Goal: Contribute content: Add original content to the website for others to see

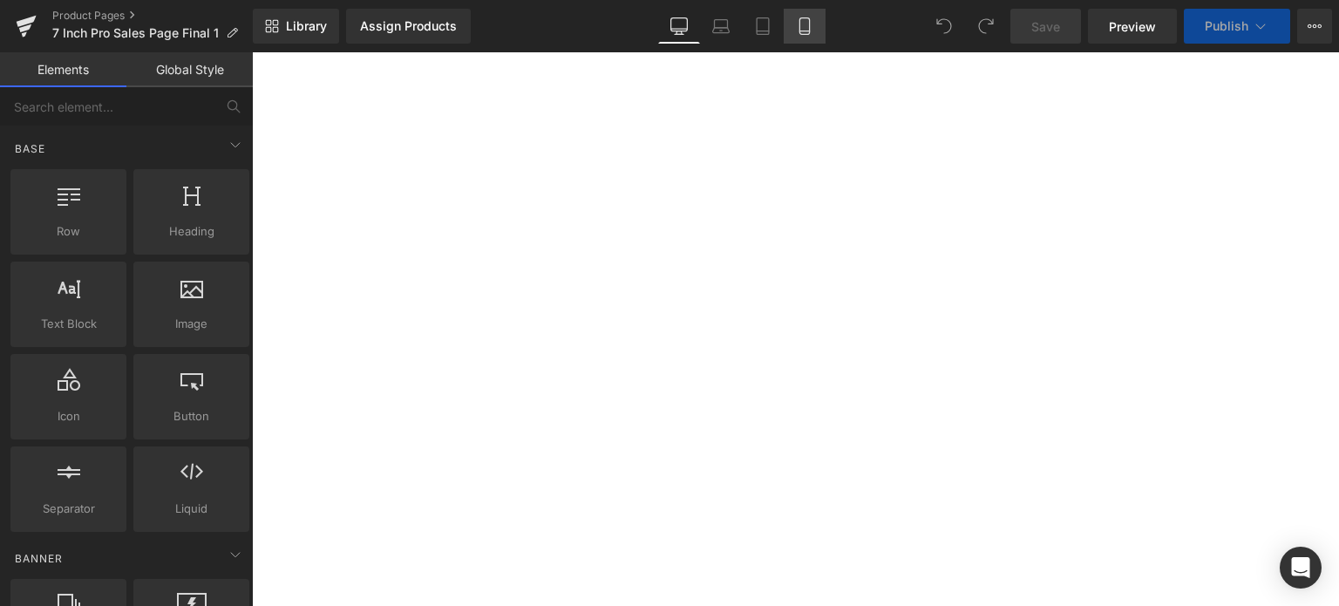
click at [789, 17] on link "Mobile" at bounding box center [805, 26] width 42 height 35
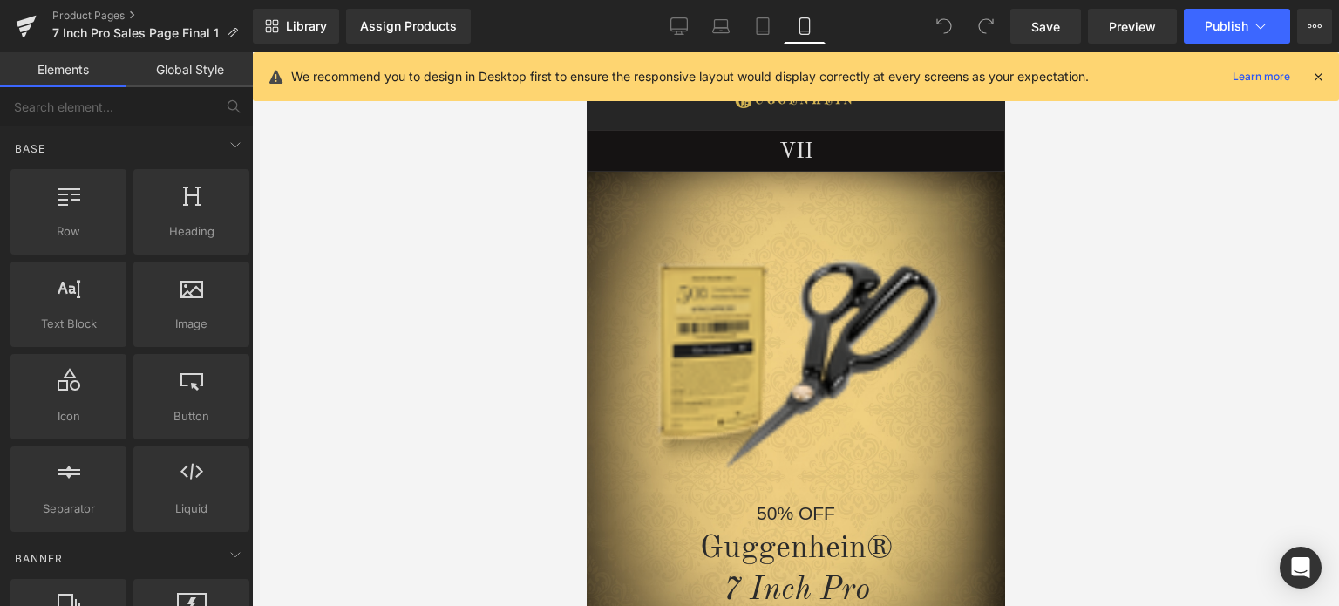
click at [1325, 74] on icon at bounding box center [1318, 77] width 16 height 16
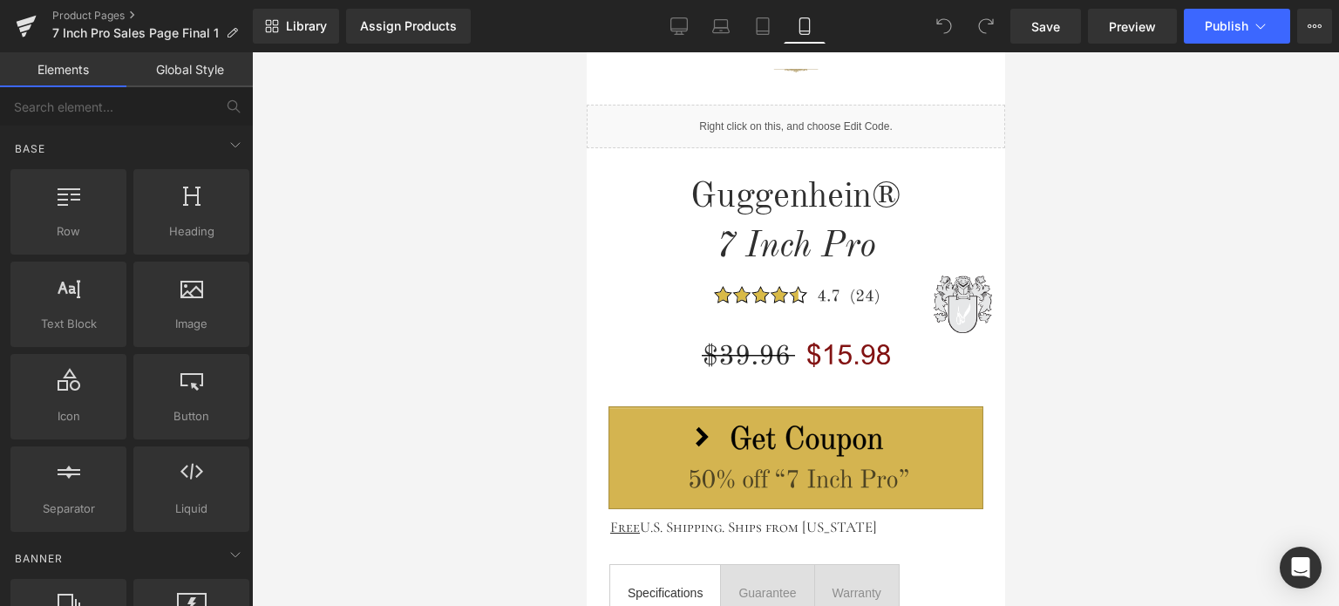
scroll to position [669, 0]
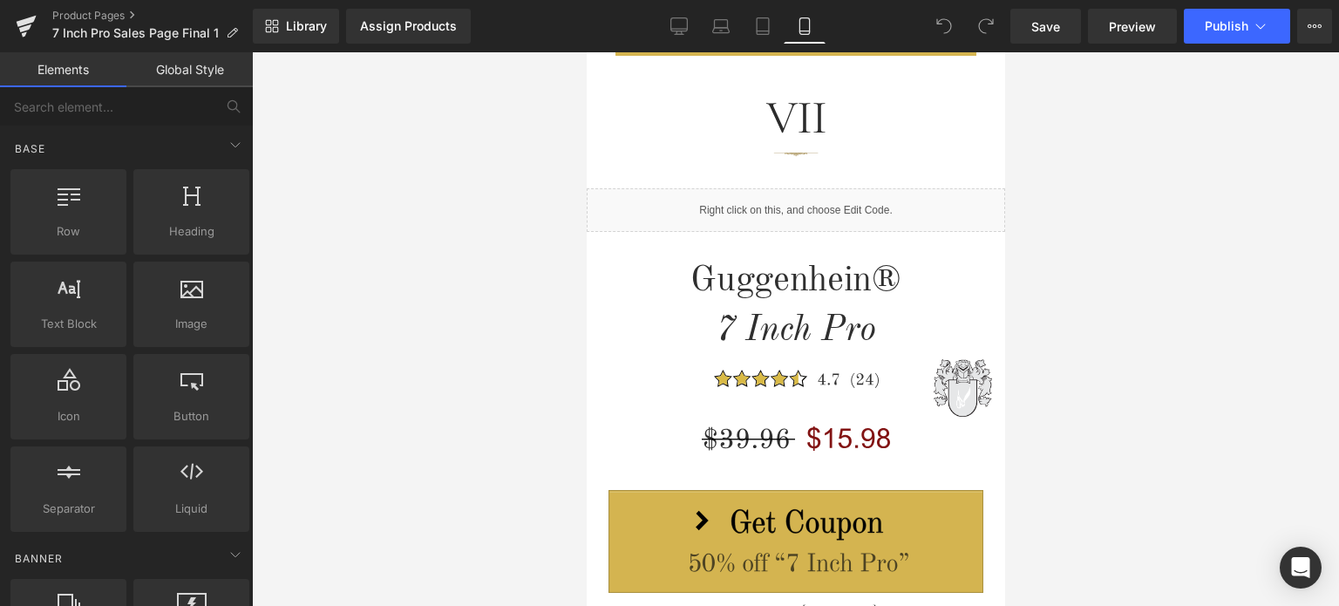
drag, startPoint x: 995, startPoint y: 97, endPoint x: 1590, endPoint y: 214, distance: 605.8
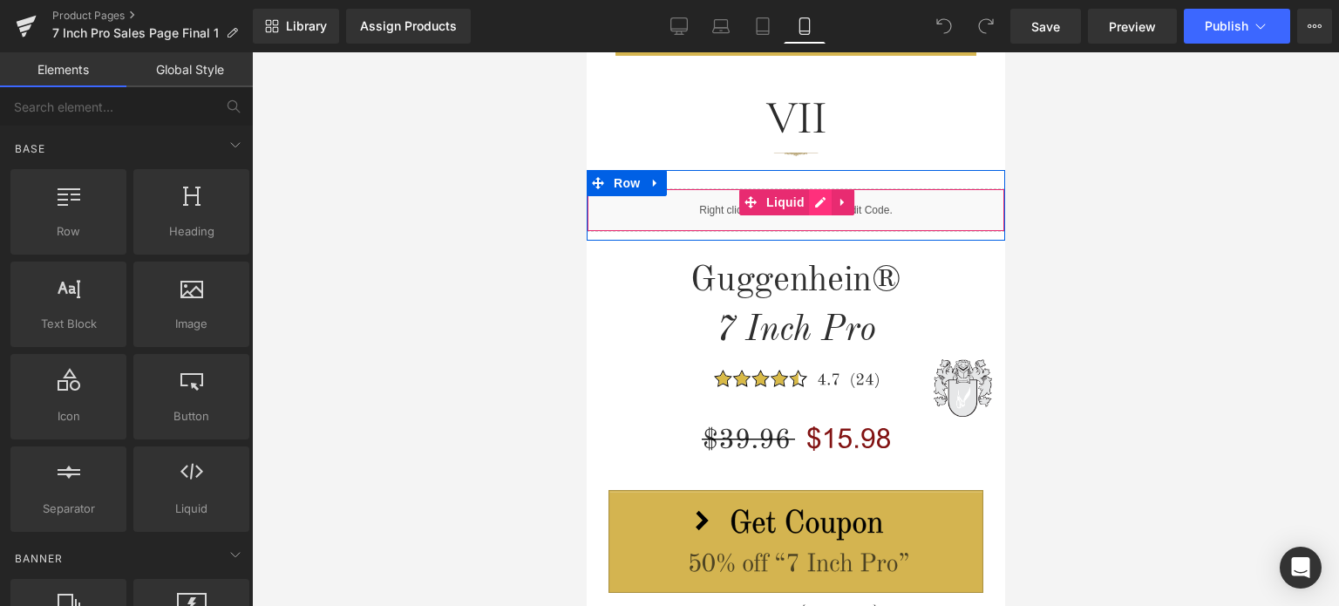
click at [814, 201] on div "Liquid" at bounding box center [795, 210] width 418 height 44
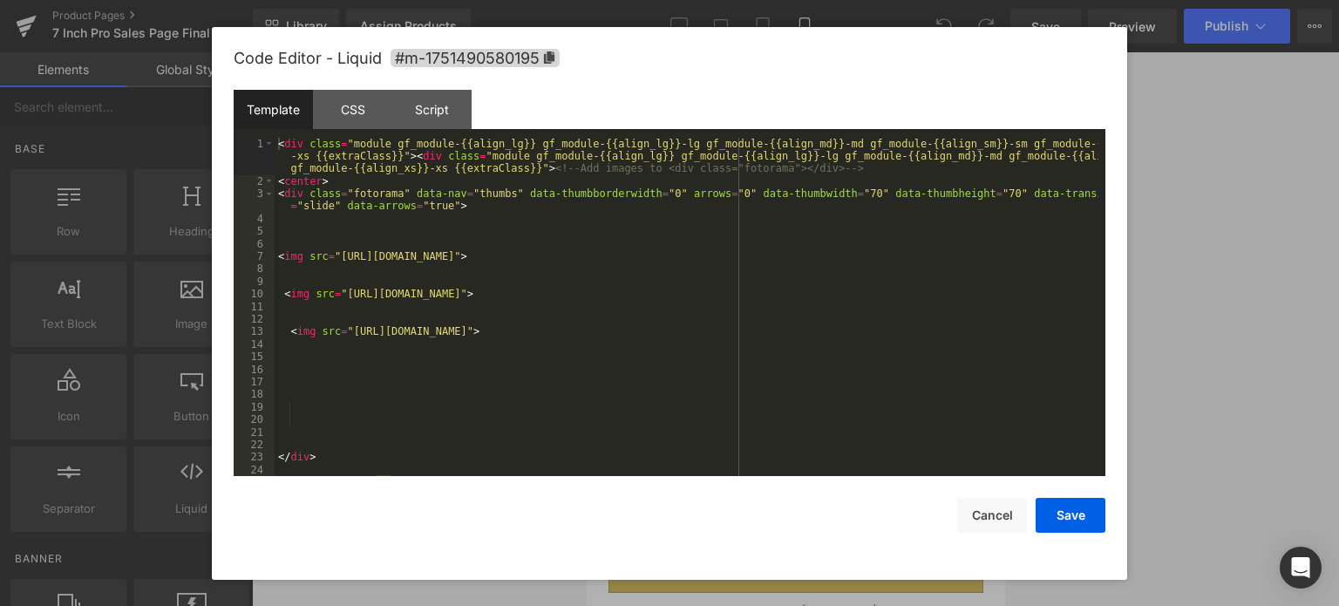
click at [692, 252] on div "< div class = "module gf_module-{{align_lg}} gf_module-{{align_lg}}-lg gf_modul…" at bounding box center [687, 332] width 824 height 389
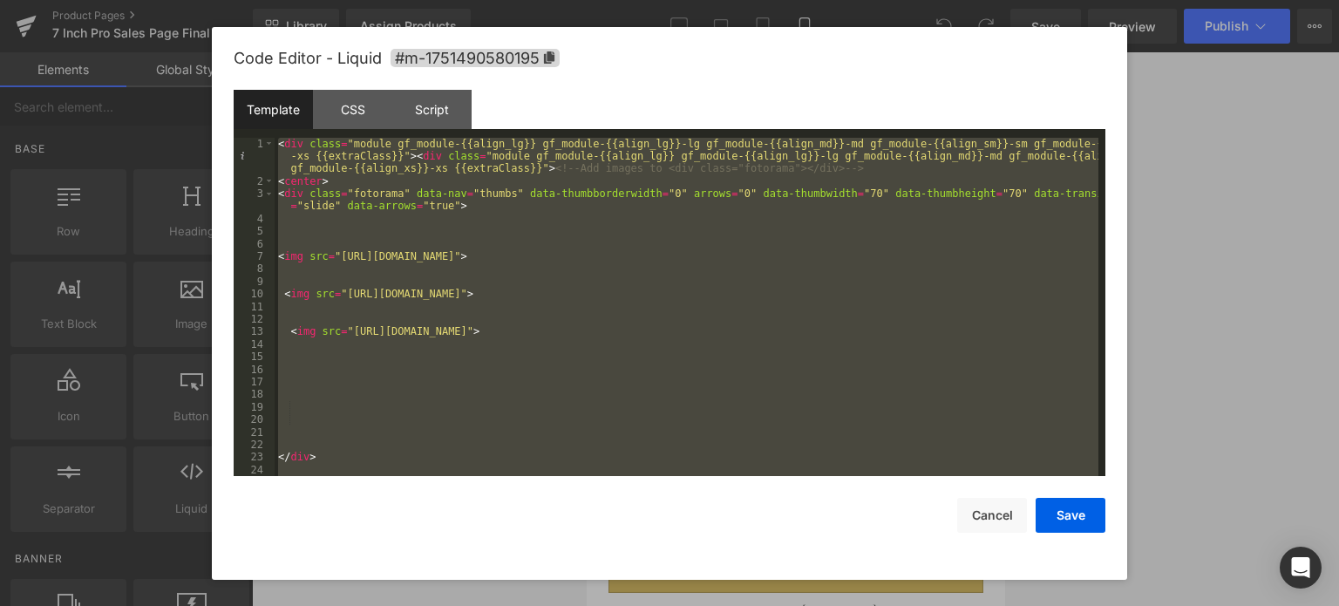
click at [994, 420] on div "< div class = "module gf_module-{{align_lg}} gf_module-{{align_lg}}-lg gf_modul…" at bounding box center [687, 307] width 824 height 339
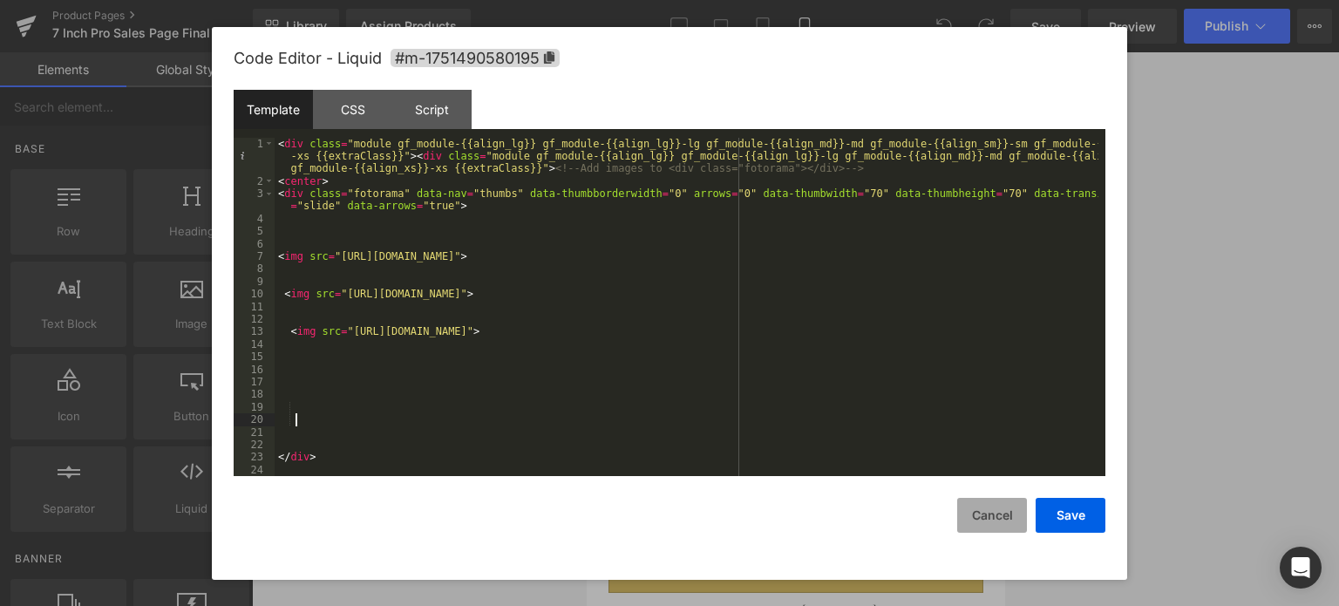
click at [995, 516] on button "Cancel" at bounding box center [992, 515] width 70 height 35
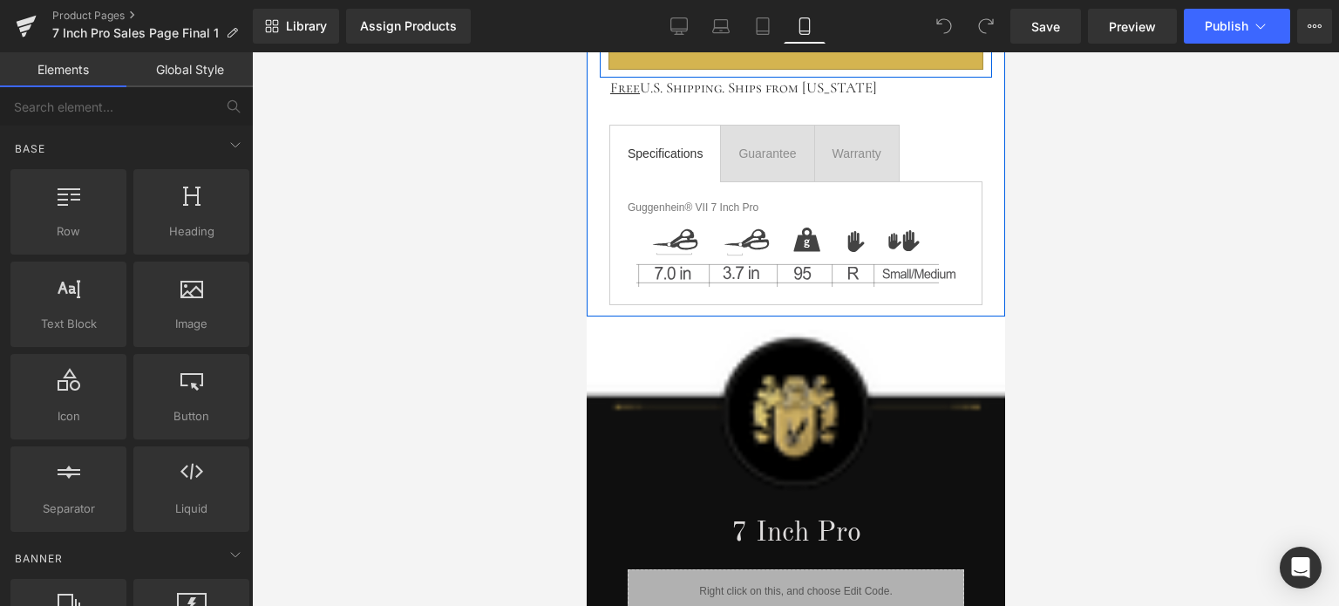
scroll to position [1628, 0]
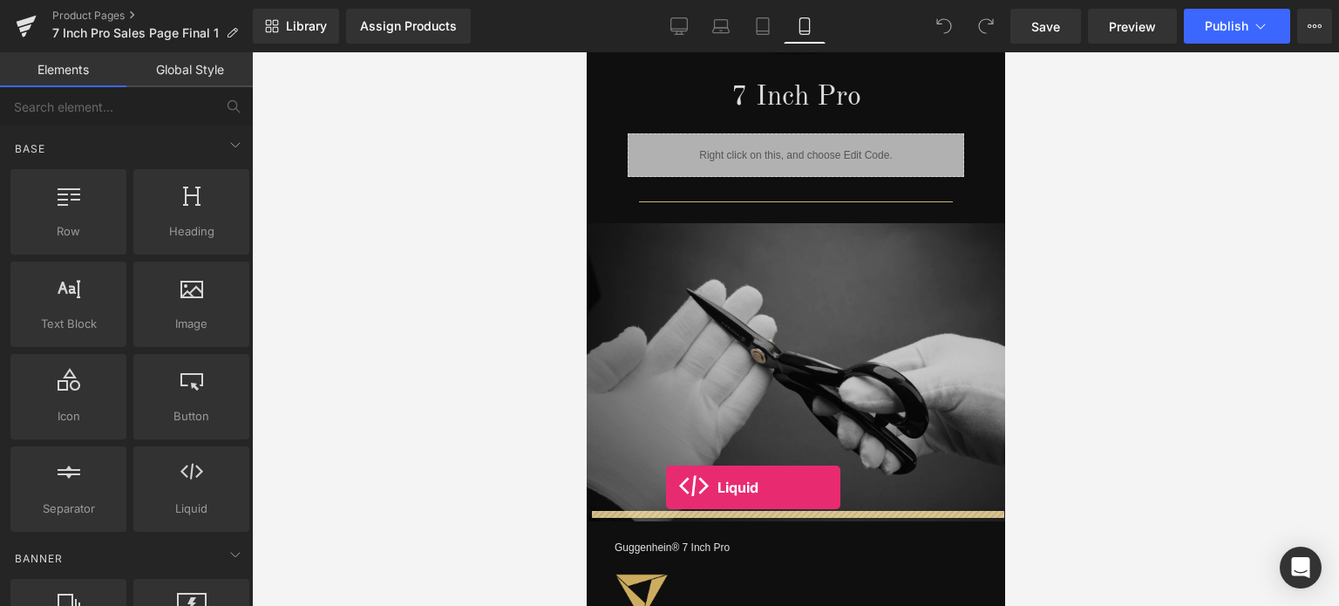
drag, startPoint x: 761, startPoint y: 554, endPoint x: 665, endPoint y: 487, distance: 117.0
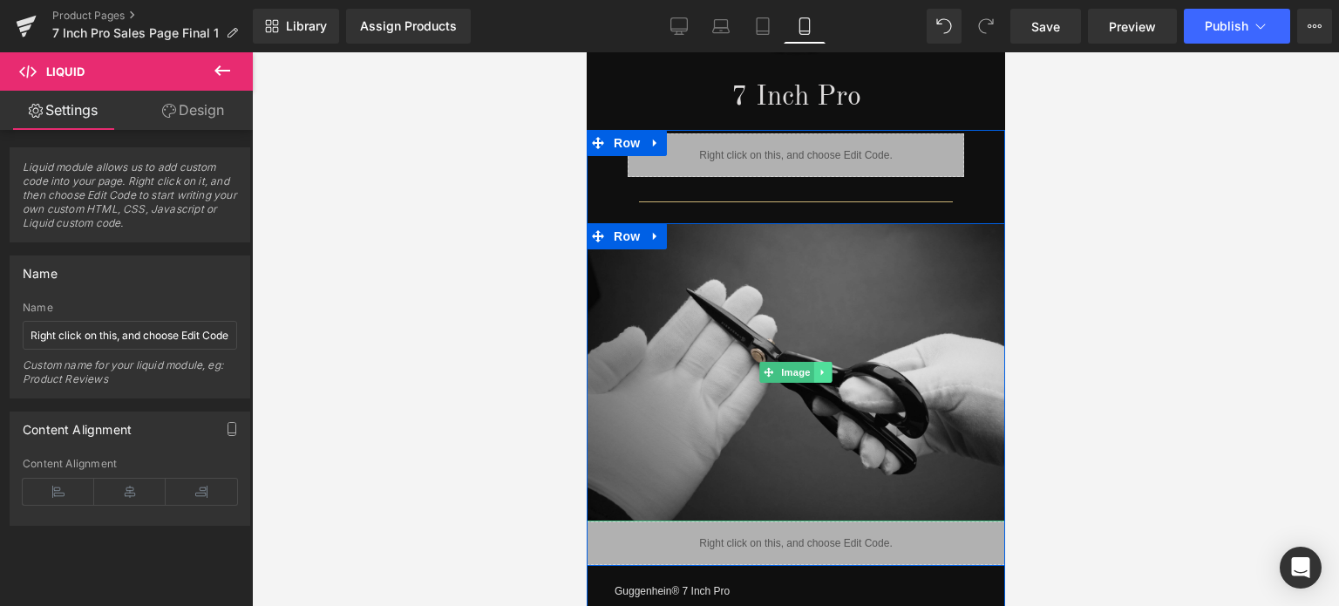
click at [818, 367] on icon at bounding box center [823, 372] width 10 height 10
click at [826, 367] on icon at bounding box center [831, 372] width 10 height 10
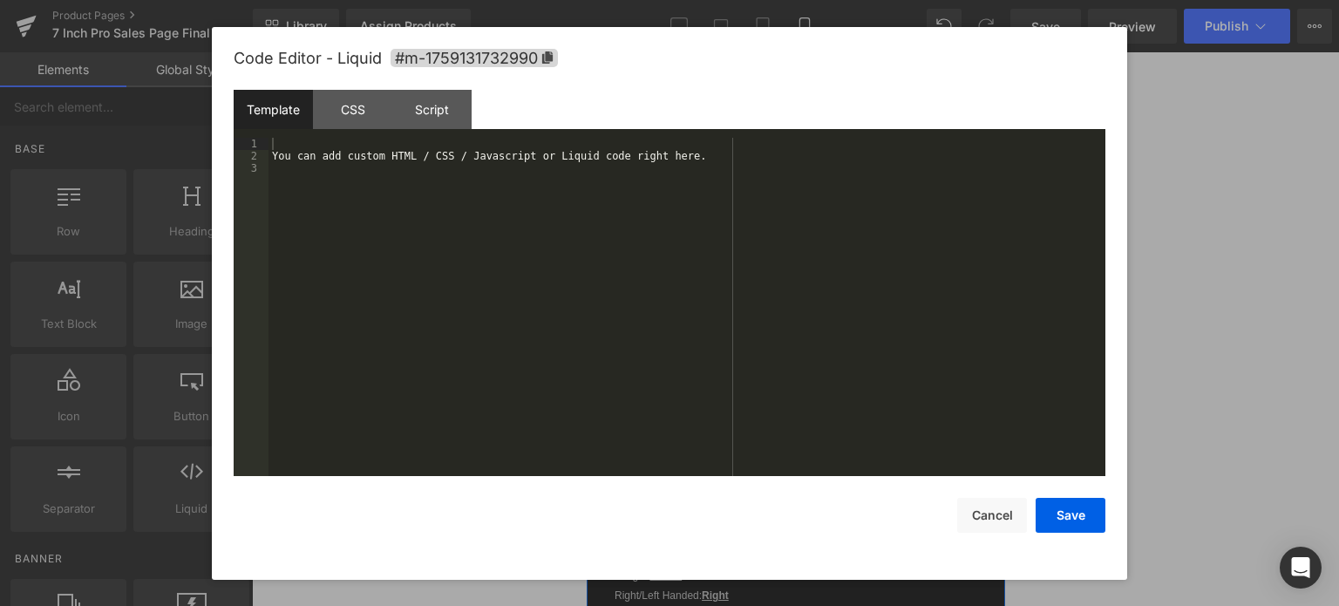
drag, startPoint x: 811, startPoint y: 231, endPoint x: 1150, endPoint y: 257, distance: 340.9
click at [811, 231] on div "Liquid" at bounding box center [795, 245] width 418 height 44
drag, startPoint x: 281, startPoint y: 144, endPoint x: 391, endPoint y: 233, distance: 142.0
click at [391, 233] on div "You can add custom HTML / CSS / Javascript or Liquid code right here." at bounding box center [686, 320] width 837 height 364
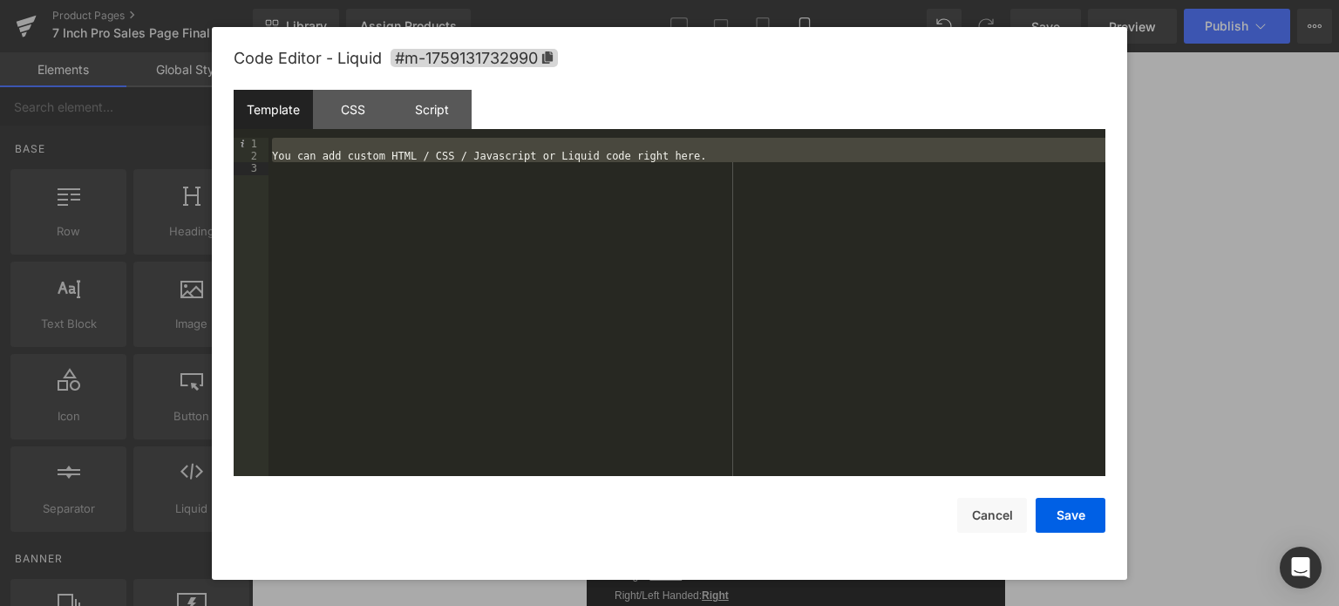
scroll to position [12, 0]
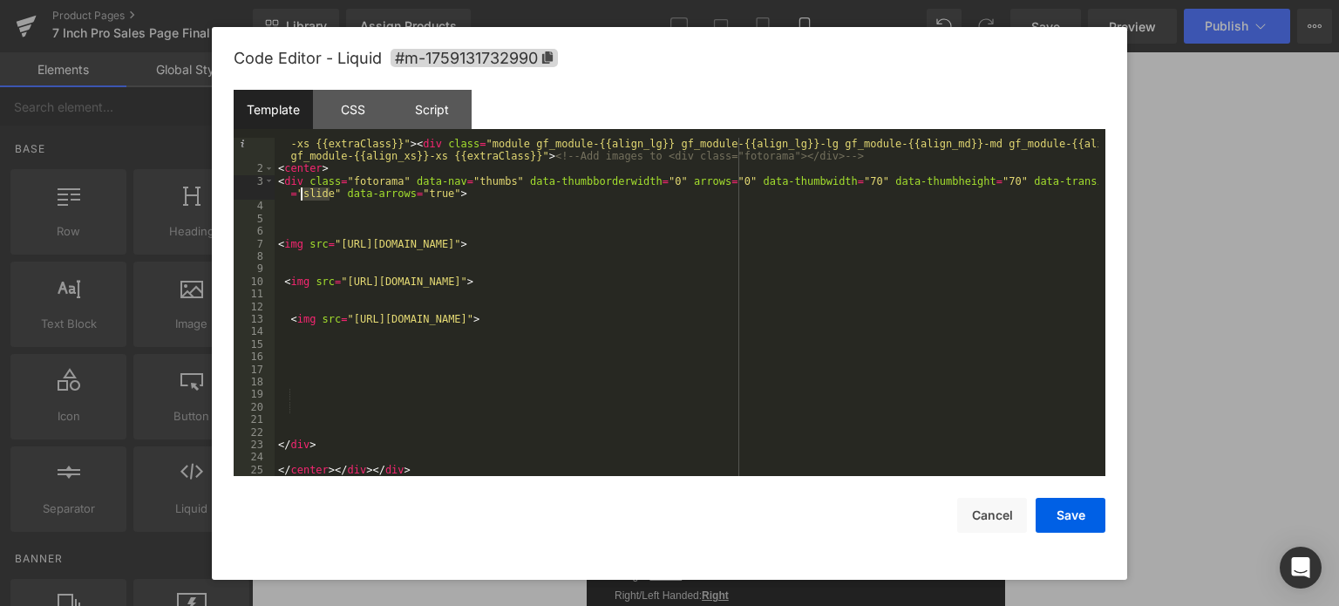
drag, startPoint x: 329, startPoint y: 191, endPoint x: 302, endPoint y: 193, distance: 27.9
click at [302, 193] on div "< div class = "module gf_module-{{align_lg}} gf_module-{{align_lg}}-lg gf_modul…" at bounding box center [687, 319] width 824 height 389
drag, startPoint x: 335, startPoint y: 243, endPoint x: 967, endPoint y: 249, distance: 632.8
click at [967, 249] on div "< div class = "module gf_module-{{align_lg}} gf_module-{{align_lg}}-lg gf_modul…" at bounding box center [687, 319] width 824 height 389
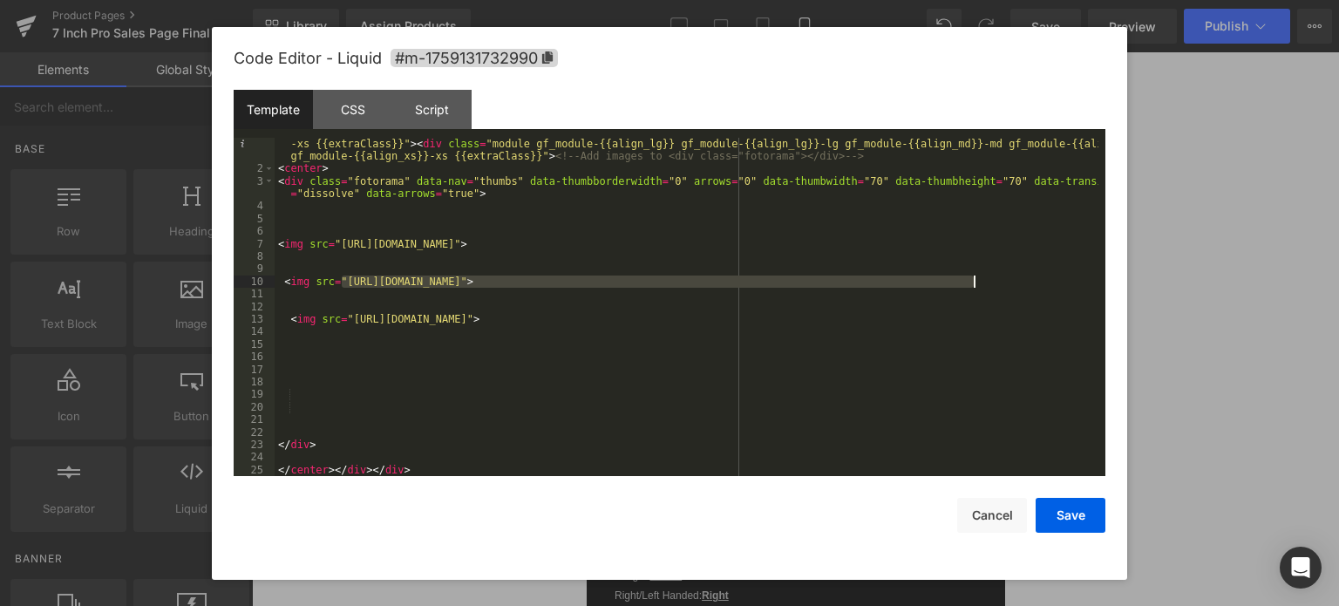
drag, startPoint x: 340, startPoint y: 280, endPoint x: 973, endPoint y: 283, distance: 632.8
click at [973, 283] on div "< div class = "module gf_module-{{align_lg}} gf_module-{{align_lg}}-lg gf_modul…" at bounding box center [687, 319] width 824 height 389
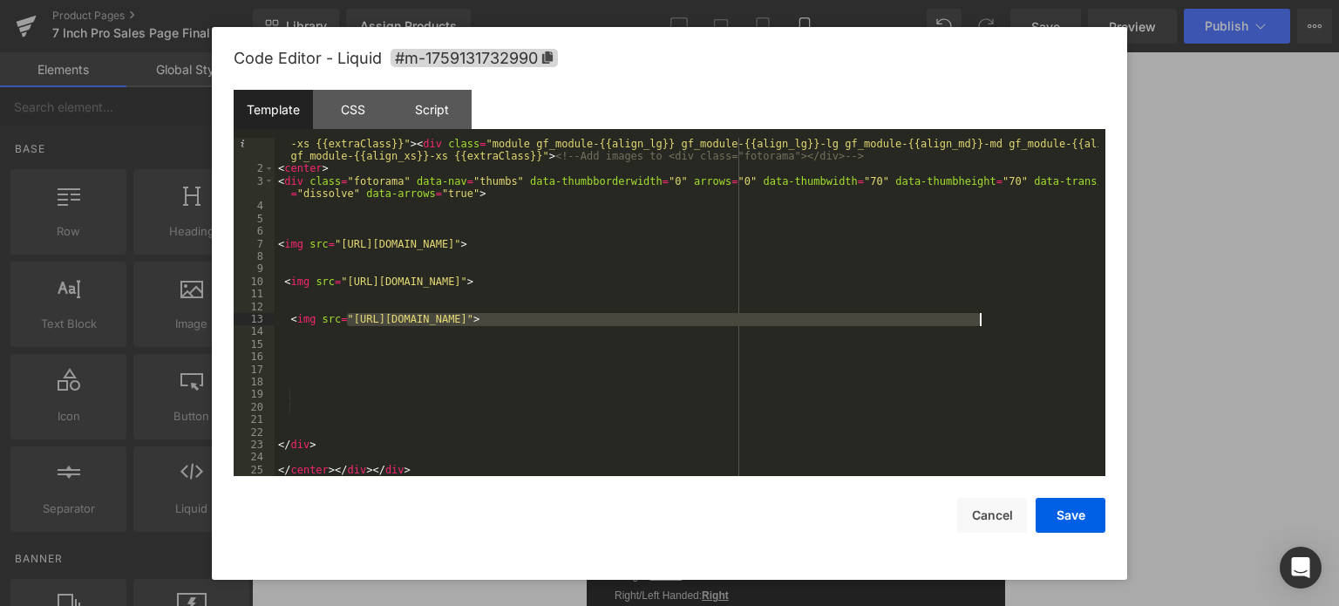
drag, startPoint x: 348, startPoint y: 325, endPoint x: 979, endPoint y: 318, distance: 631.1
click at [979, 318] on div "< div class = "module gf_module-{{align_lg}} gf_module-{{align_lg}}-lg gf_modul…" at bounding box center [687, 319] width 824 height 389
drag, startPoint x: 285, startPoint y: 316, endPoint x: 1078, endPoint y: 327, distance: 793.2
click at [1078, 327] on div "< div class = "module gf_module-{{align_lg}} gf_module-{{align_lg}}-lg gf_modul…" at bounding box center [687, 319] width 824 height 389
click at [286, 351] on div "< div class = "module gf_module-{{align_lg}} gf_module-{{align_lg}}-lg gf_modul…" at bounding box center [687, 319] width 824 height 389
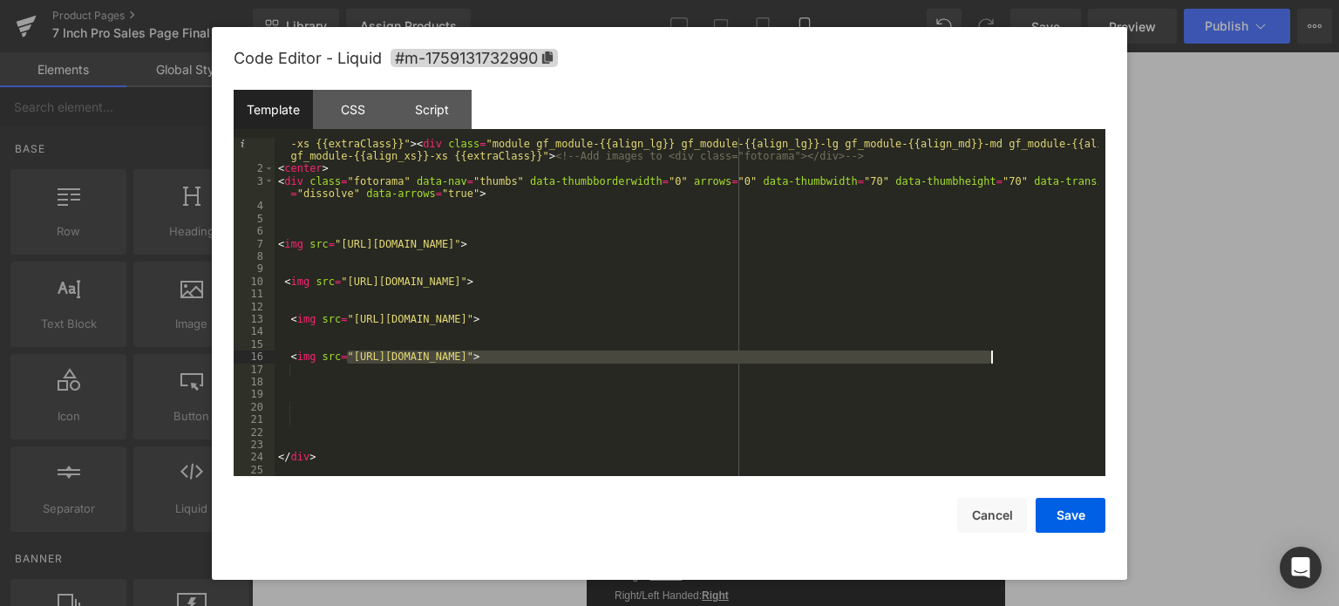
drag, startPoint x: 349, startPoint y: 359, endPoint x: 991, endPoint y: 363, distance: 642.4
click at [991, 363] on div "< div class = "module gf_module-{{align_lg}} gf_module-{{align_lg}}-lg gf_modul…" at bounding box center [687, 319] width 824 height 389
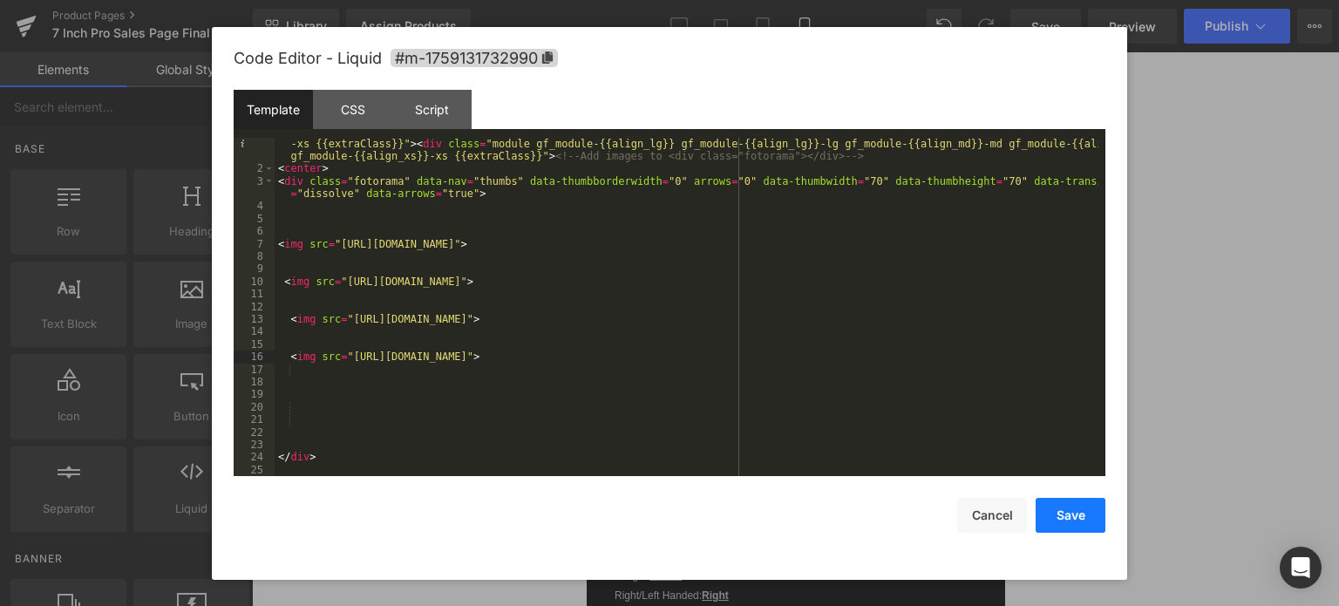
click at [1069, 512] on button "Save" at bounding box center [1070, 515] width 70 height 35
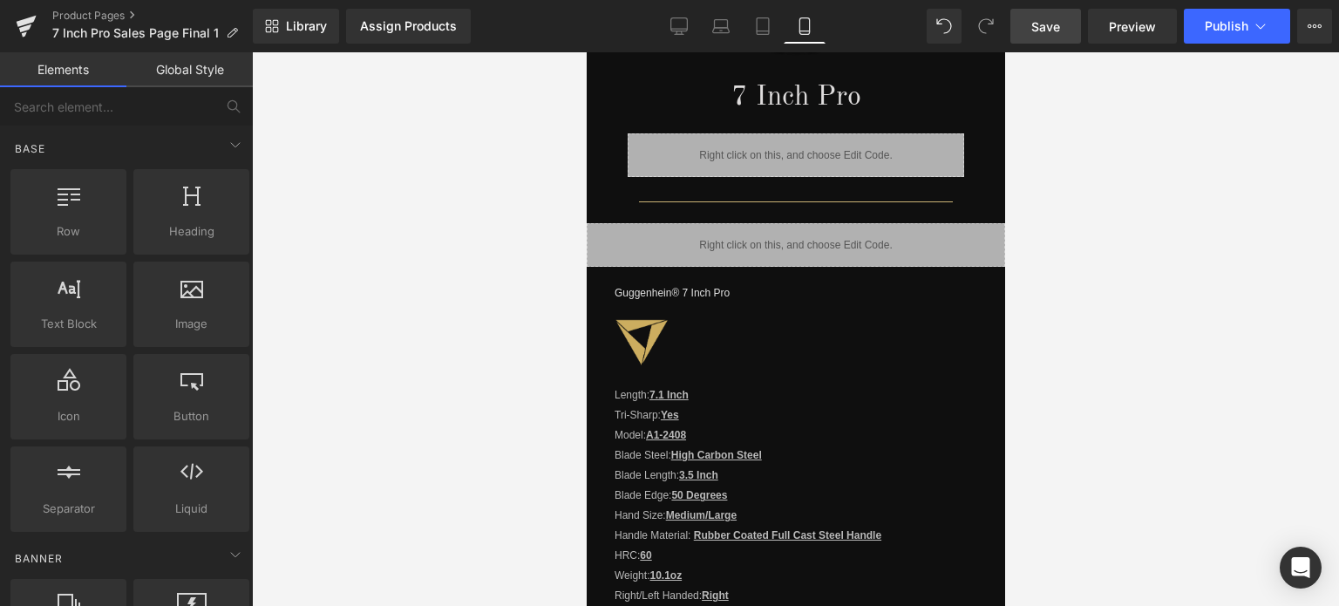
click at [1062, 25] on link "Save" at bounding box center [1045, 26] width 71 height 35
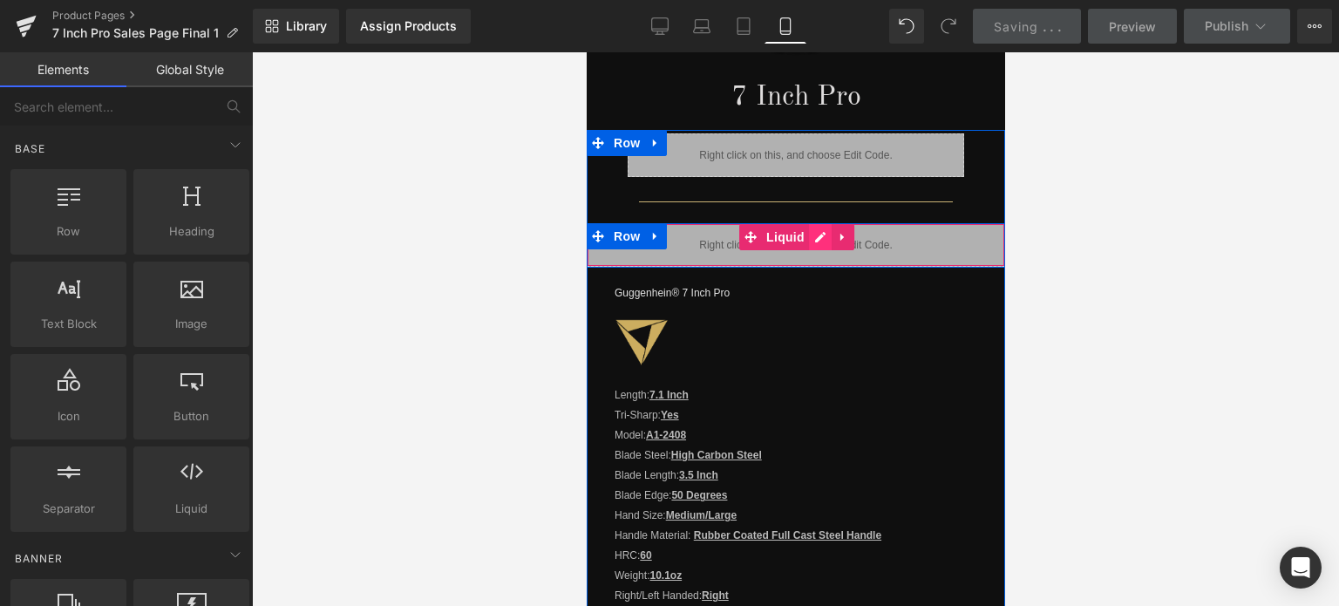
click at [809, 233] on div "Liquid" at bounding box center [795, 245] width 418 height 44
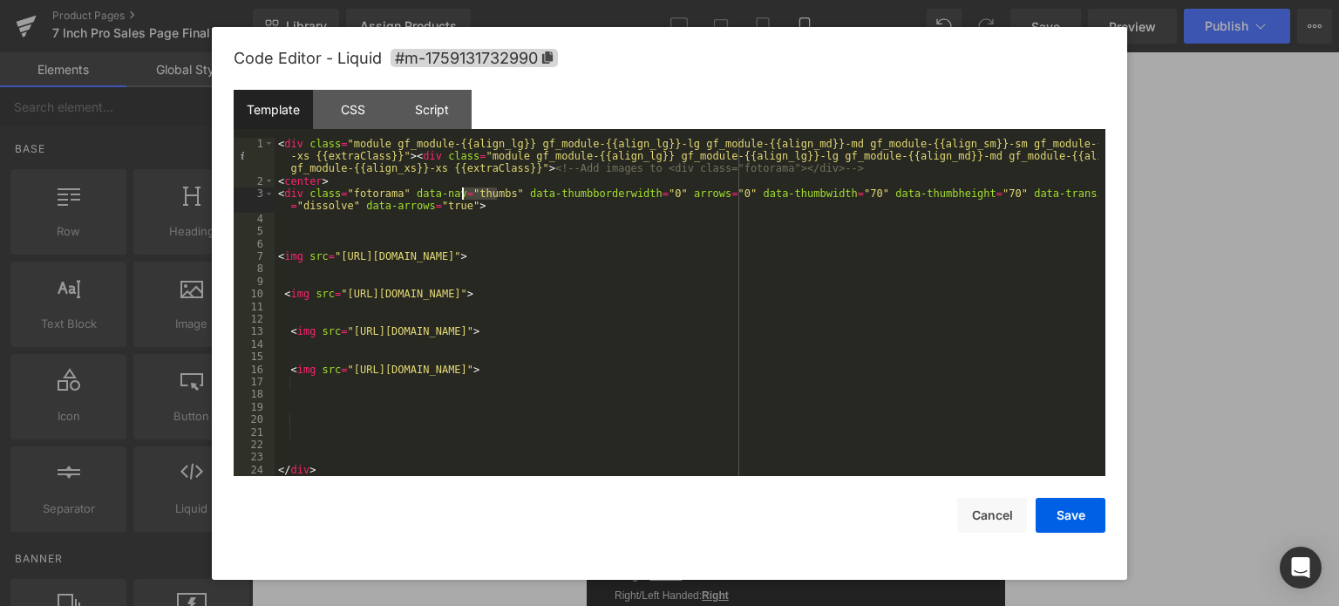
drag, startPoint x: 495, startPoint y: 193, endPoint x: 463, endPoint y: 198, distance: 32.5
click at [463, 198] on div "< div class = "module gf_module-{{align_lg}} gf_module-{{align_lg}}-lg gf_modul…" at bounding box center [687, 332] width 824 height 389
click at [1072, 507] on button "Save" at bounding box center [1070, 515] width 70 height 35
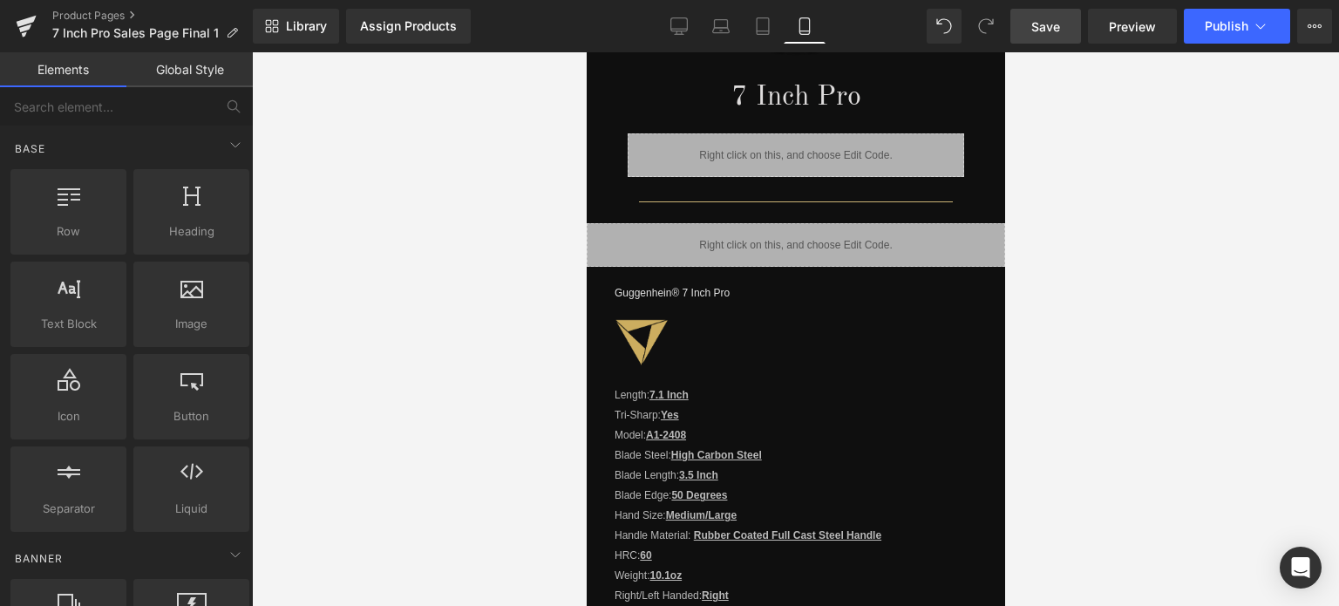
click at [1049, 20] on span "Save" at bounding box center [1045, 26] width 29 height 18
click at [1119, 17] on span "Preview" at bounding box center [1132, 26] width 47 height 18
click at [1053, 34] on span "Save" at bounding box center [1045, 26] width 29 height 18
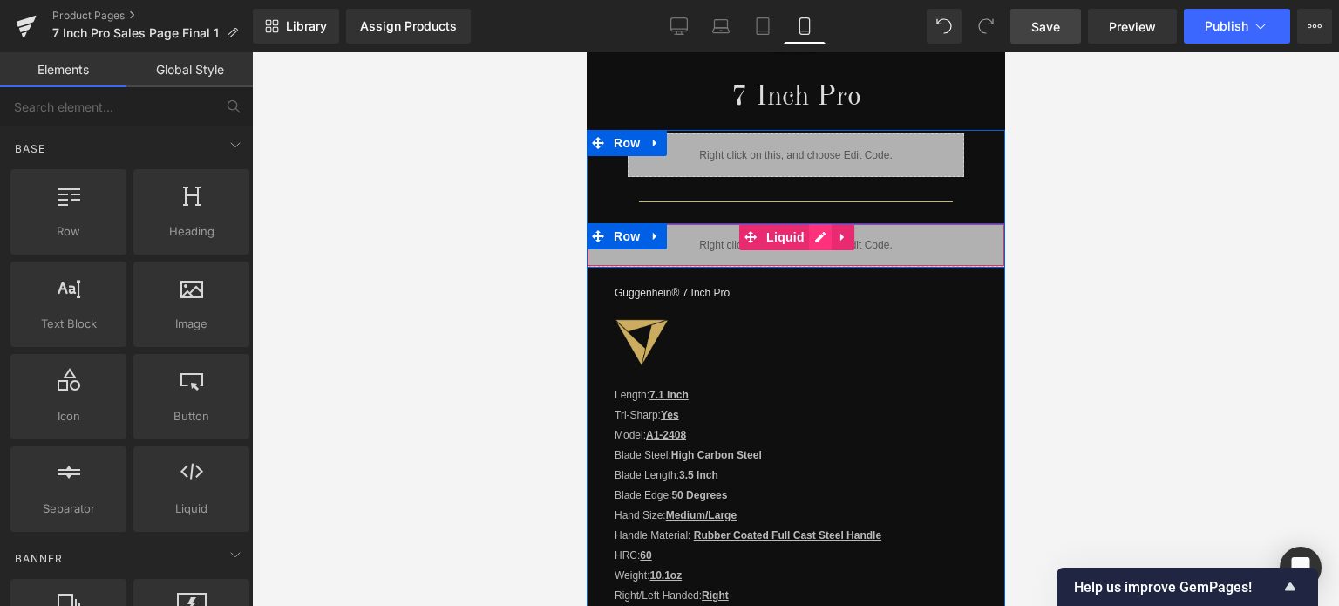
click at [806, 227] on div "Liquid" at bounding box center [795, 245] width 418 height 44
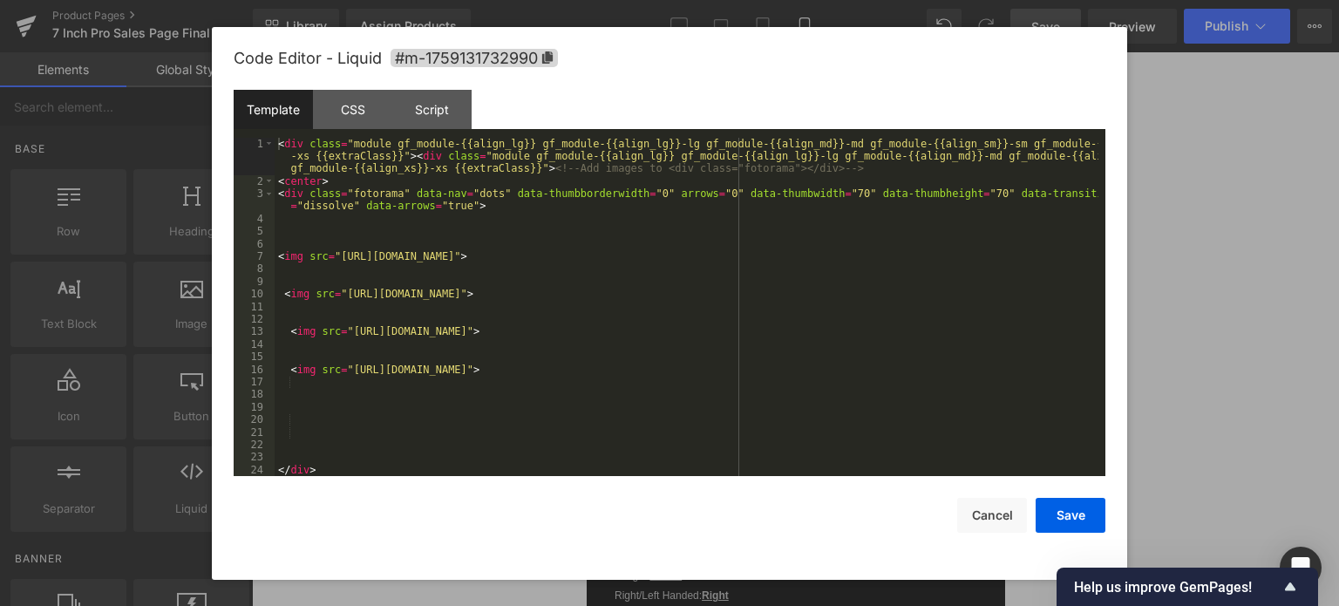
click at [699, 195] on div "< div class = "module gf_module-{{align_lg}} gf_module-{{align_lg}}-lg gf_modul…" at bounding box center [687, 332] width 824 height 389
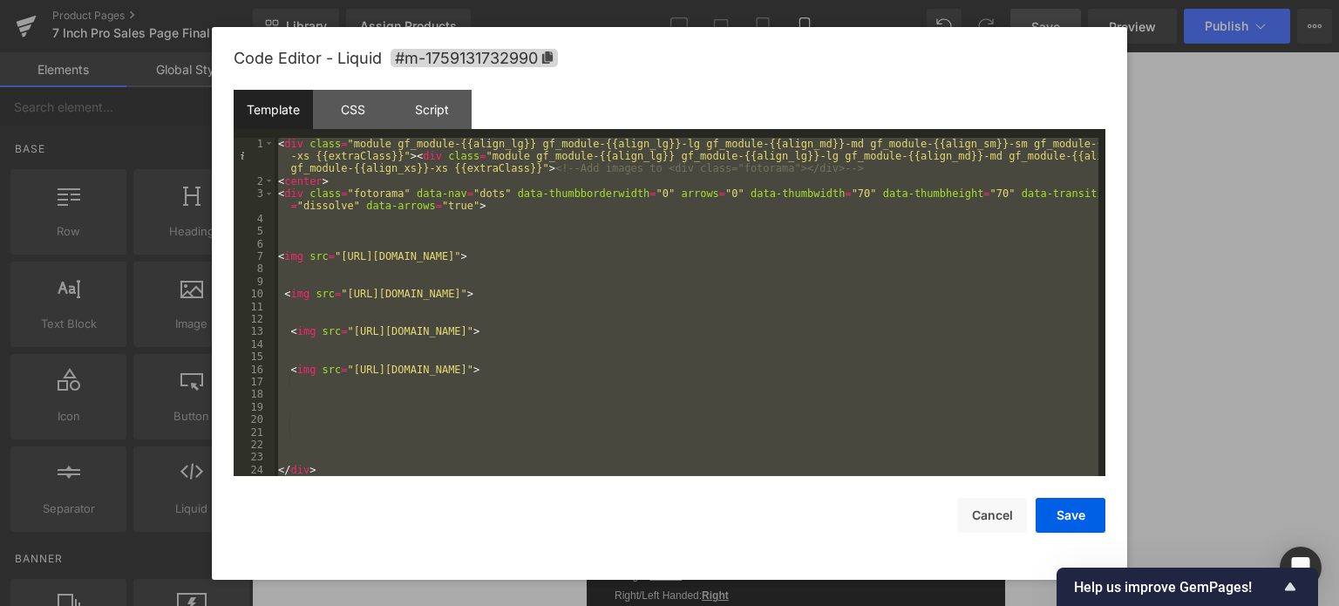
click at [1066, 428] on div "< div class = "module gf_module-{{align_lg}} gf_module-{{align_lg}}-lg gf_modul…" at bounding box center [687, 307] width 824 height 339
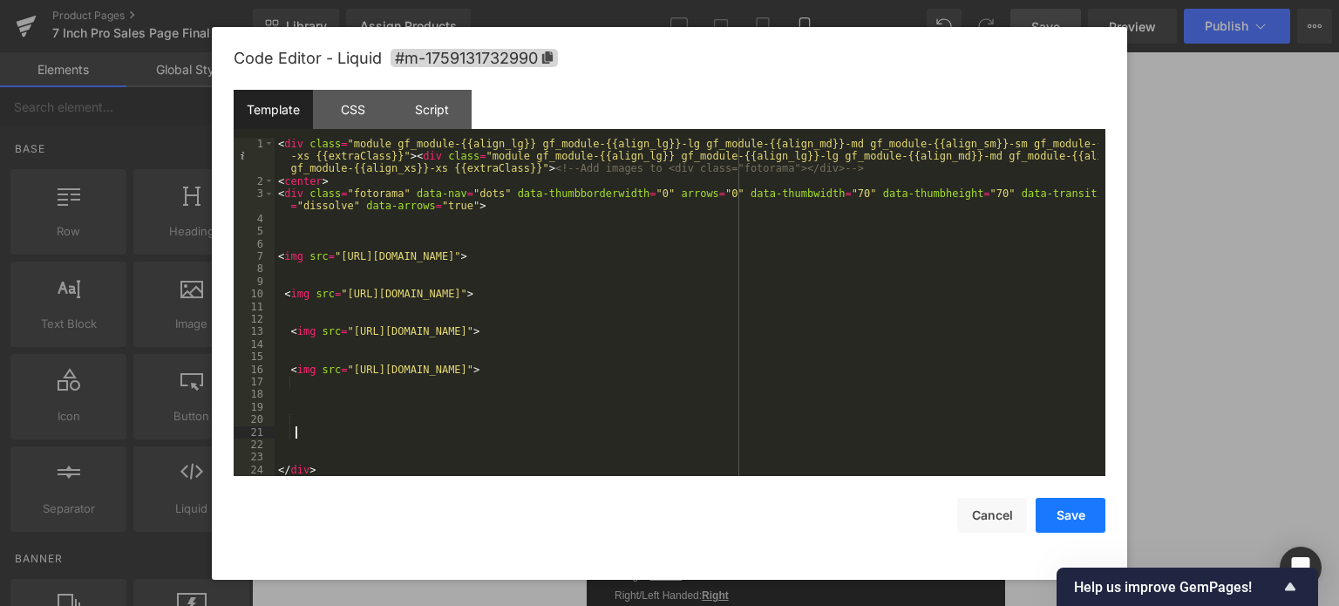
click at [1073, 516] on button "Save" at bounding box center [1070, 515] width 70 height 35
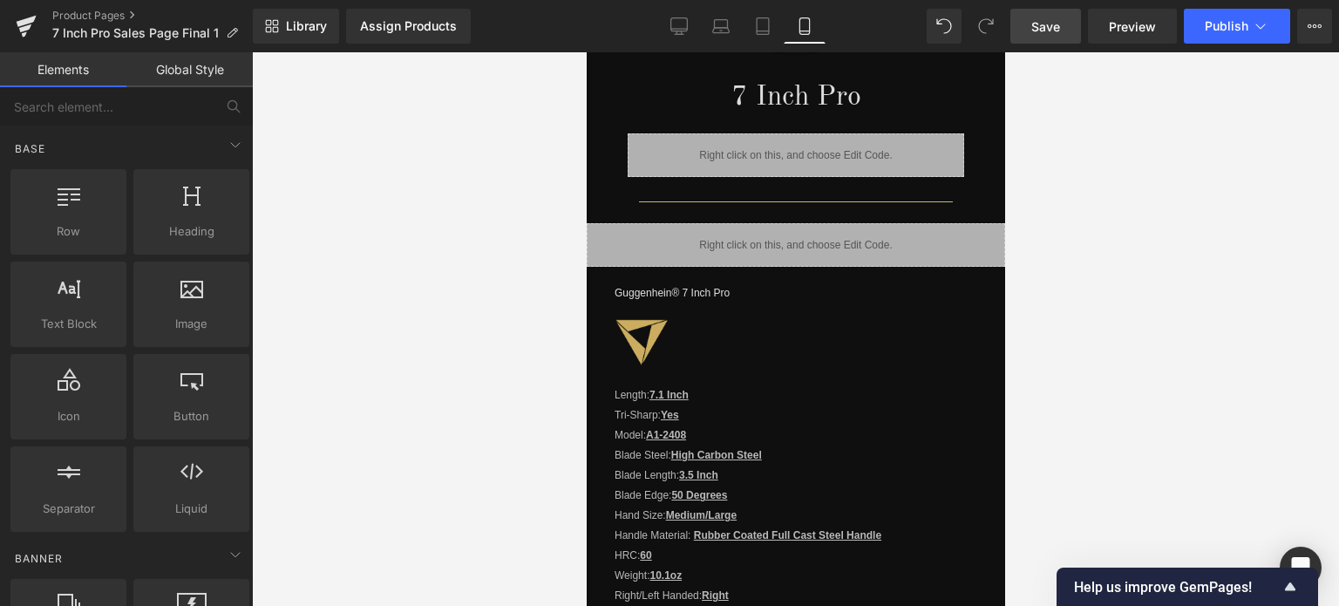
click at [1048, 21] on span "Save" at bounding box center [1045, 26] width 29 height 18
click at [99, 15] on link "Product Pages" at bounding box center [152, 16] width 200 height 14
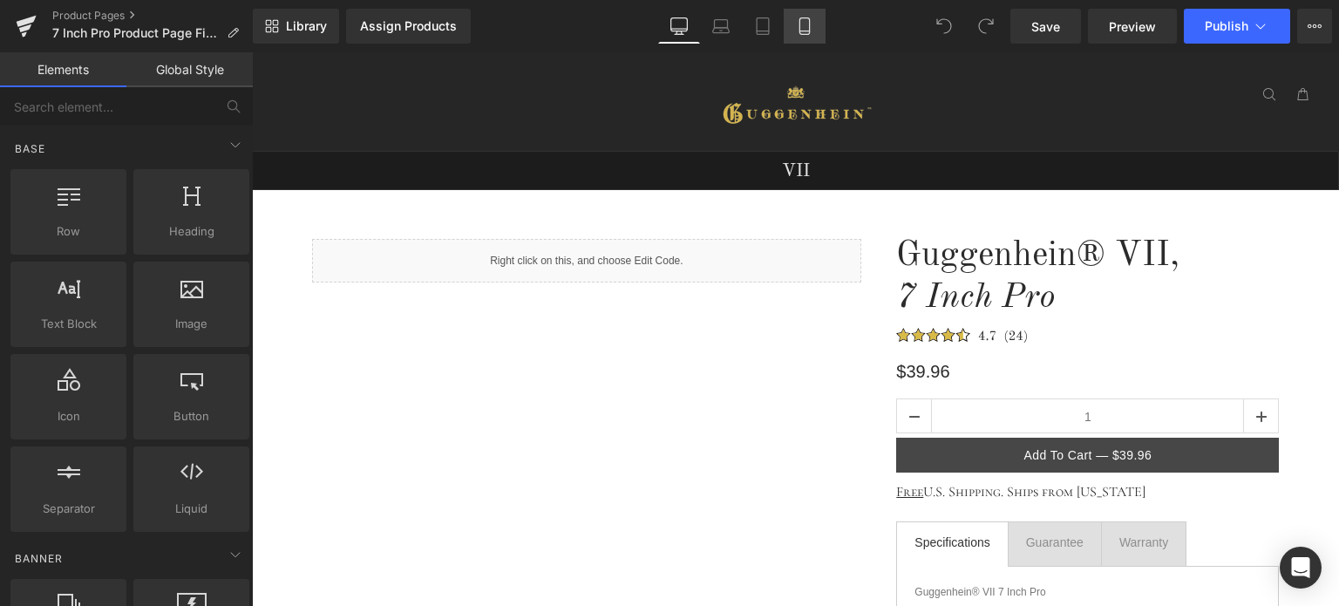
drag, startPoint x: 815, startPoint y: 30, endPoint x: 809, endPoint y: 22, distance: 9.9
click at [815, 30] on link "Mobile" at bounding box center [805, 26] width 42 height 35
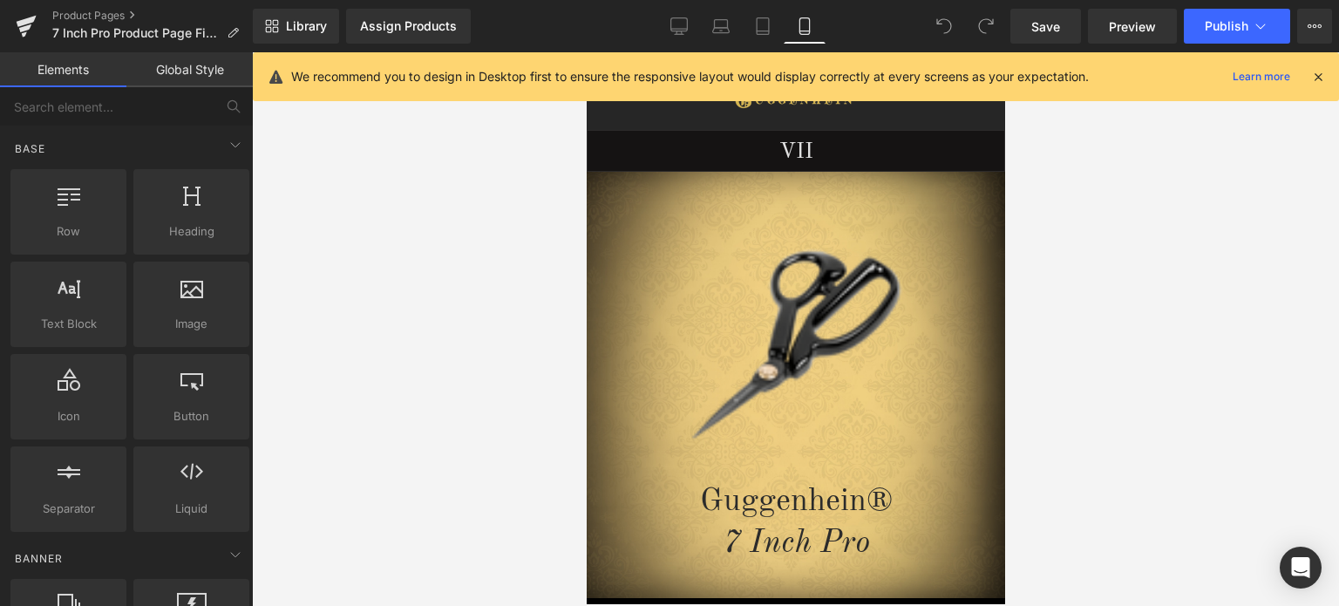
click at [1318, 78] on icon at bounding box center [1318, 77] width 16 height 16
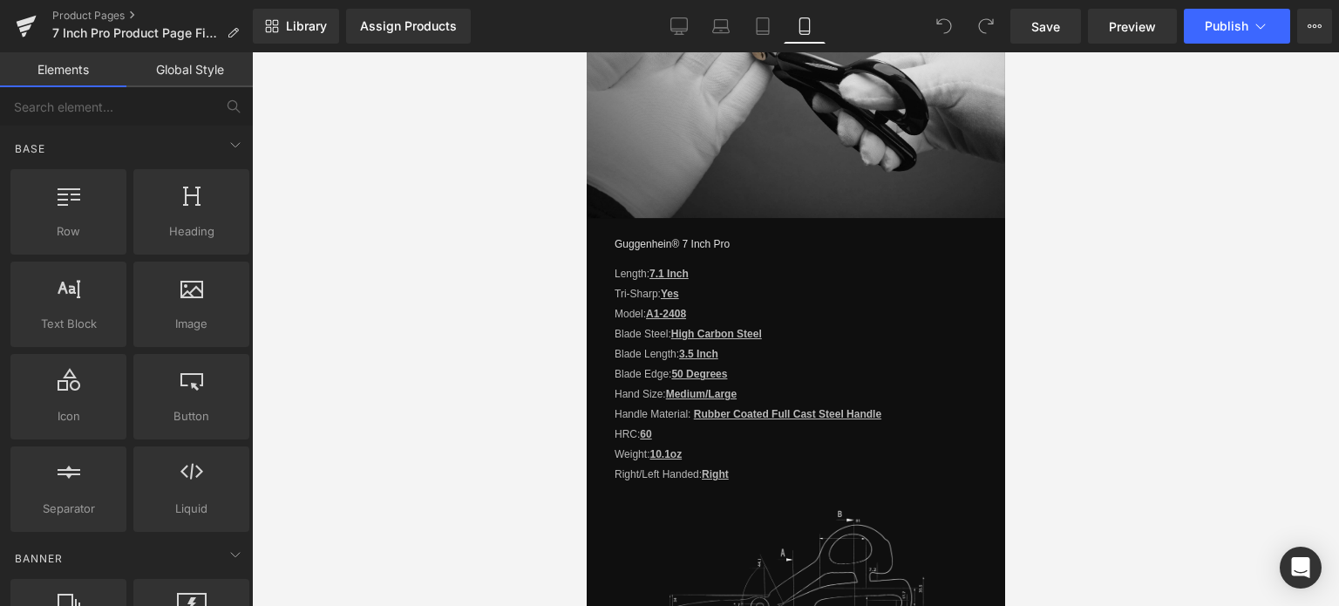
scroll to position [1569, 0]
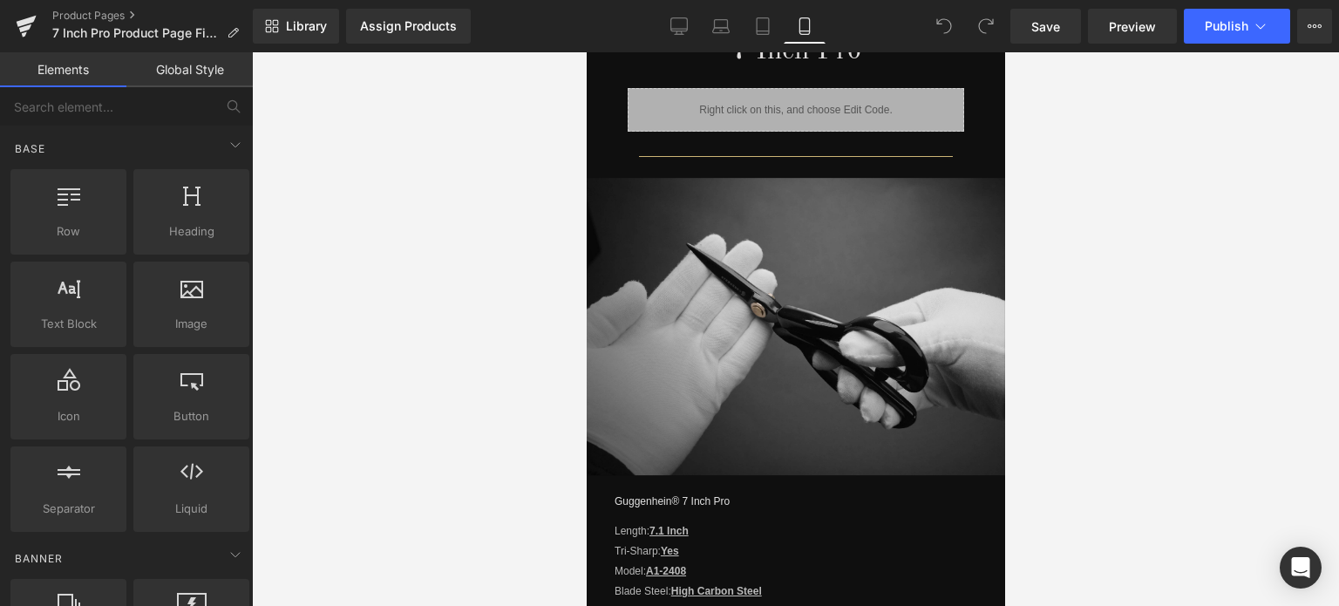
drag, startPoint x: 997, startPoint y: 85, endPoint x: 1605, endPoint y: 334, distance: 656.3
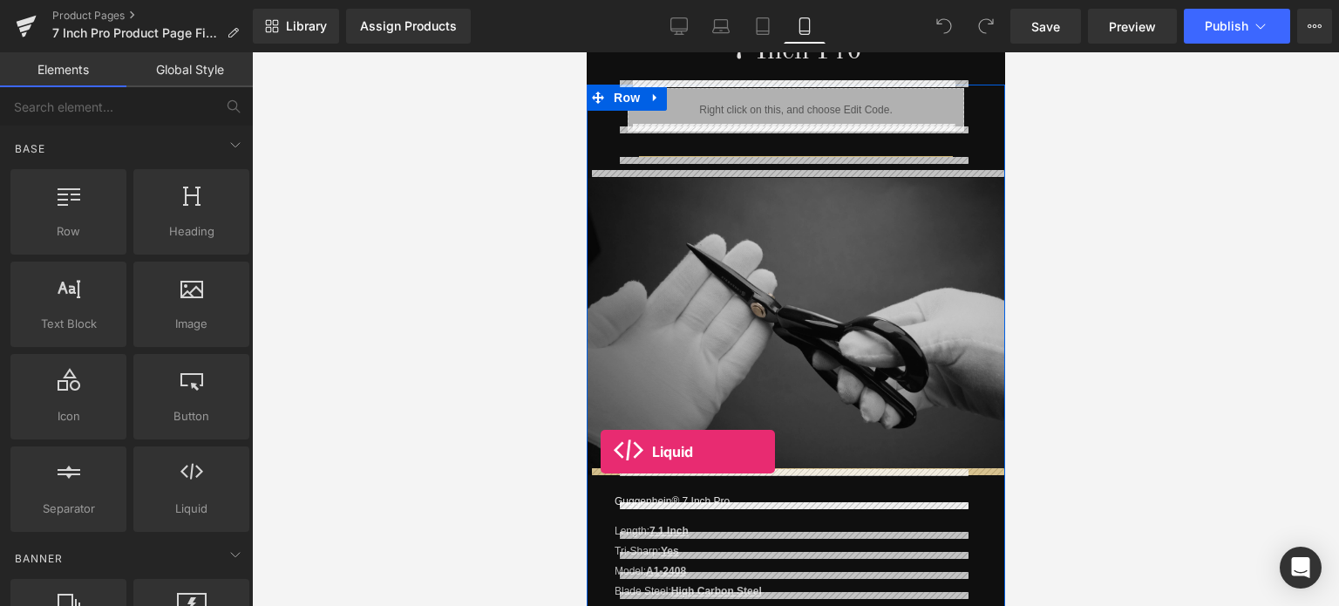
drag, startPoint x: 914, startPoint y: 549, endPoint x: 600, endPoint y: 451, distance: 329.4
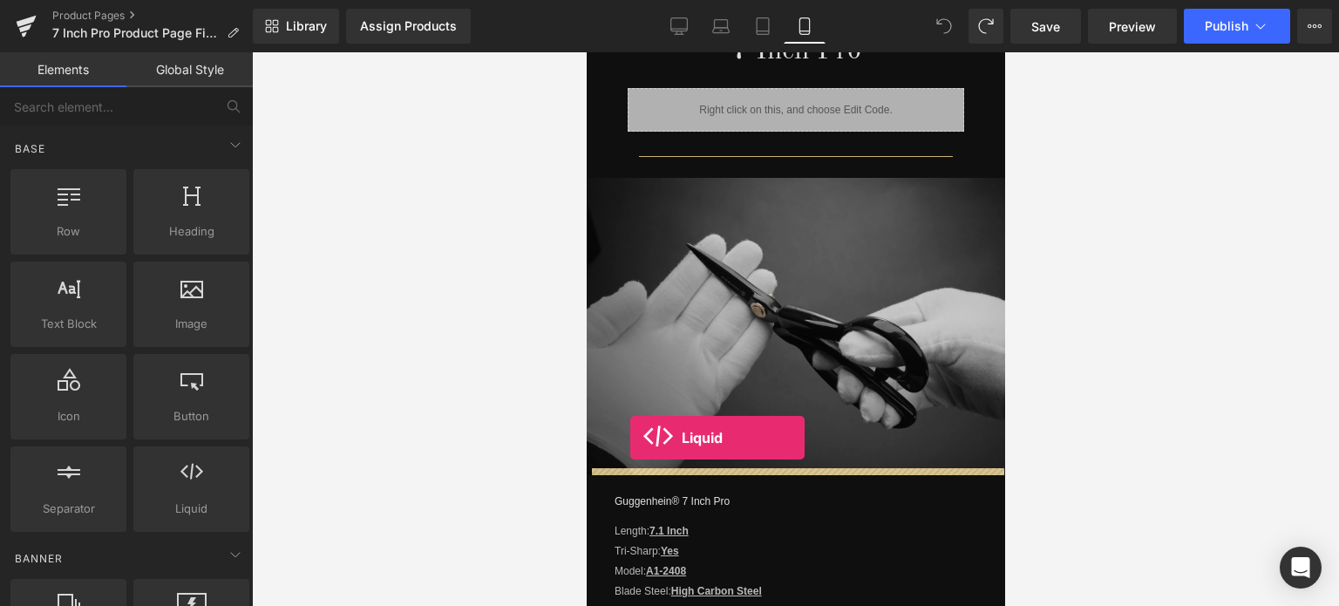
drag, startPoint x: 784, startPoint y: 548, endPoint x: 629, endPoint y: 438, distance: 190.1
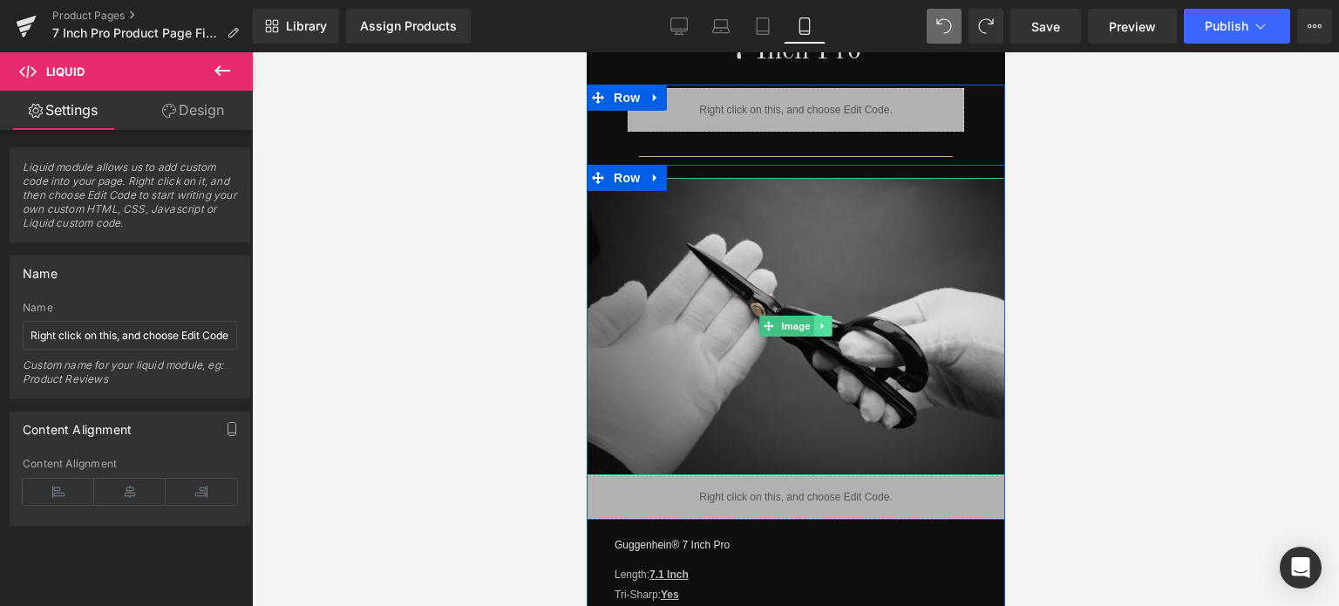
click at [818, 322] on icon at bounding box center [823, 326] width 10 height 10
click at [826, 322] on icon at bounding box center [831, 327] width 10 height 10
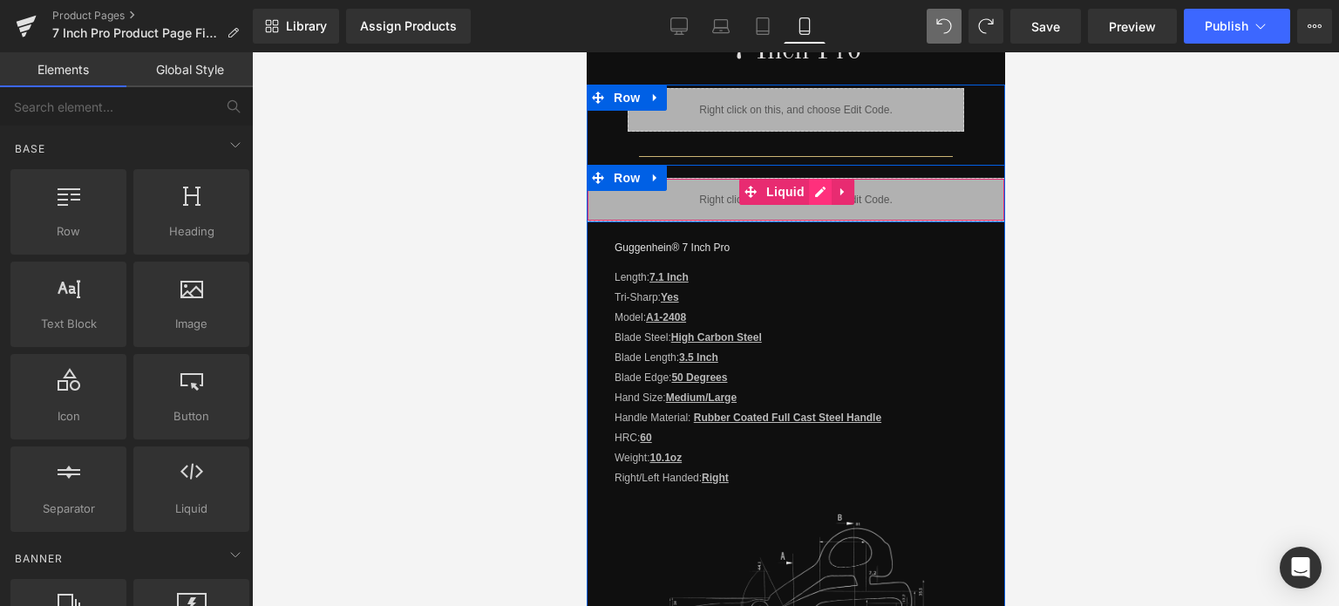
click at [810, 186] on div "Liquid" at bounding box center [795, 200] width 418 height 44
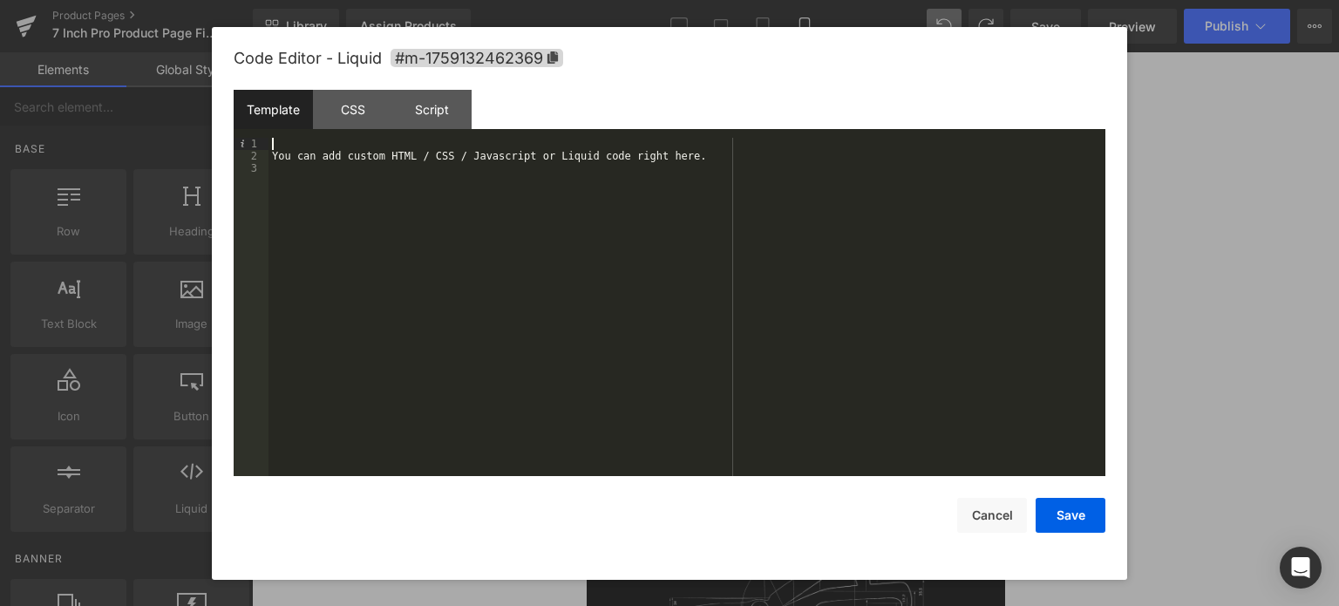
drag, startPoint x: 282, startPoint y: 143, endPoint x: 364, endPoint y: 223, distance: 115.3
click at [364, 223] on div "You can add custom HTML / CSS / Javascript or Liquid code right here." at bounding box center [686, 320] width 837 height 364
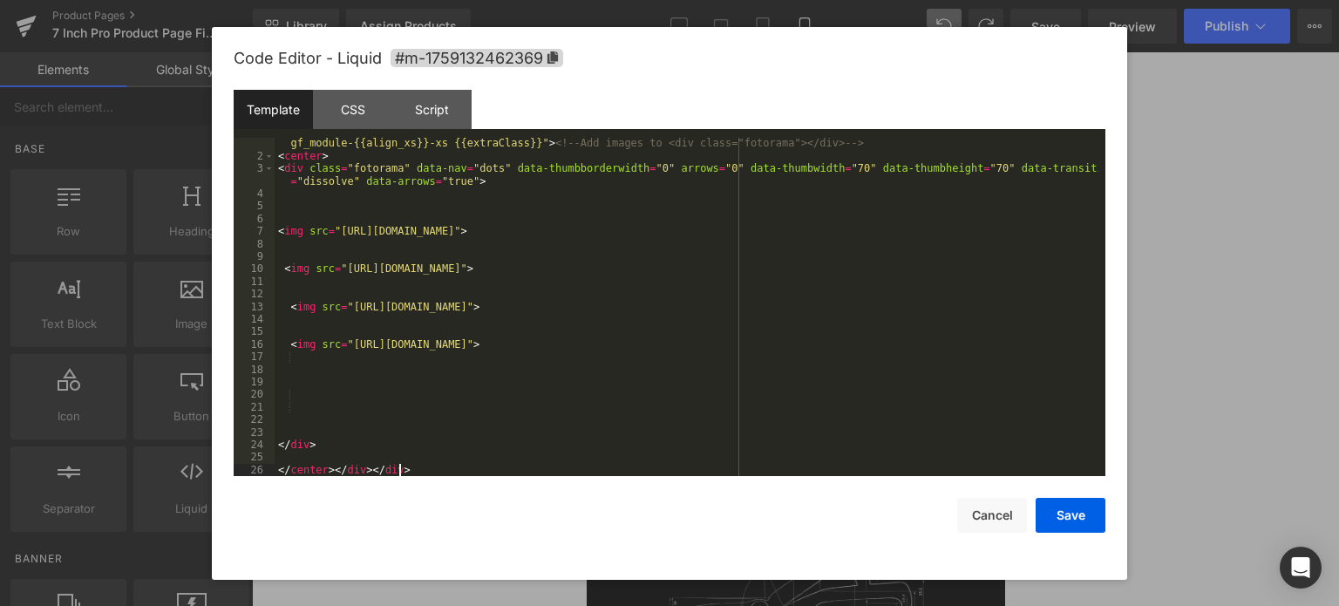
scroll to position [24, 0]
click at [1075, 519] on button "Save" at bounding box center [1070, 515] width 70 height 35
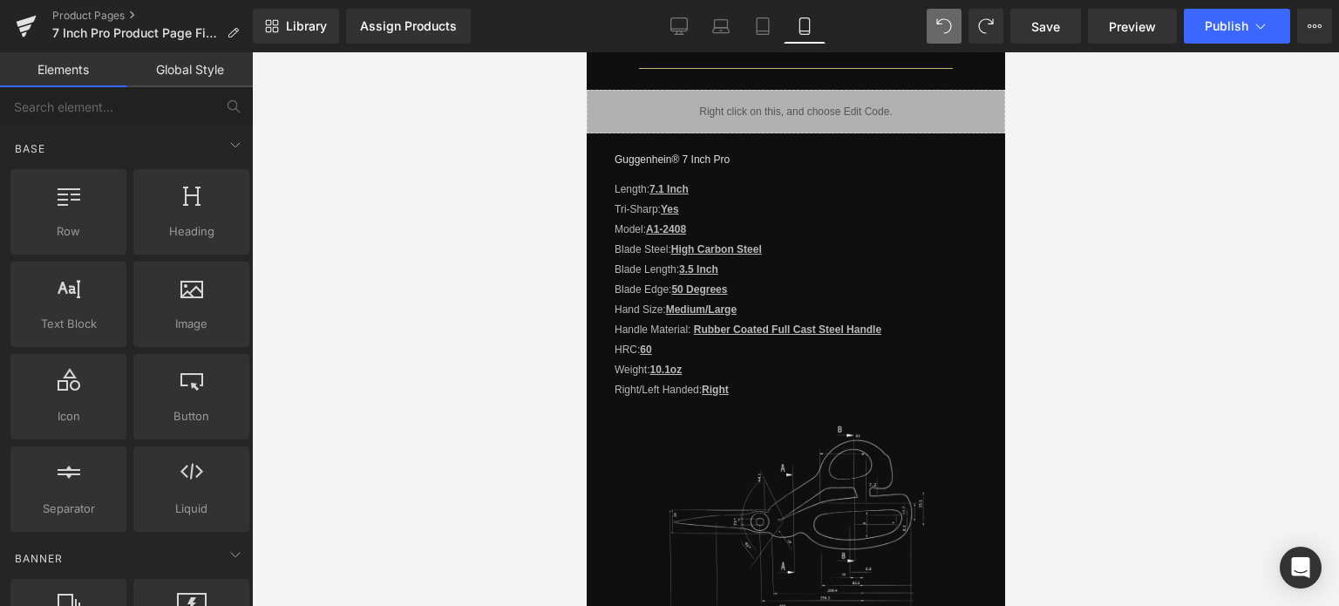
scroll to position [1544, 0]
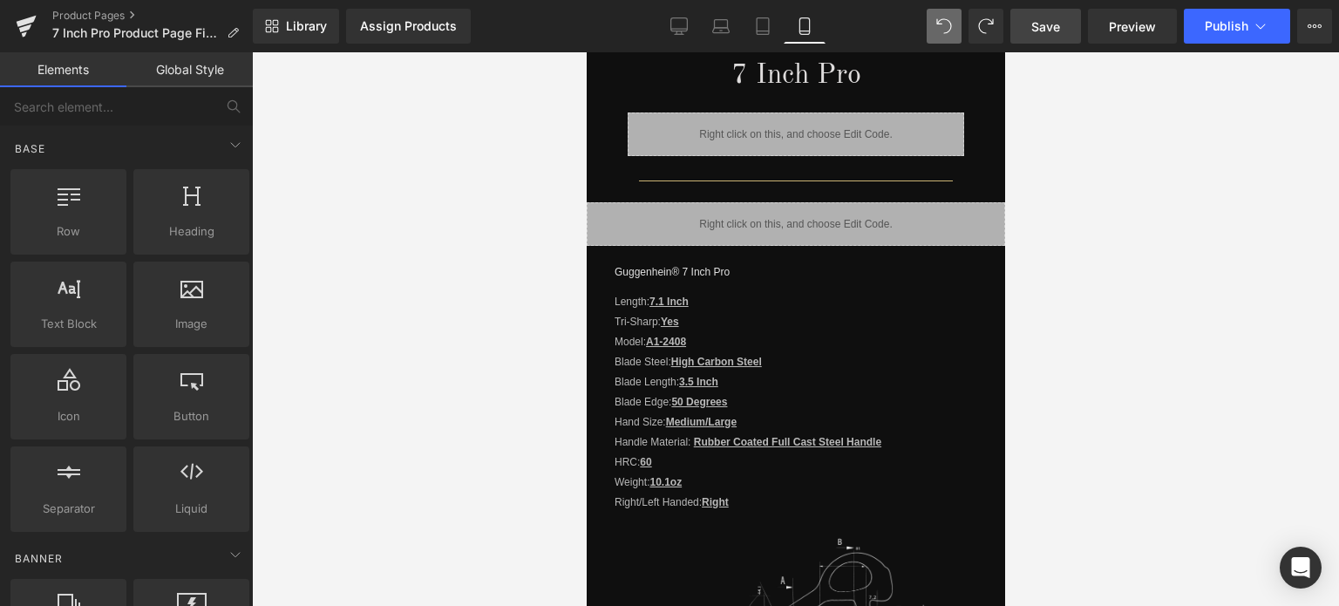
click at [1059, 22] on span "Save" at bounding box center [1045, 26] width 29 height 18
click at [1129, 27] on span "Preview" at bounding box center [1132, 26] width 47 height 18
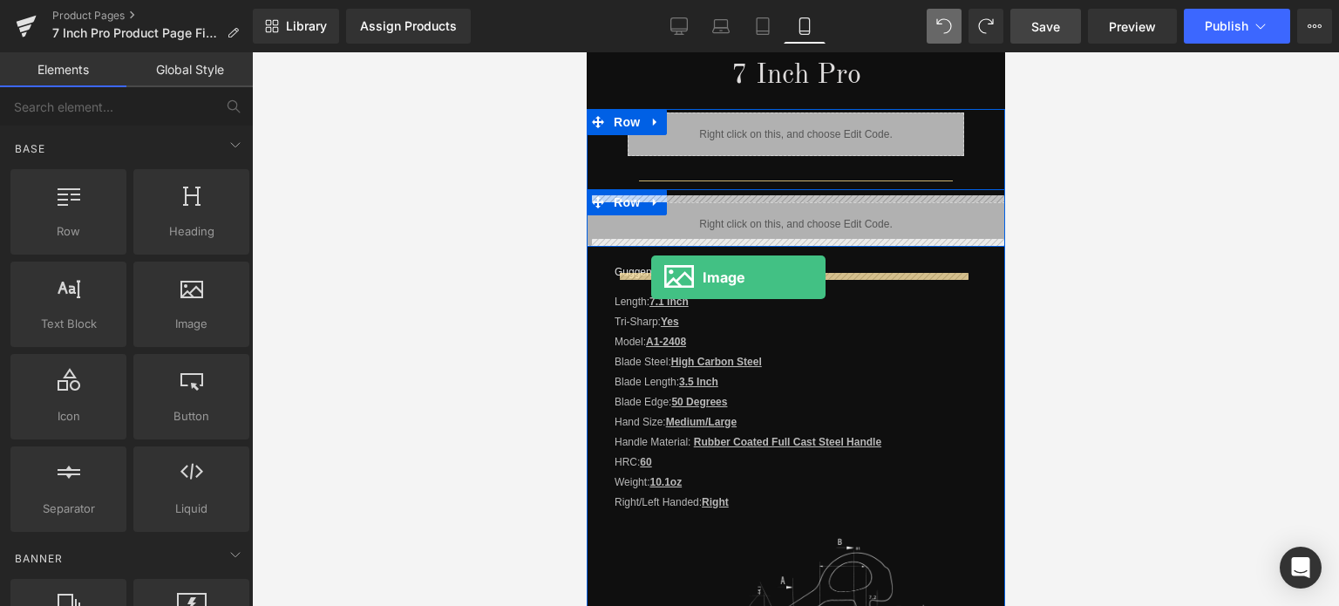
drag, startPoint x: 925, startPoint y: 355, endPoint x: 650, endPoint y: 277, distance: 285.3
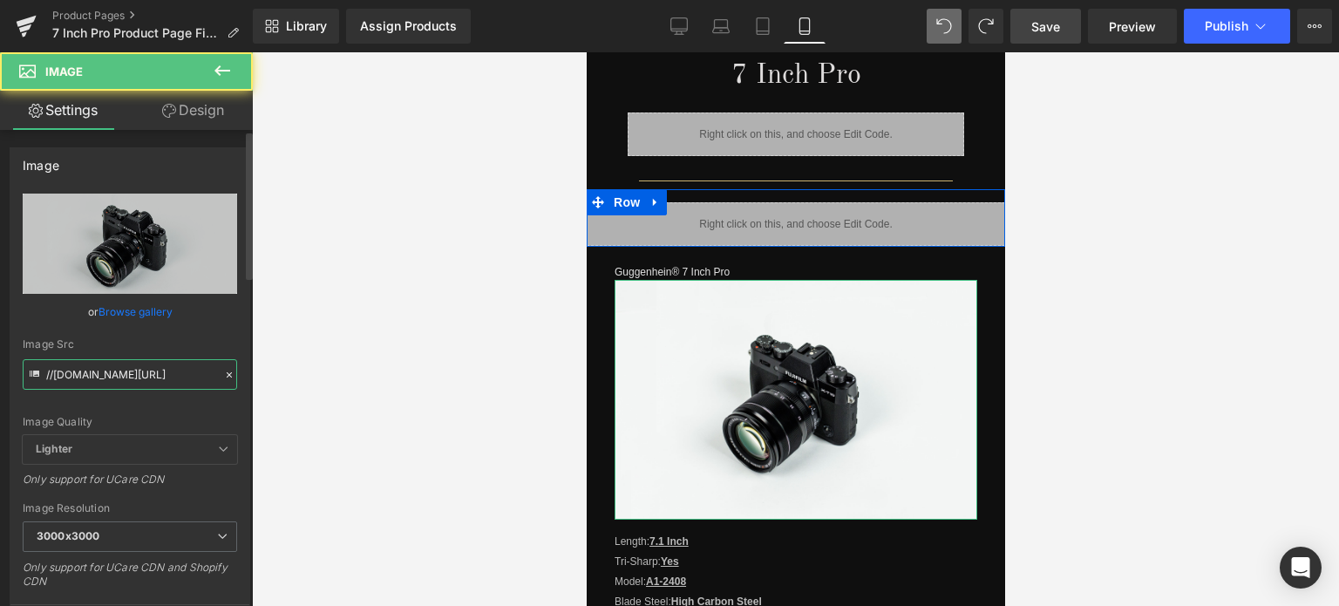
click at [126, 383] on input "//d1um8515vdn9kb.cloudfront.net/images/parallax.jpg" at bounding box center [130, 374] width 214 height 31
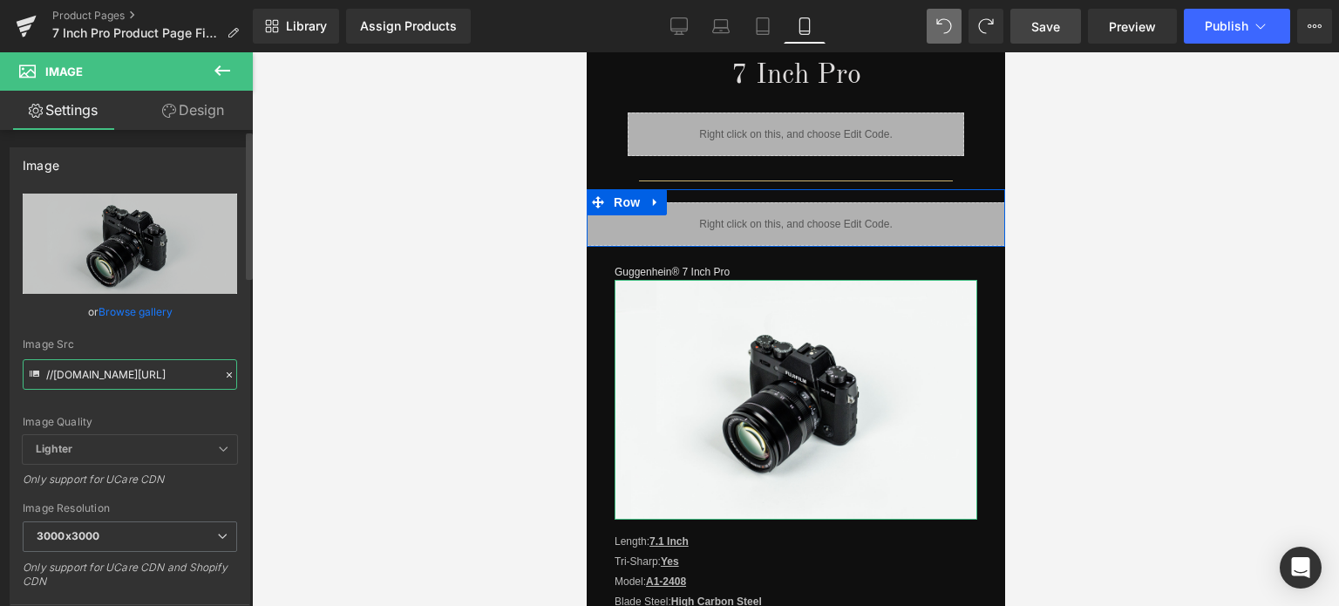
paste input "https://cdn.shopify.com/s/files/1/0566/0963/6442/files/2-4_70bcc4d8-5948-4756-b…"
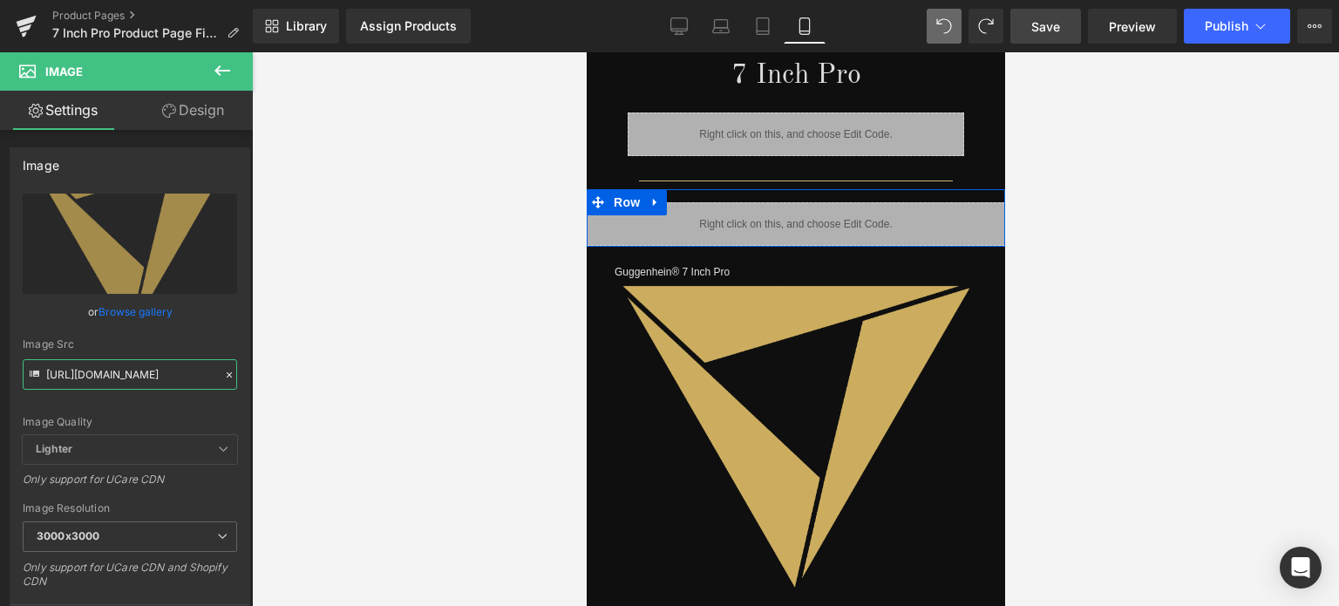
type input "https://cdn.shopify.com/s/files/1/0566/0963/6442/files/2-4_70bcc4d8-5948-4756-b…"
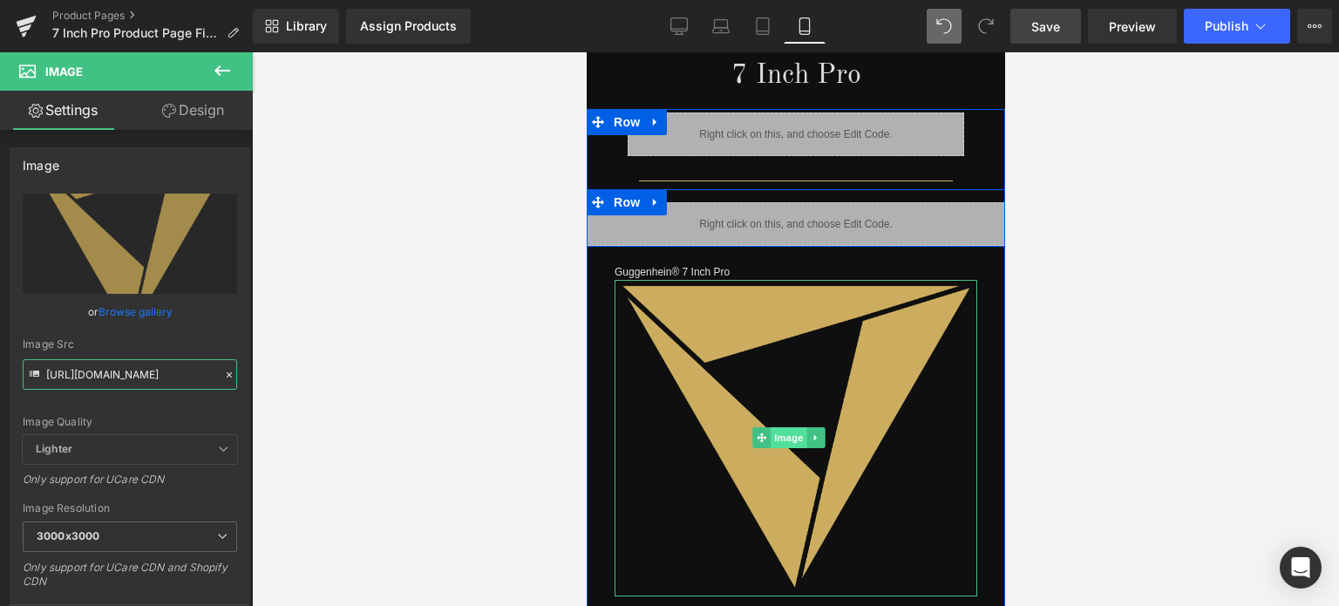
click at [787, 427] on span "Image" at bounding box center [788, 437] width 37 height 21
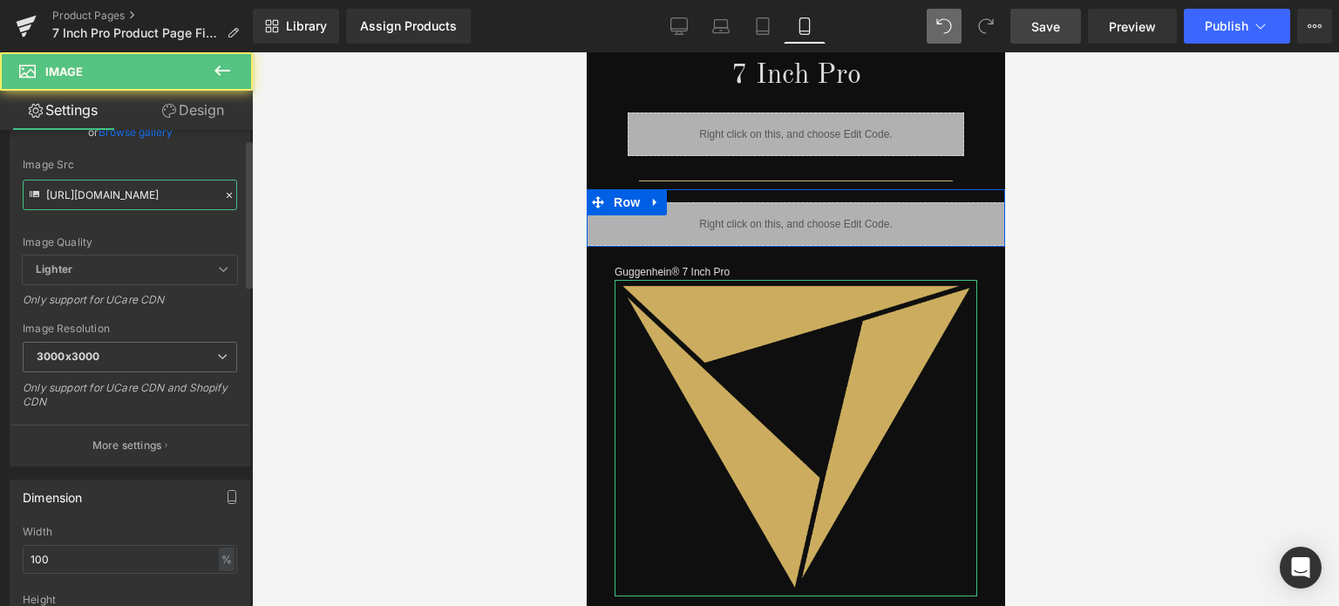
scroll to position [261, 0]
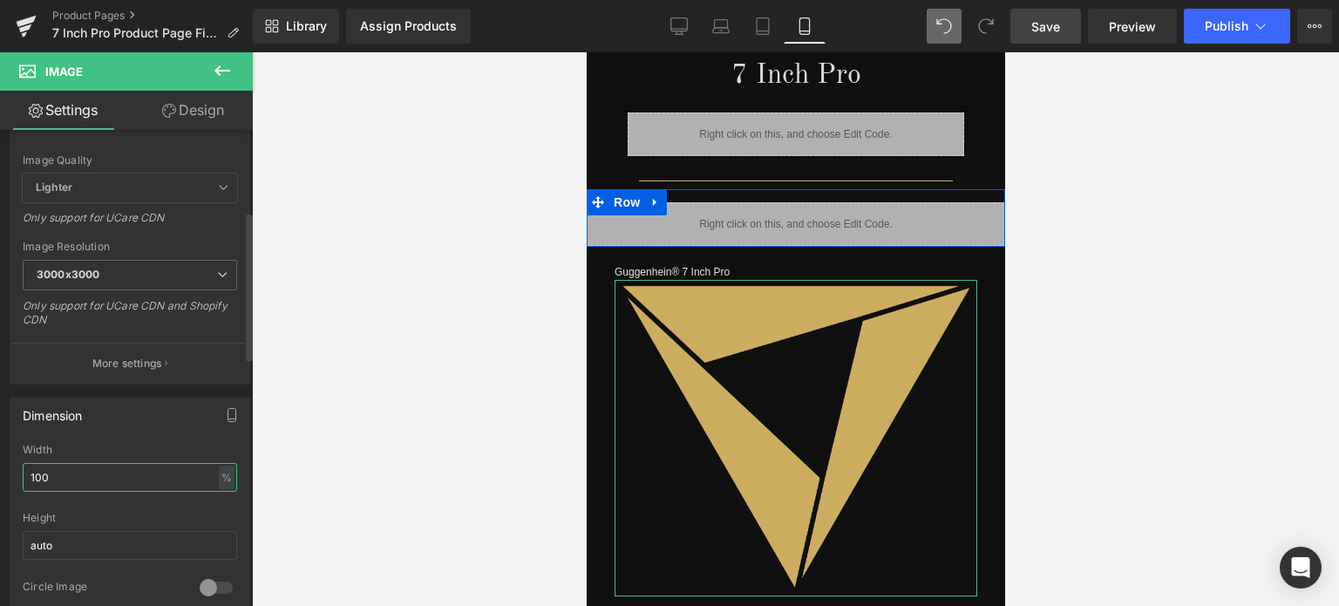
drag, startPoint x: 31, startPoint y: 475, endPoint x: 22, endPoint y: 475, distance: 9.6
click at [23, 475] on input "100" at bounding box center [130, 477] width 214 height 29
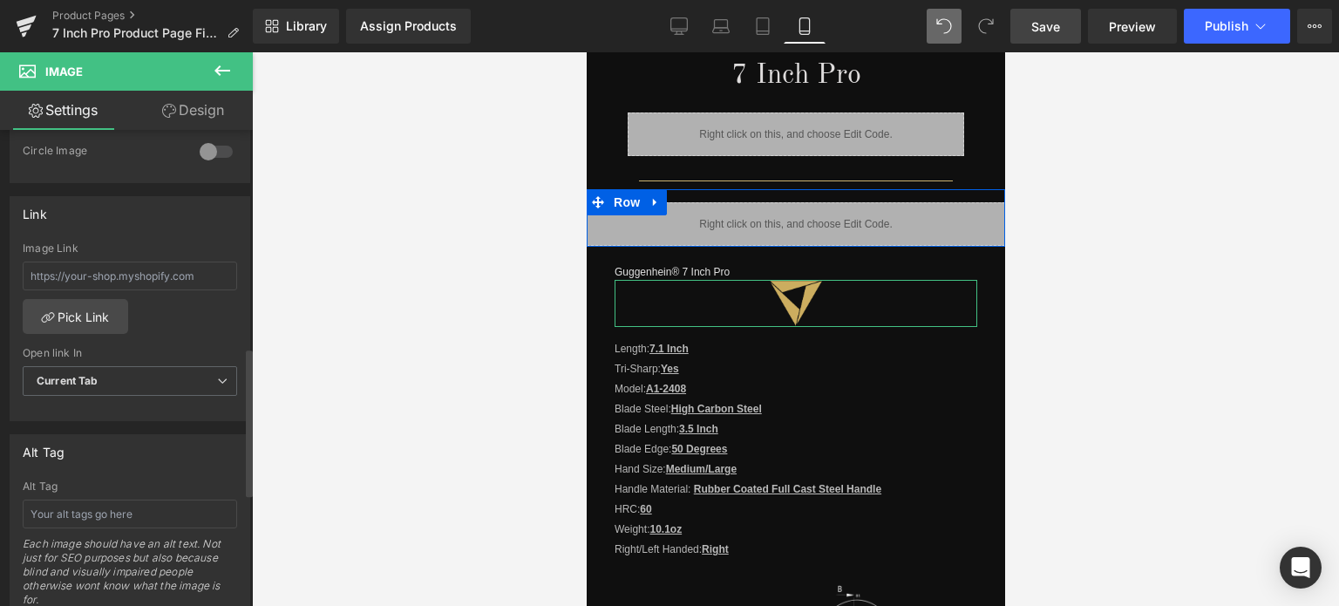
scroll to position [959, 0]
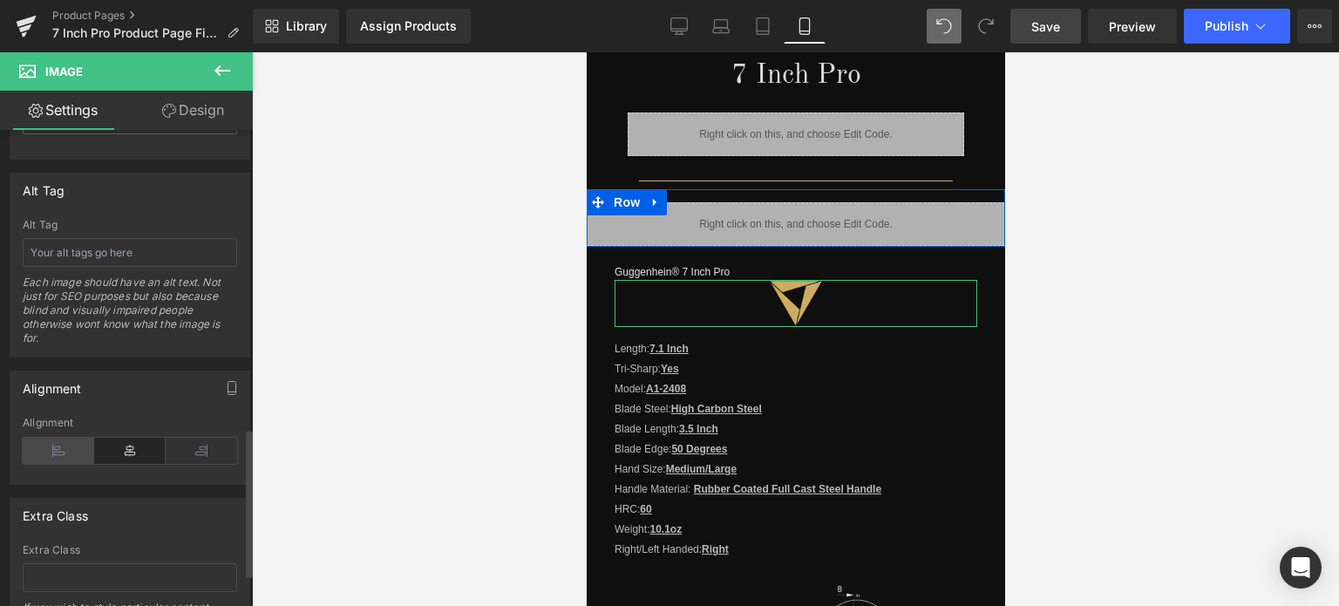
type input "15"
click at [66, 443] on icon at bounding box center [58, 451] width 71 height 26
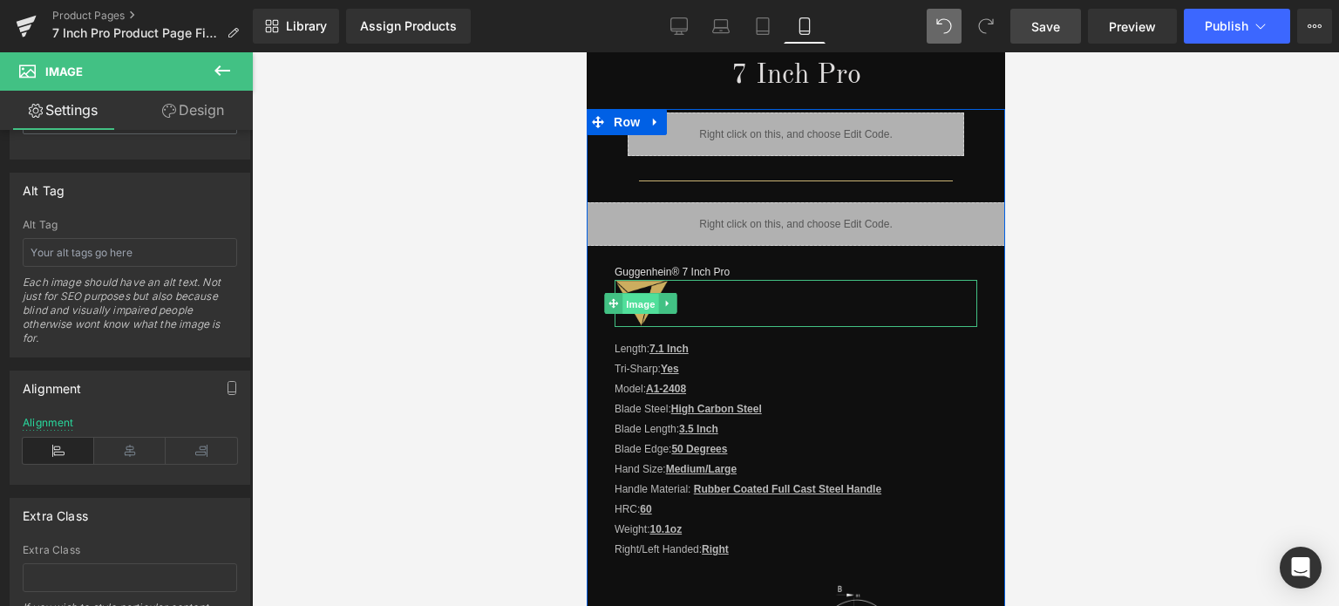
click at [636, 299] on span "Image" at bounding box center [639, 304] width 37 height 21
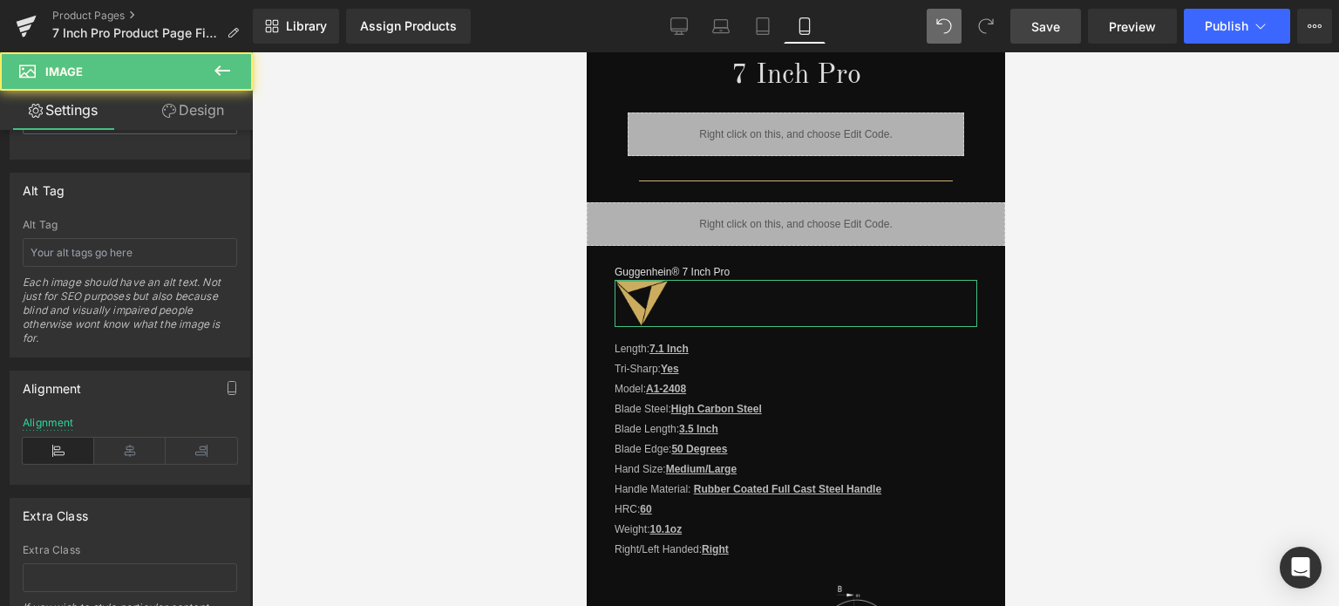
drag, startPoint x: 199, startPoint y: 101, endPoint x: 92, endPoint y: 214, distance: 154.7
click at [199, 101] on link "Design" at bounding box center [193, 110] width 126 height 39
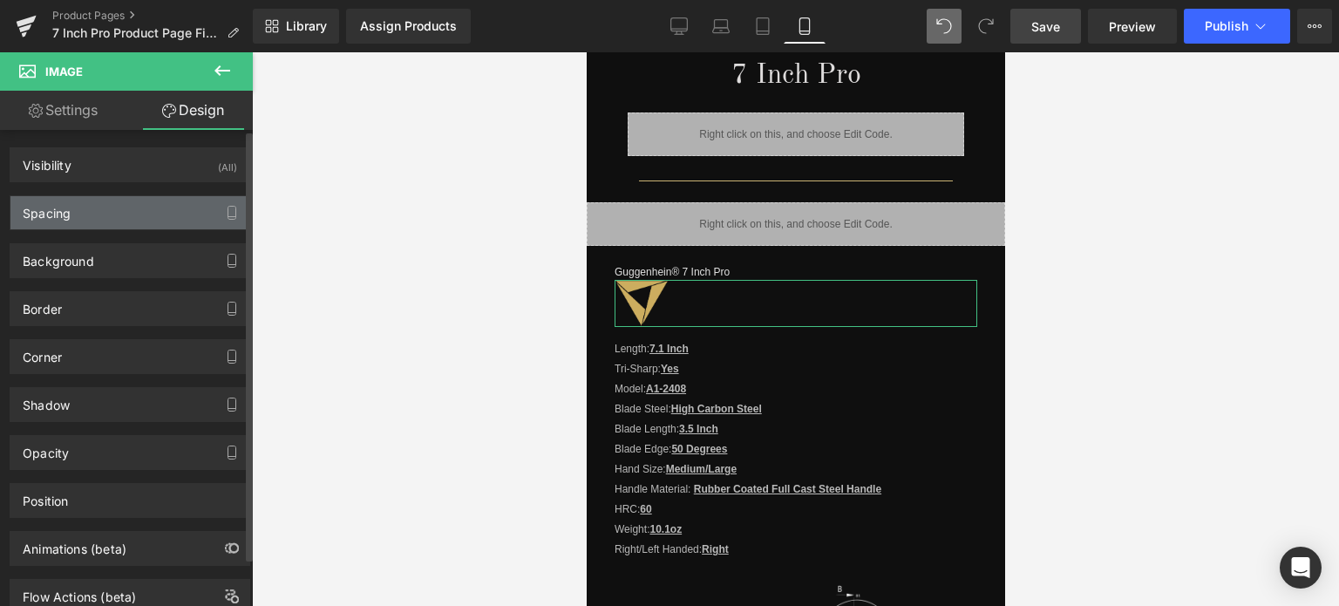
click at [92, 214] on div "Spacing" at bounding box center [129, 212] width 239 height 33
type input "0"
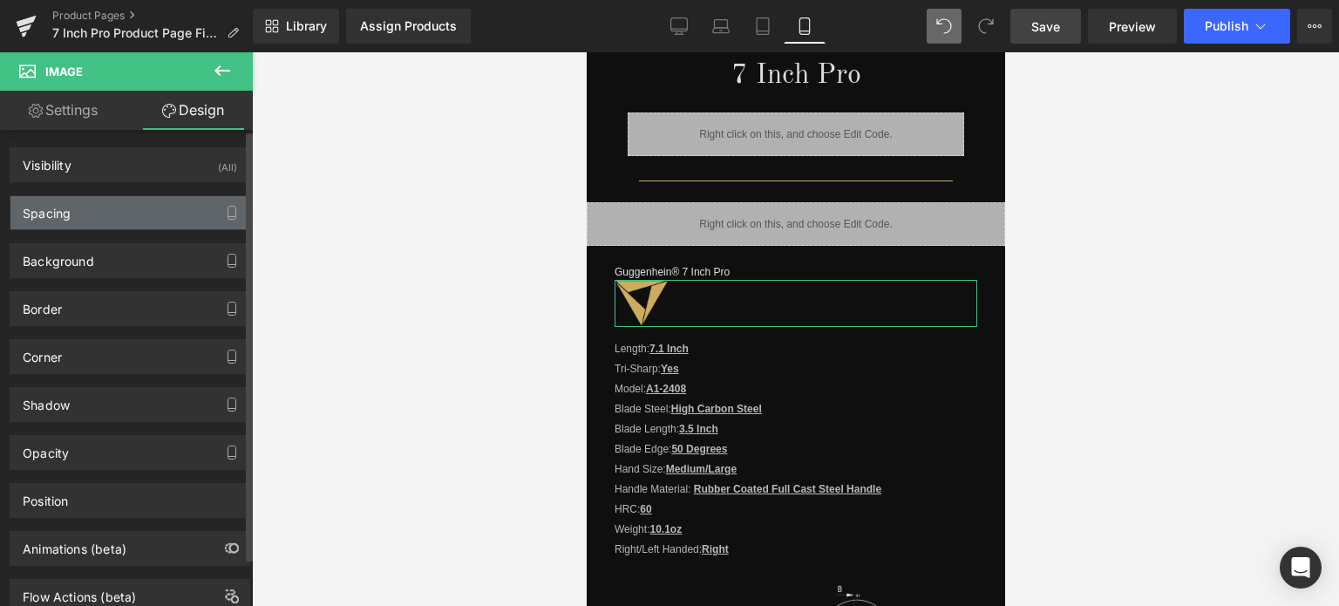
type input "0"
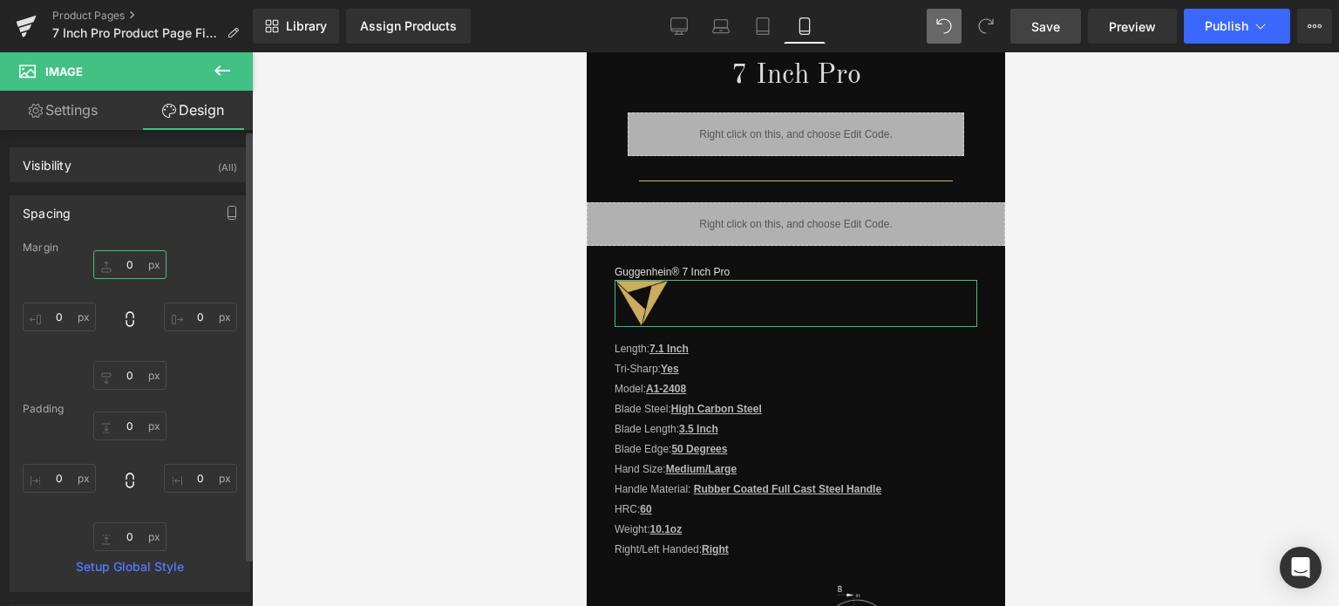
click at [131, 269] on input "0" at bounding box center [129, 264] width 73 height 29
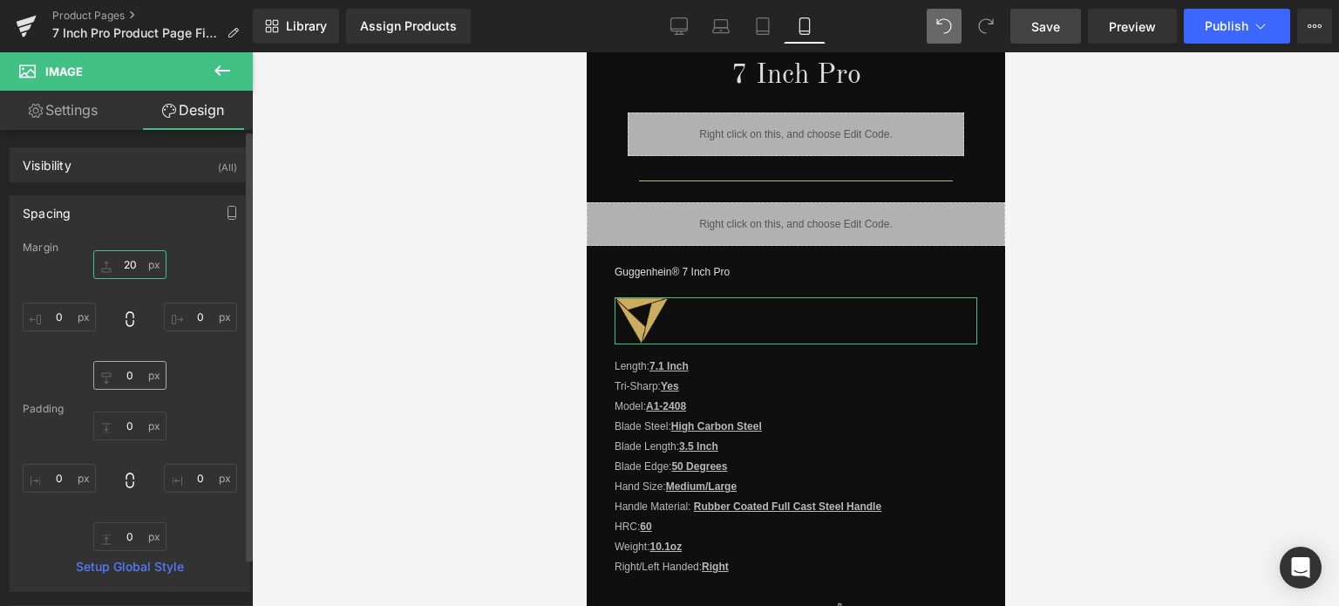
type input "20"
click at [132, 376] on input "0" at bounding box center [129, 375] width 73 height 29
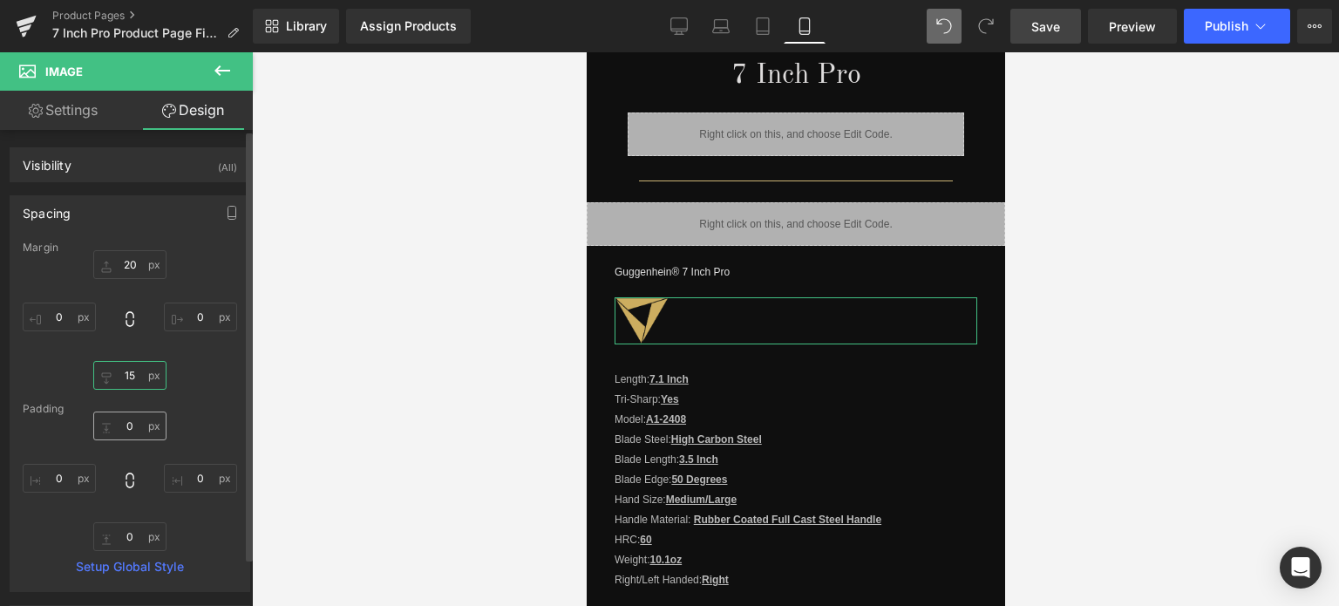
type input "15"
click at [134, 428] on input "0" at bounding box center [129, 425] width 73 height 29
type input "1"
click at [131, 542] on input "0" at bounding box center [129, 536] width 73 height 29
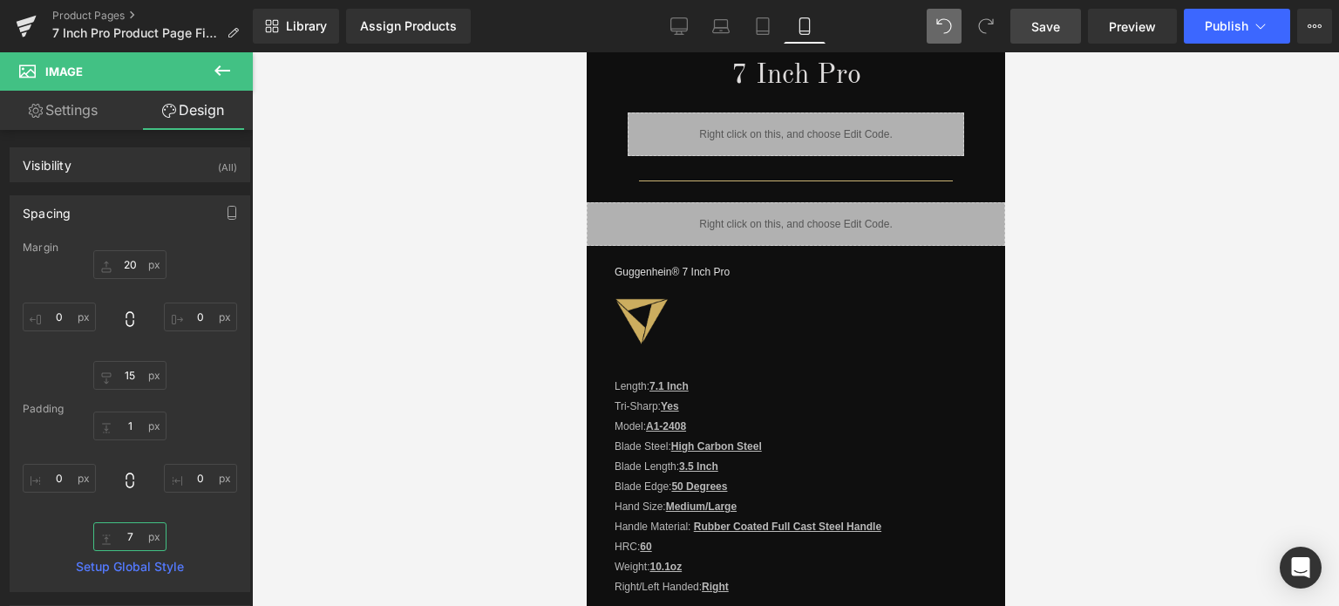
type input "7"
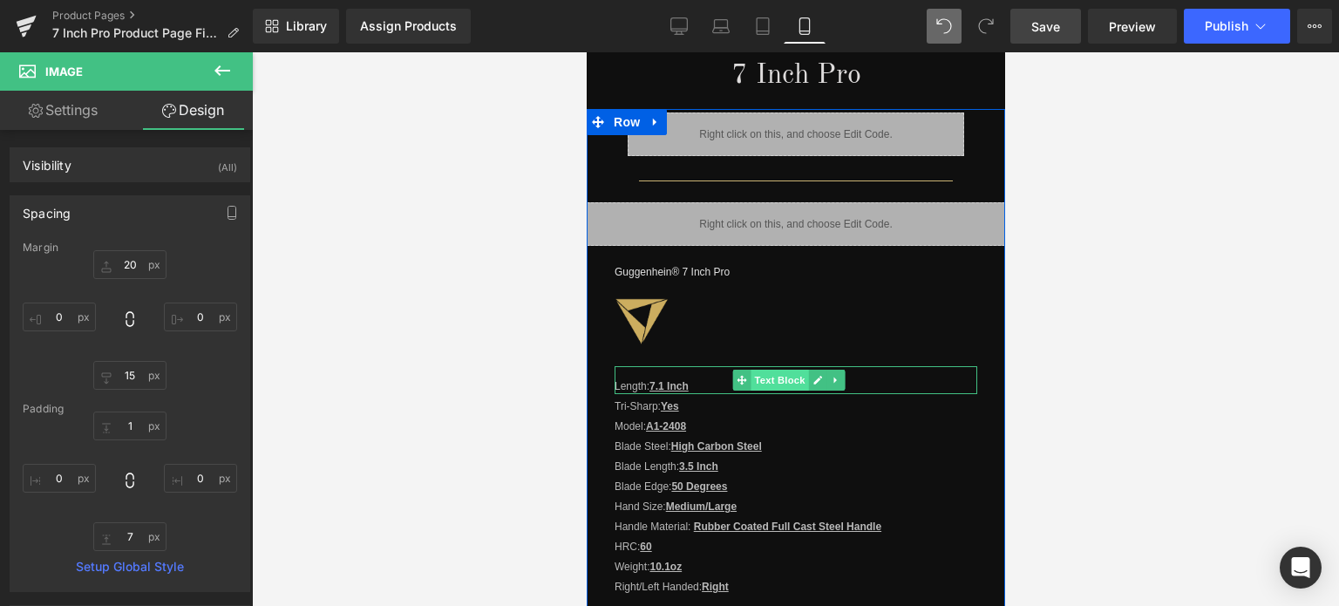
click at [768, 374] on span "Text Block" at bounding box center [779, 380] width 58 height 21
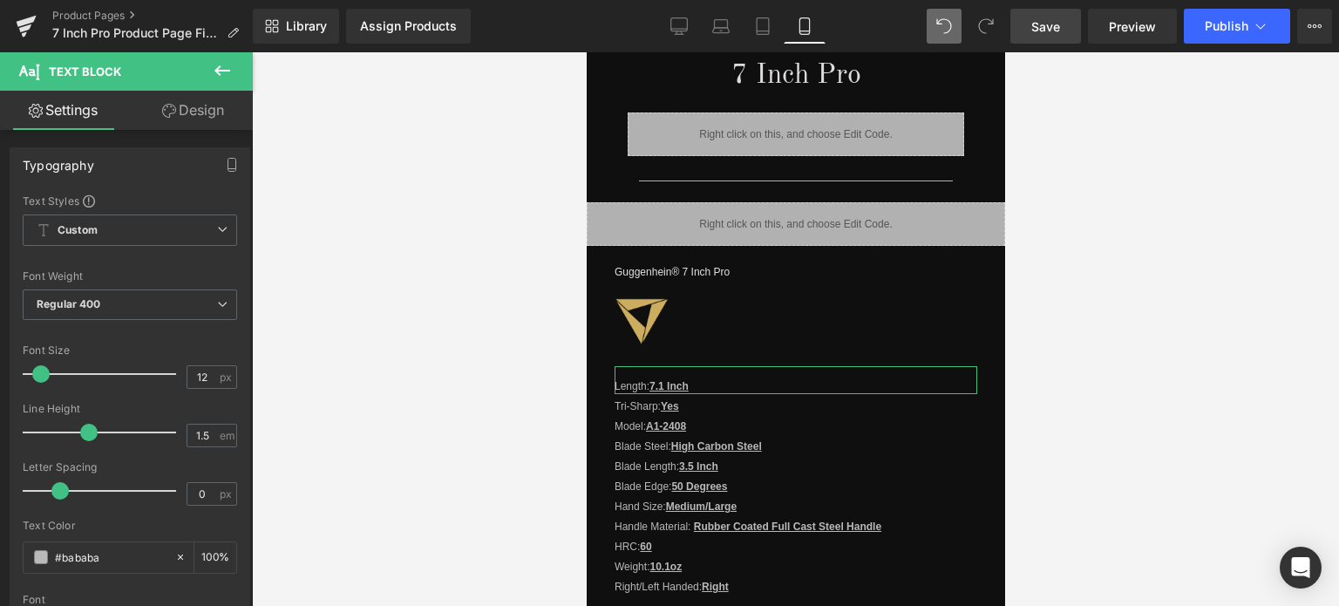
drag, startPoint x: 192, startPoint y: 105, endPoint x: 106, endPoint y: 282, distance: 196.5
click at [192, 105] on link "Design" at bounding box center [193, 110] width 126 height 39
click at [0, 0] on div "Spacing" at bounding box center [0, 0] width 0 height 0
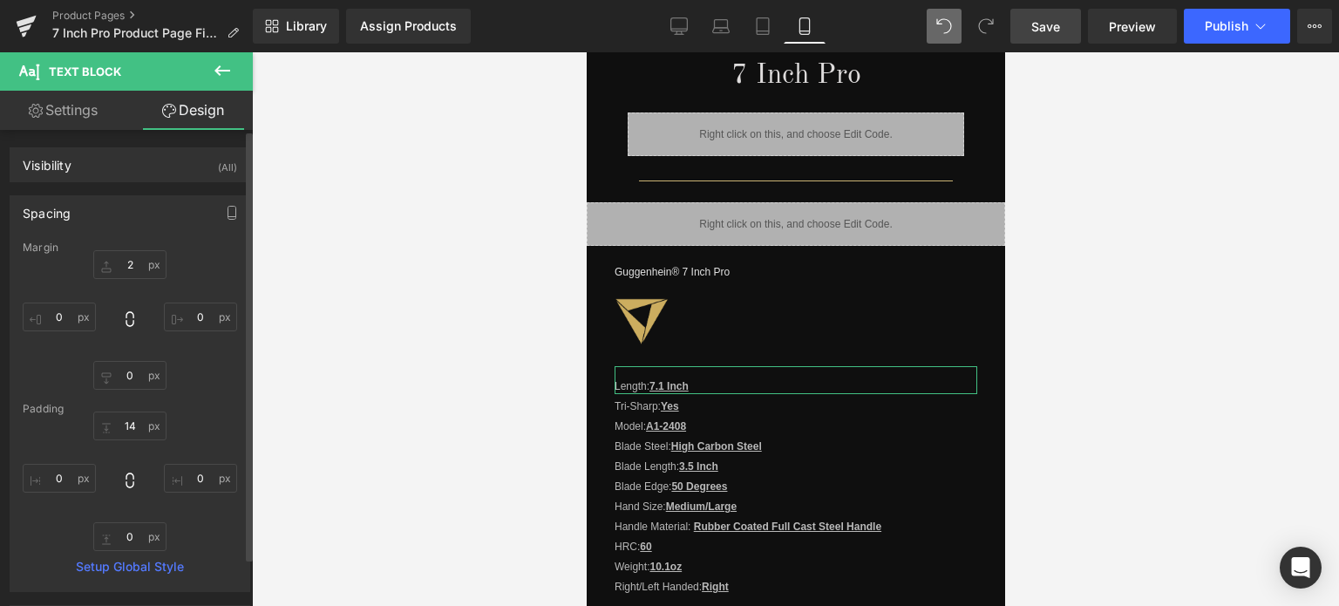
type input "2"
type input "0"
type input "14"
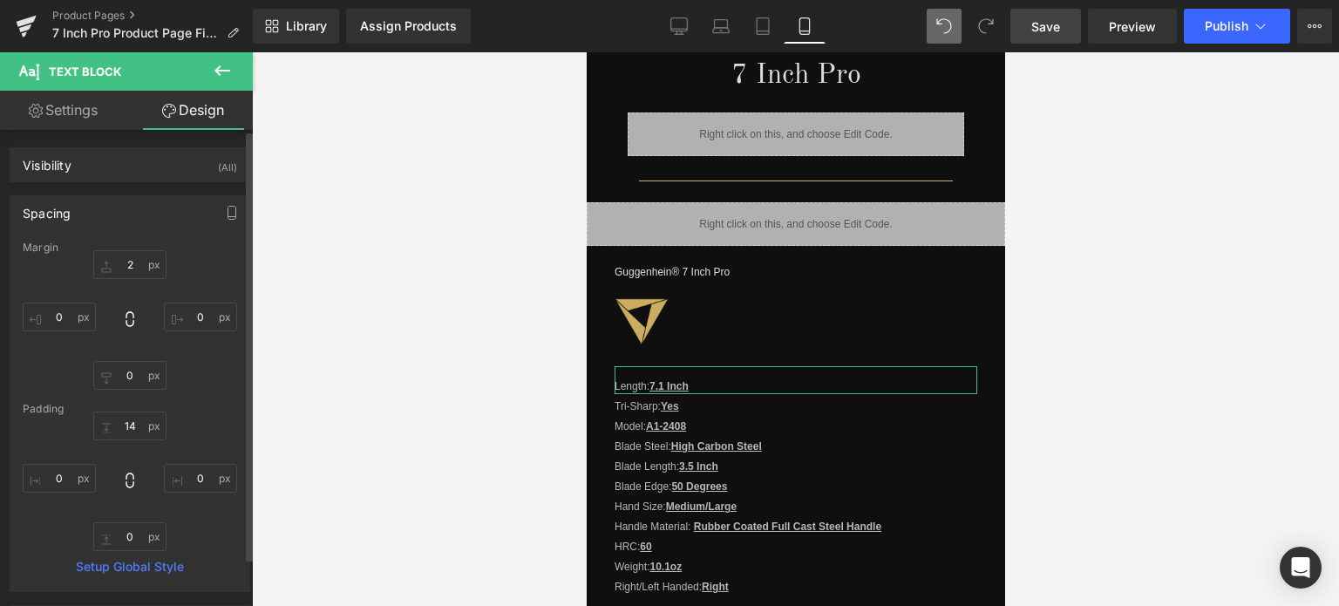
type input "0"
click at [133, 429] on input "14" at bounding box center [129, 425] width 73 height 29
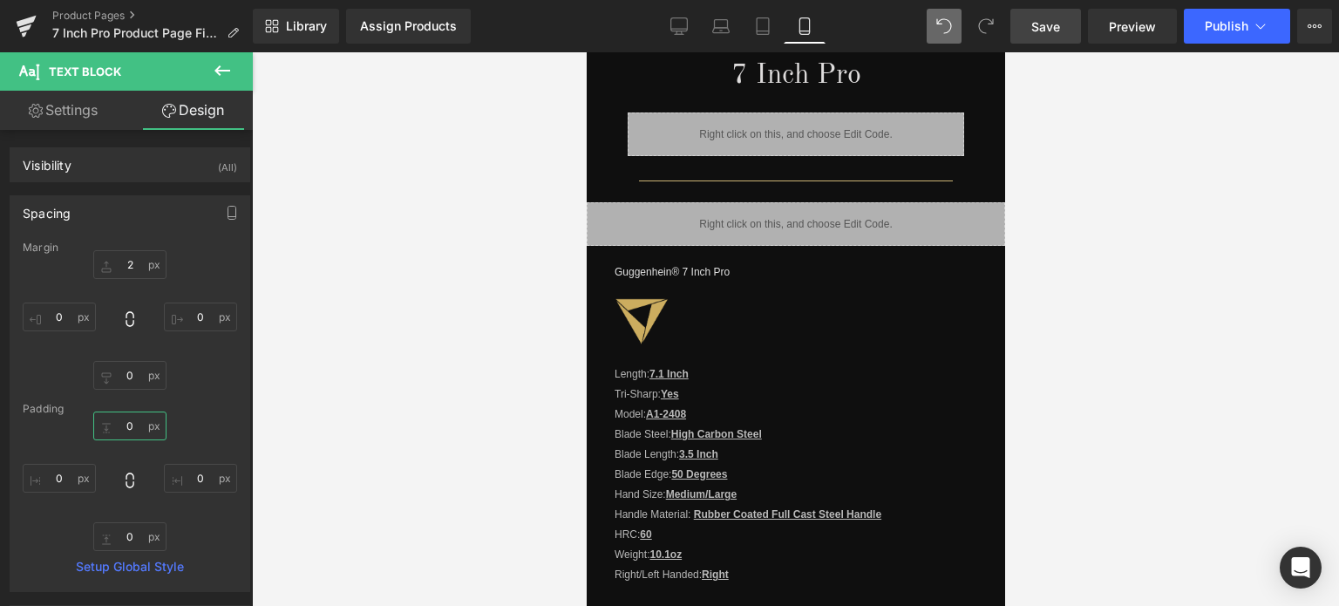
type input "0"
click at [1053, 24] on span "Save" at bounding box center [1045, 26] width 29 height 18
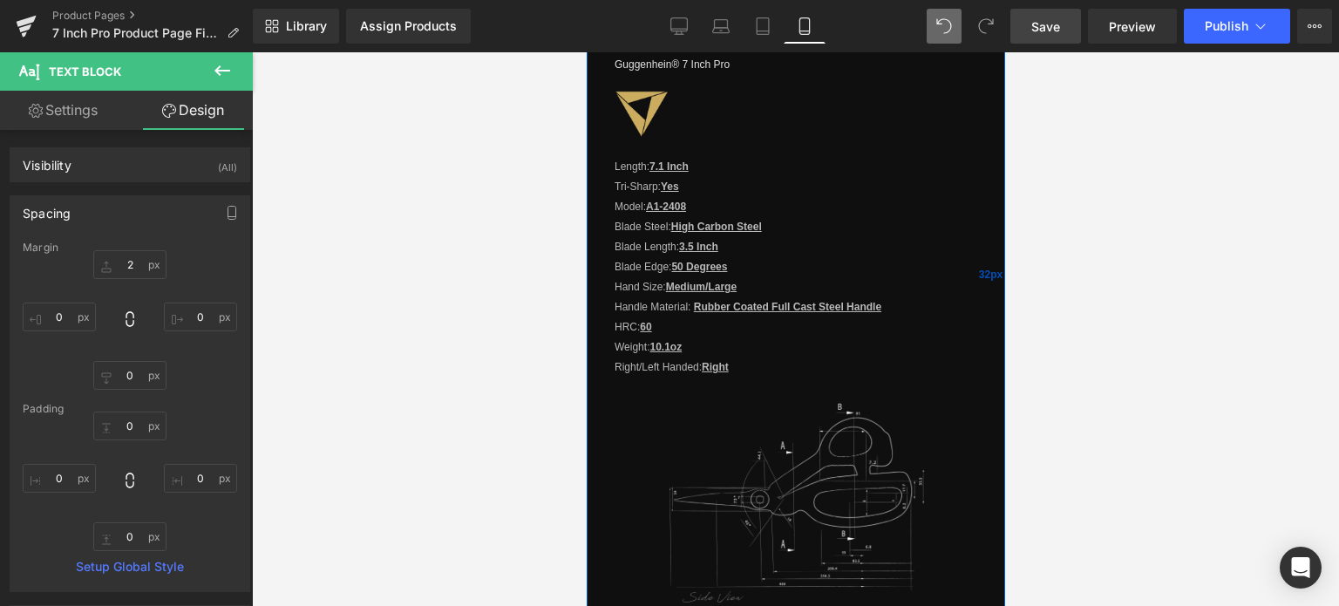
scroll to position [1806, 0]
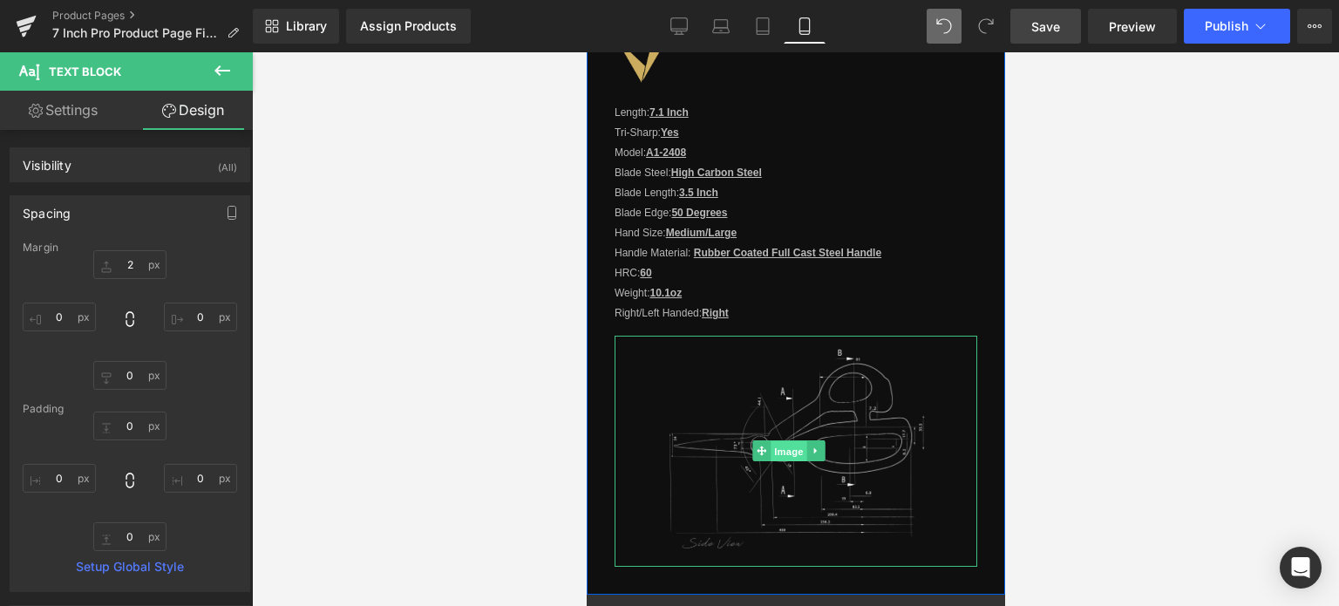
click at [787, 441] on span "Image" at bounding box center [788, 451] width 37 height 21
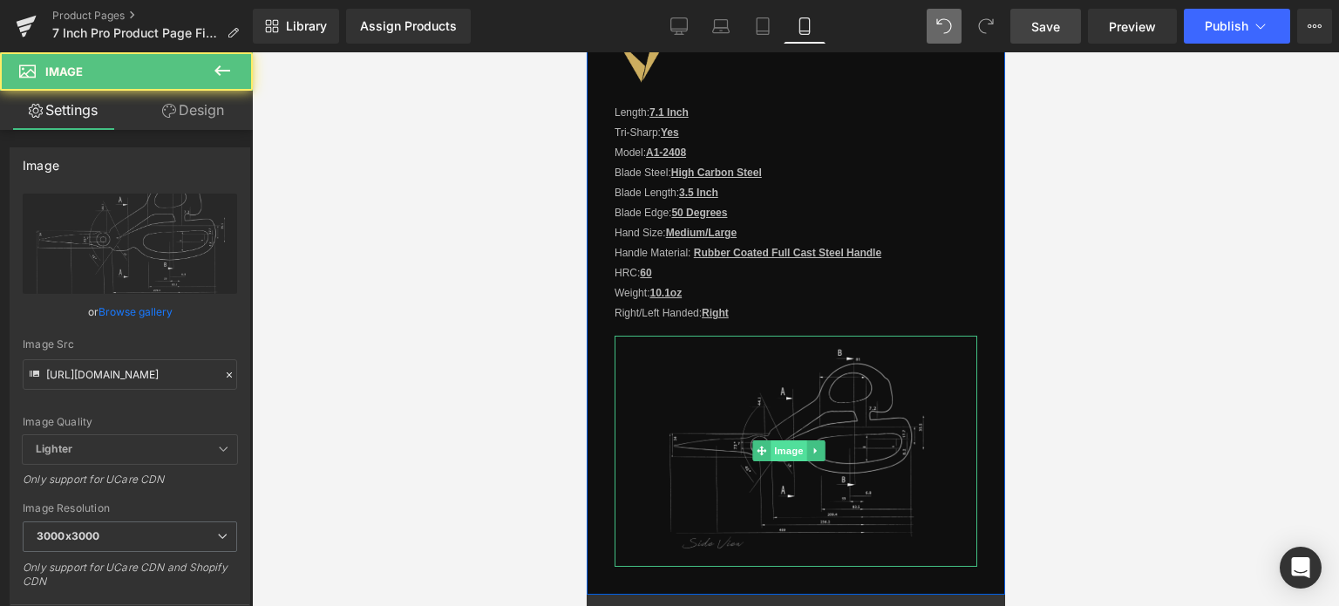
click at [787, 440] on span "Image" at bounding box center [788, 450] width 37 height 21
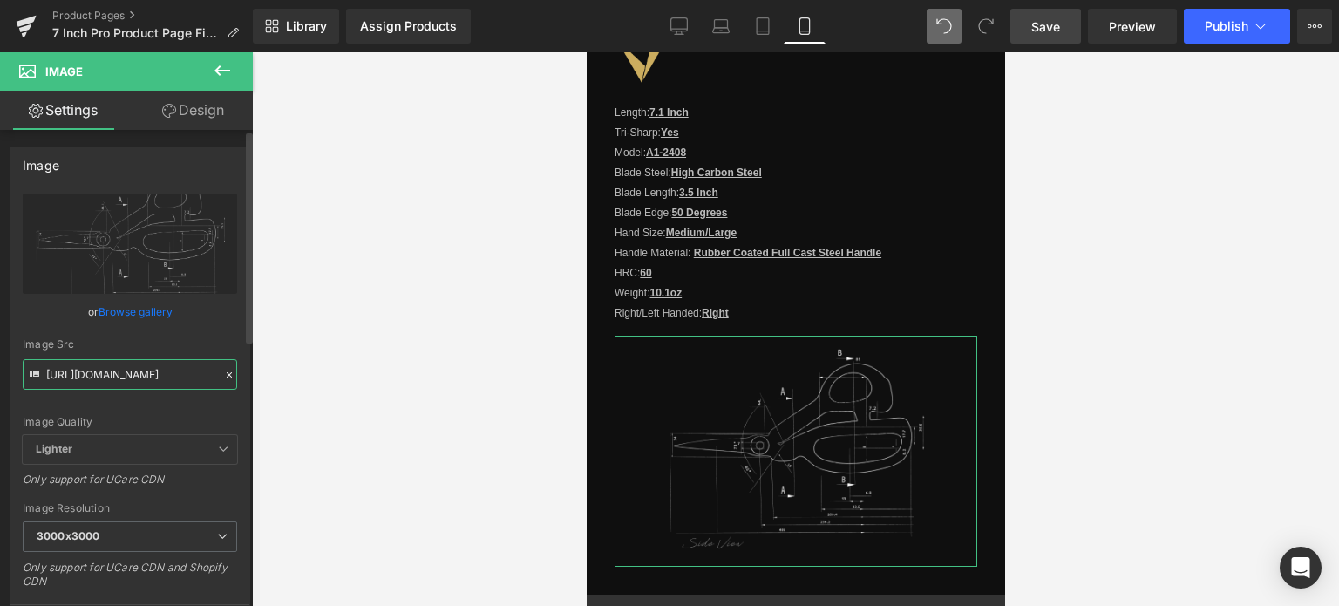
click at [115, 375] on input "https://cdn.shopify.com/s/files/1/0566/0963/6442/files/3_bd006b34-4b2f-4e26-bf1…" at bounding box center [130, 374] width 214 height 31
paste input "6f88b00d-102a-4fe4-b193-d00c721975f0_3000x3000.png?v=1757961872"
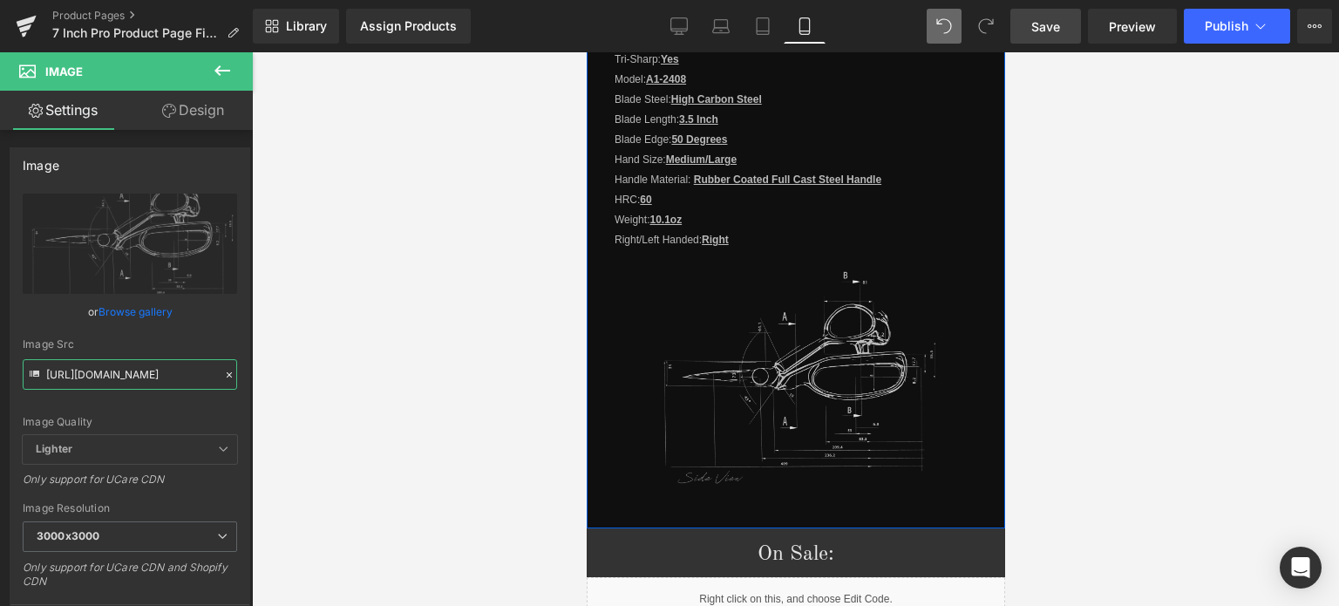
scroll to position [1893, 0]
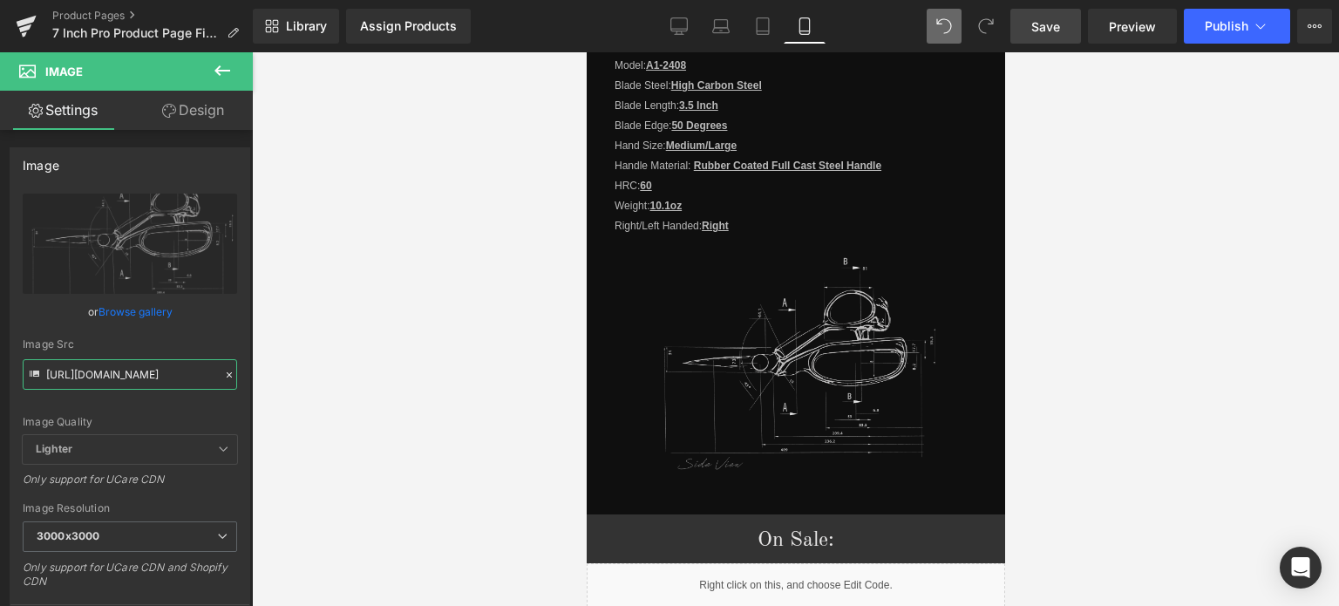
type input "[URL][DOMAIN_NAME]"
click at [1054, 31] on span "Save" at bounding box center [1045, 26] width 29 height 18
click at [1055, 40] on link "Save" at bounding box center [1045, 26] width 71 height 35
click at [1126, 21] on span "Preview" at bounding box center [1132, 26] width 47 height 18
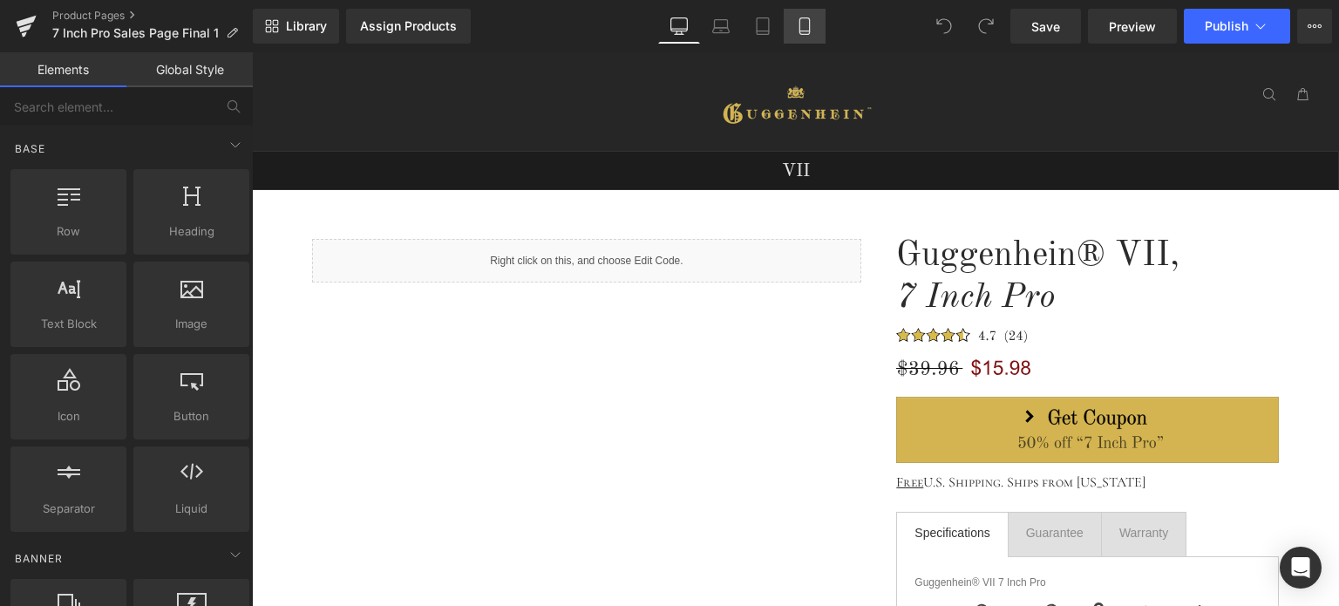
click at [804, 29] on icon at bounding box center [804, 25] width 17 height 17
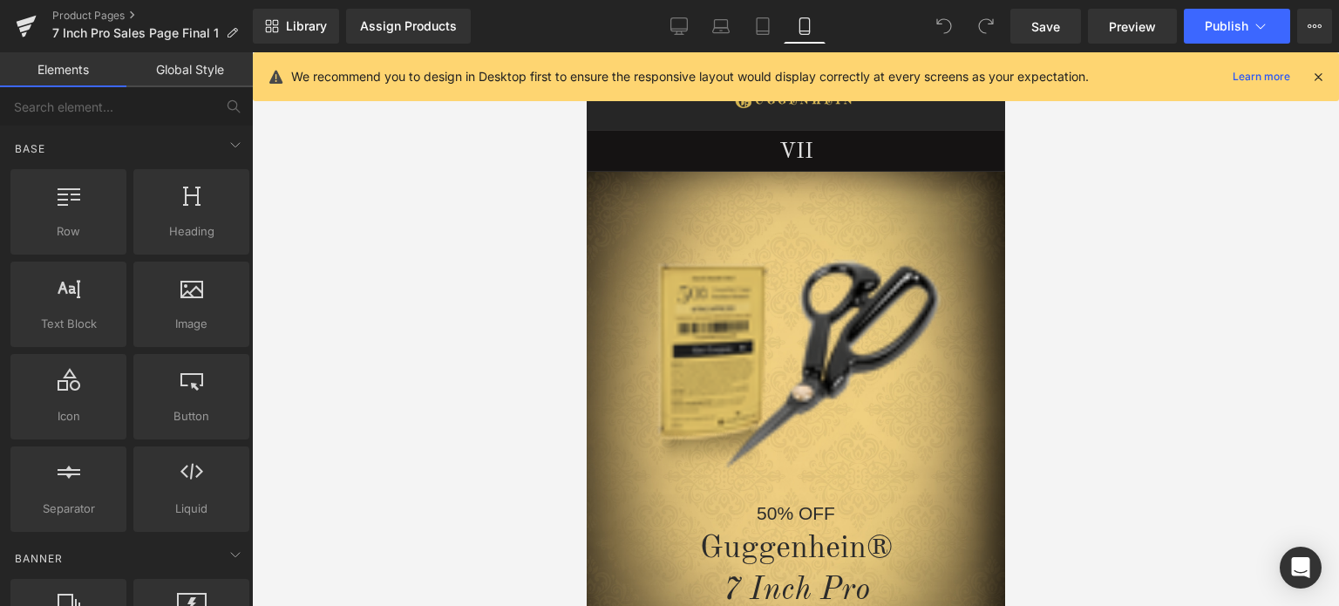
click at [1318, 75] on icon at bounding box center [1318, 77] width 16 height 16
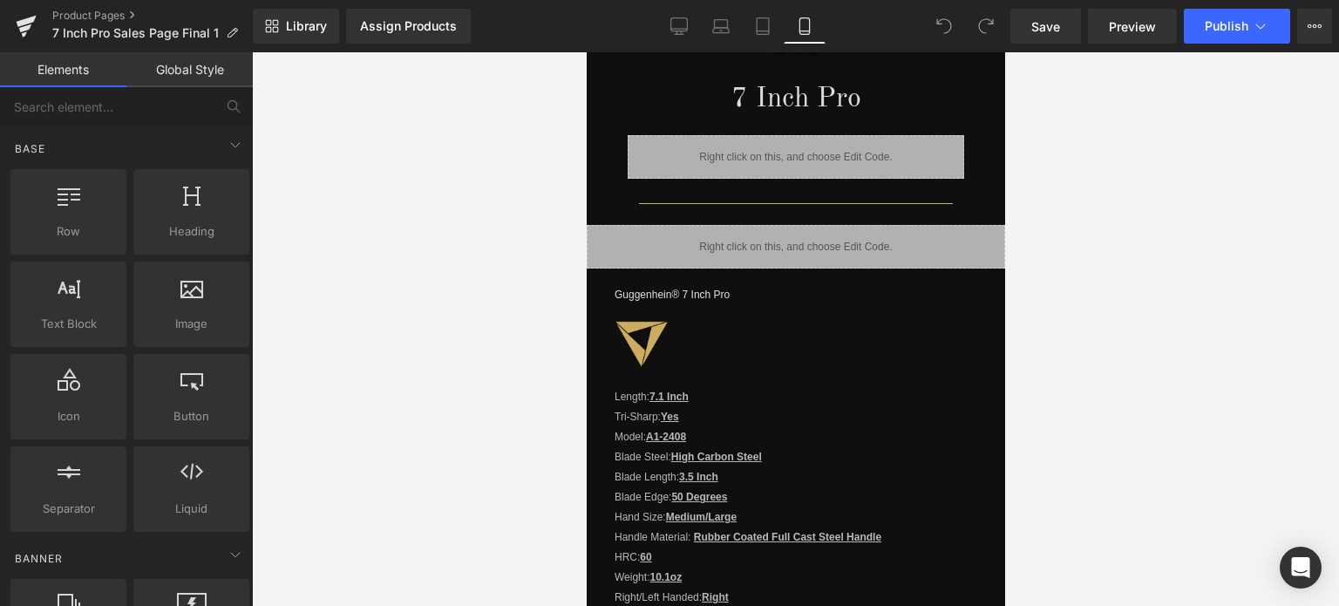
scroll to position [1681, 0]
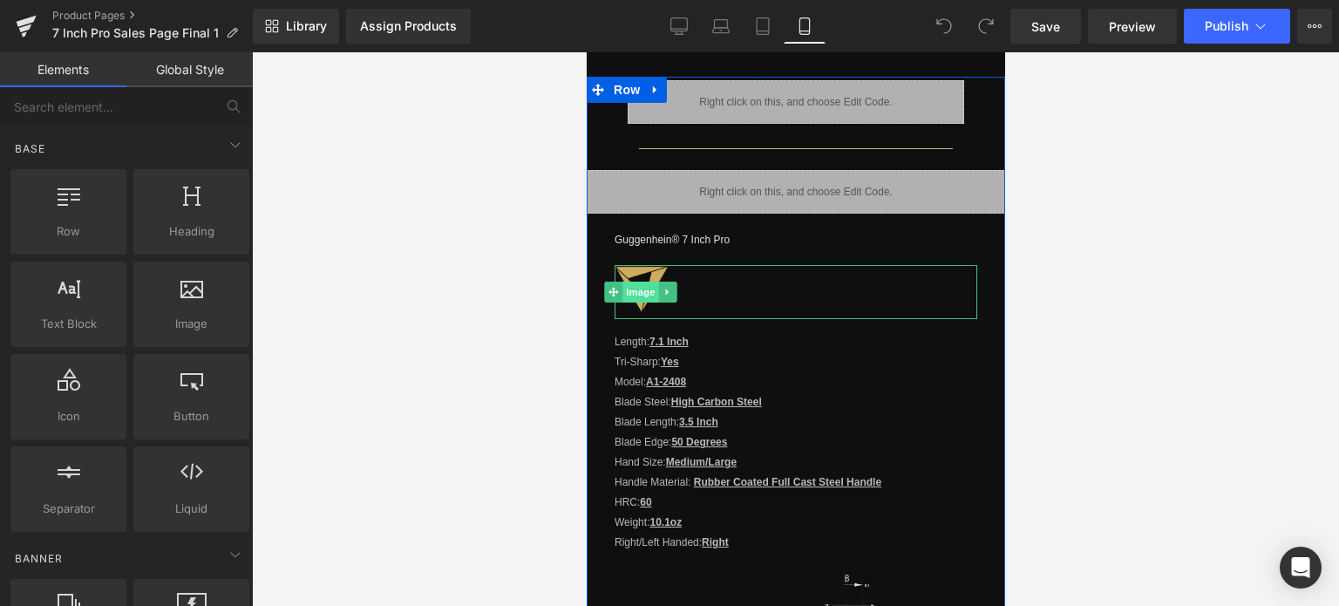
click at [641, 286] on span "Image" at bounding box center [639, 292] width 37 height 21
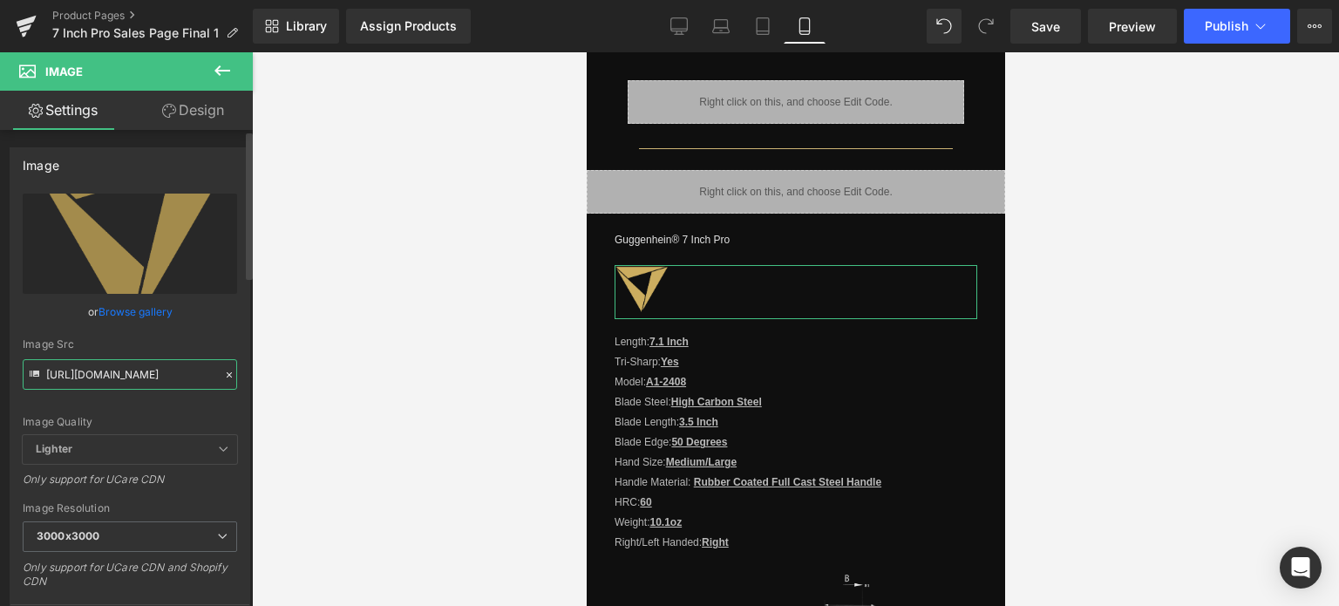
click at [126, 379] on input "[URL][DOMAIN_NAME]" at bounding box center [130, 374] width 214 height 31
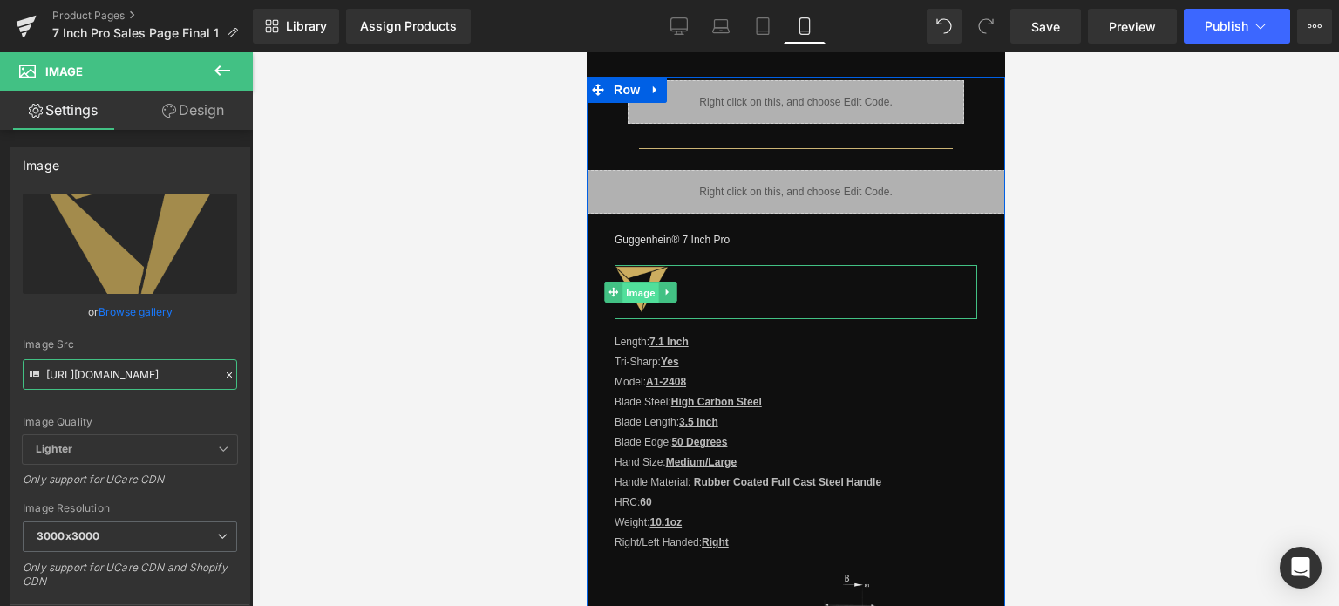
click at [639, 282] on span "Image" at bounding box center [639, 292] width 37 height 21
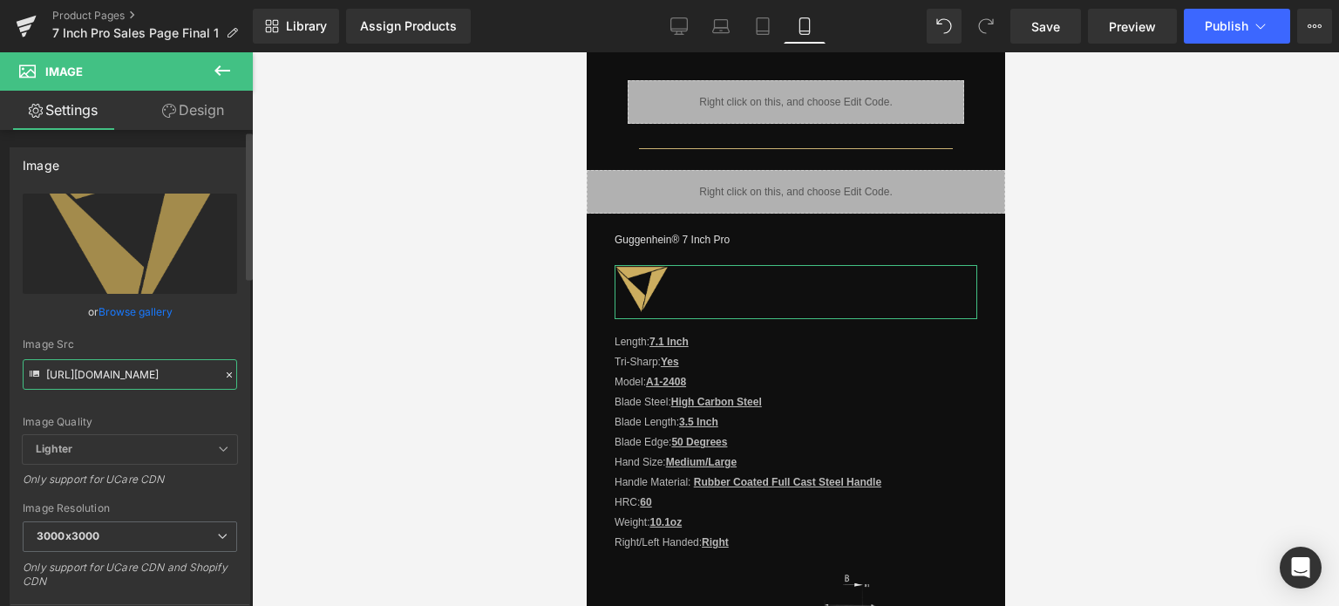
scroll to position [436, 0]
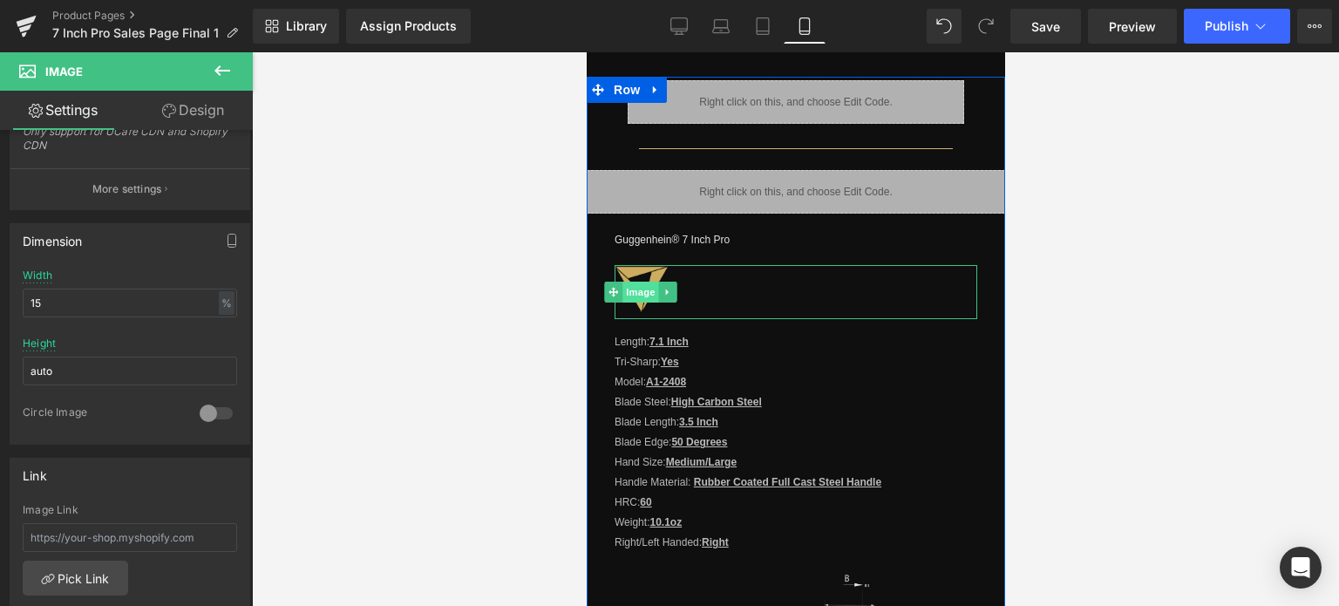
click at [643, 283] on span "Image" at bounding box center [639, 292] width 37 height 21
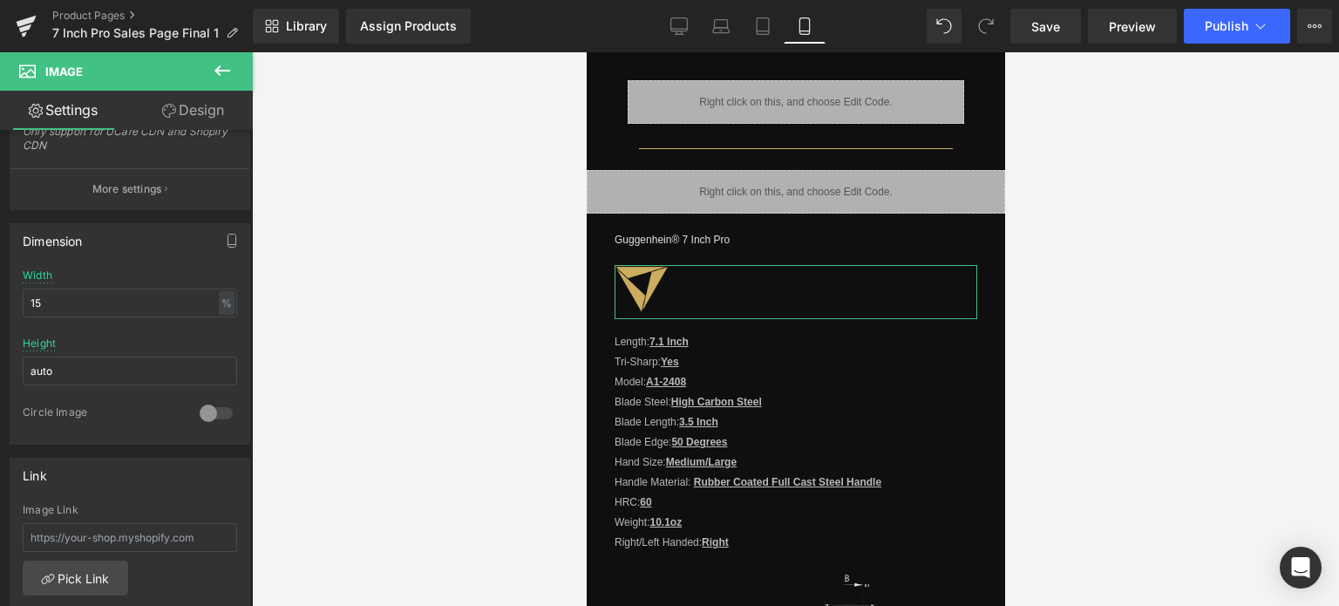
click at [209, 109] on link "Design" at bounding box center [193, 110] width 126 height 39
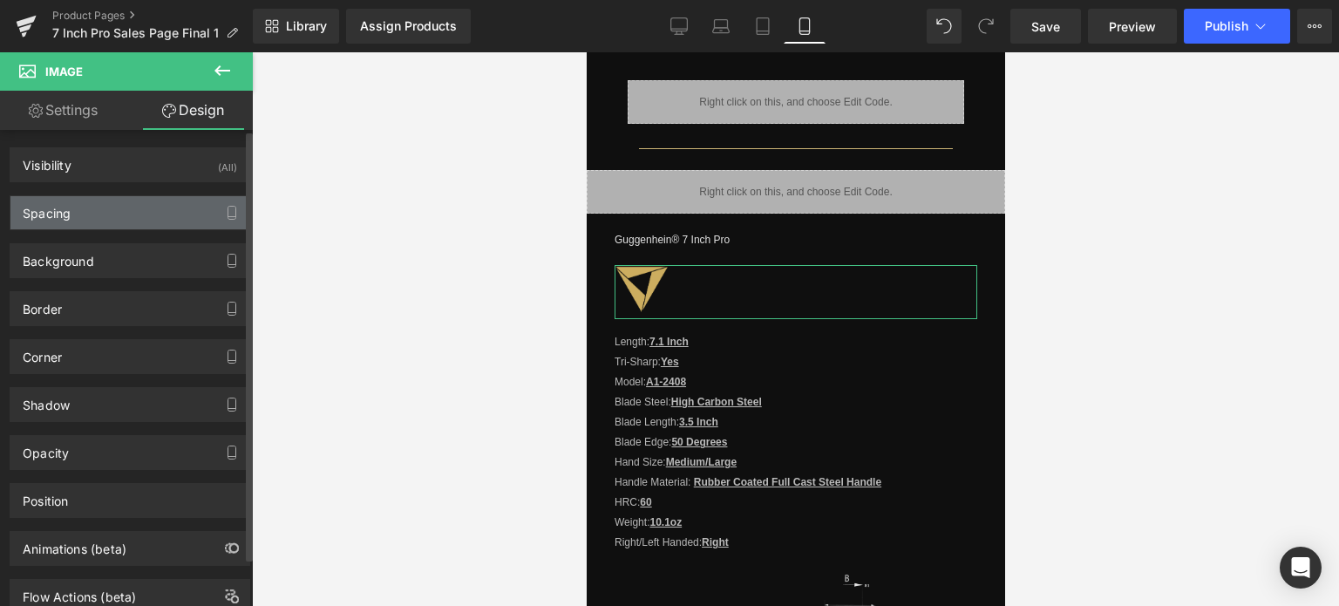
click at [116, 214] on div "Spacing" at bounding box center [129, 212] width 239 height 33
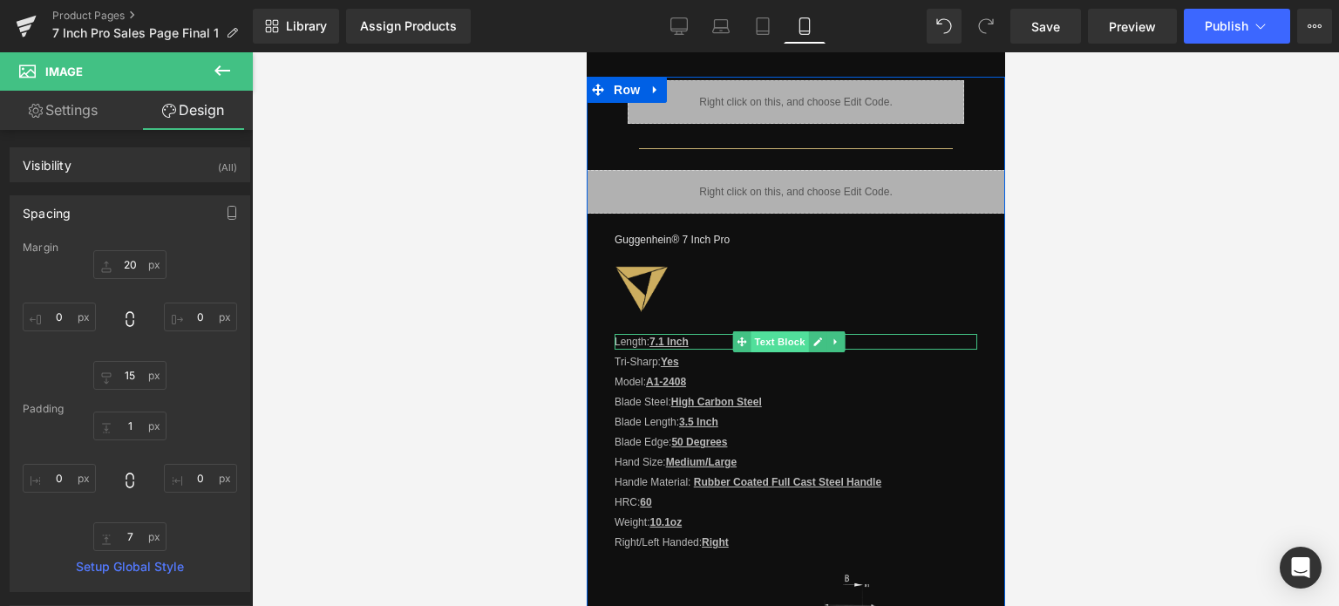
click at [775, 332] on span "Text Block" at bounding box center [779, 341] width 58 height 21
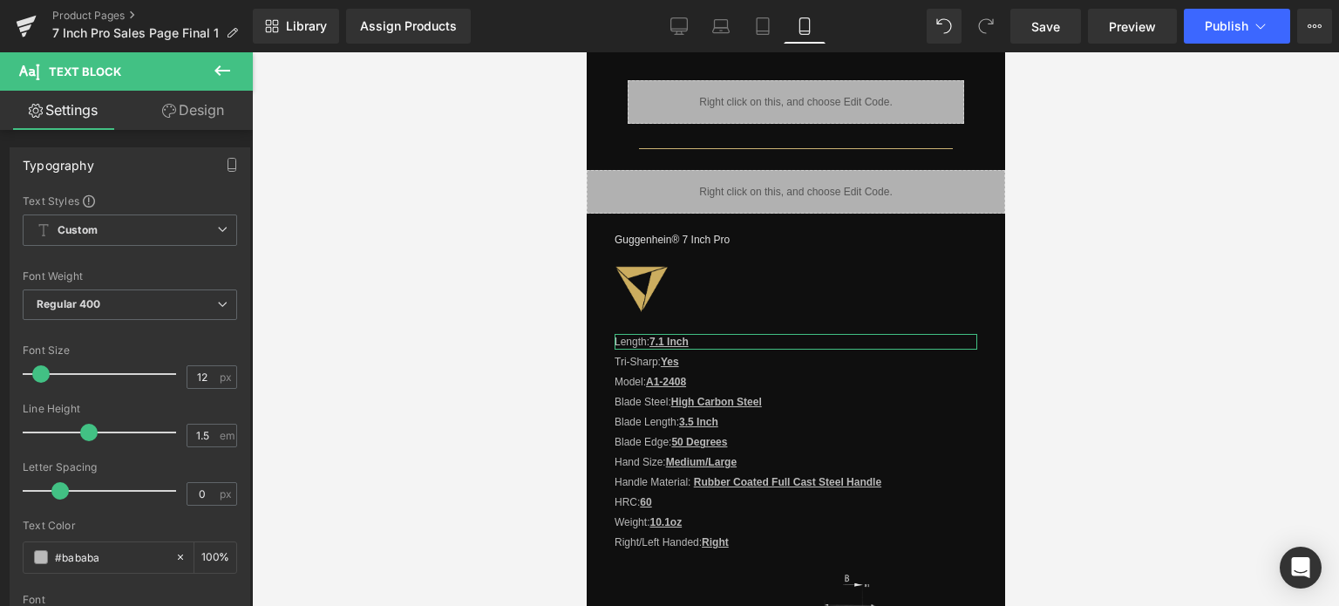
drag, startPoint x: 196, startPoint y: 111, endPoint x: 118, endPoint y: 204, distance: 121.9
click at [196, 111] on link "Design" at bounding box center [193, 110] width 126 height 39
click at [0, 0] on div "Spacing" at bounding box center [0, 0] width 0 height 0
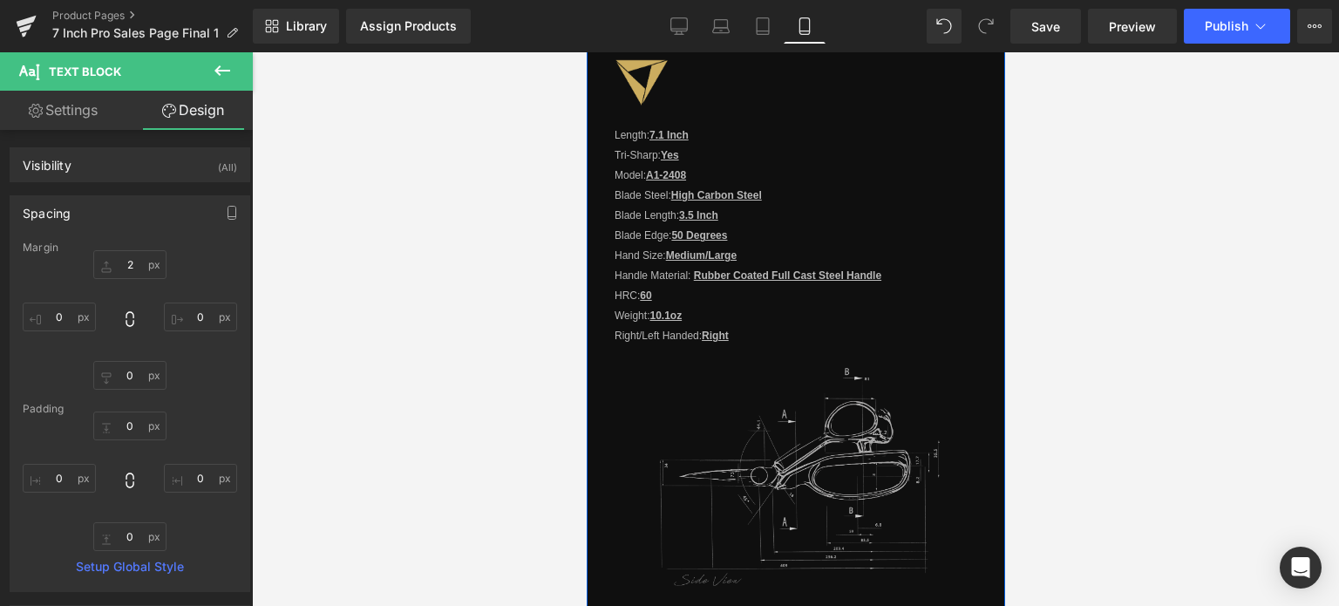
scroll to position [1943, 0]
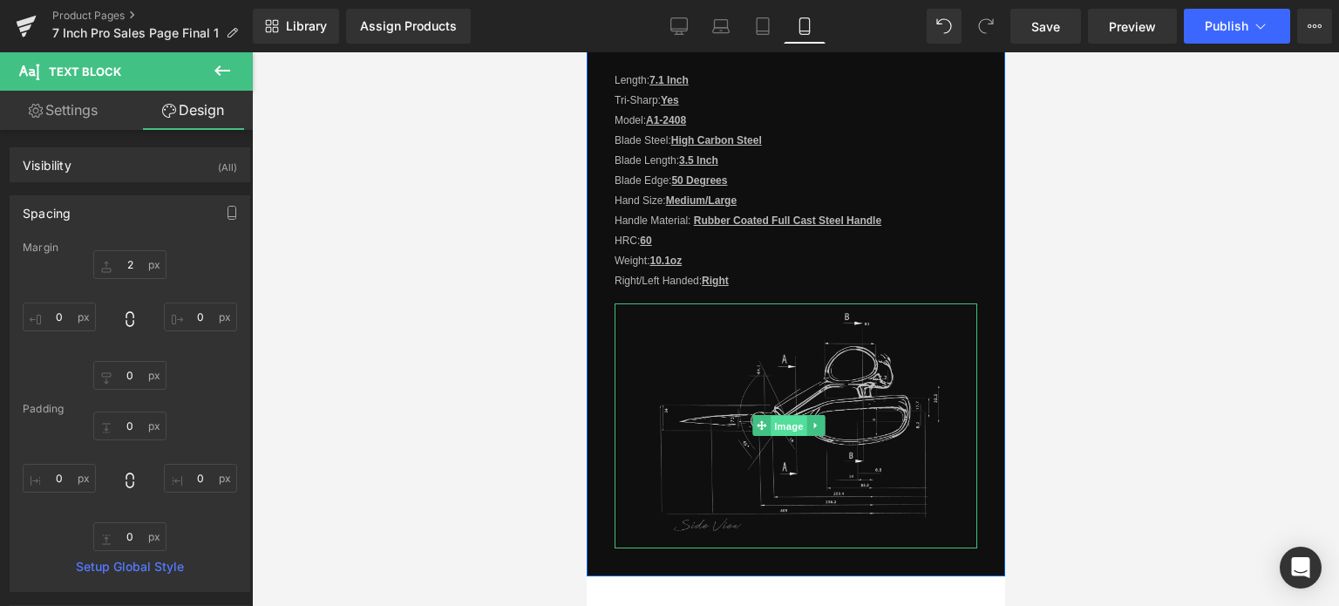
click at [789, 416] on span "Image" at bounding box center [788, 426] width 37 height 21
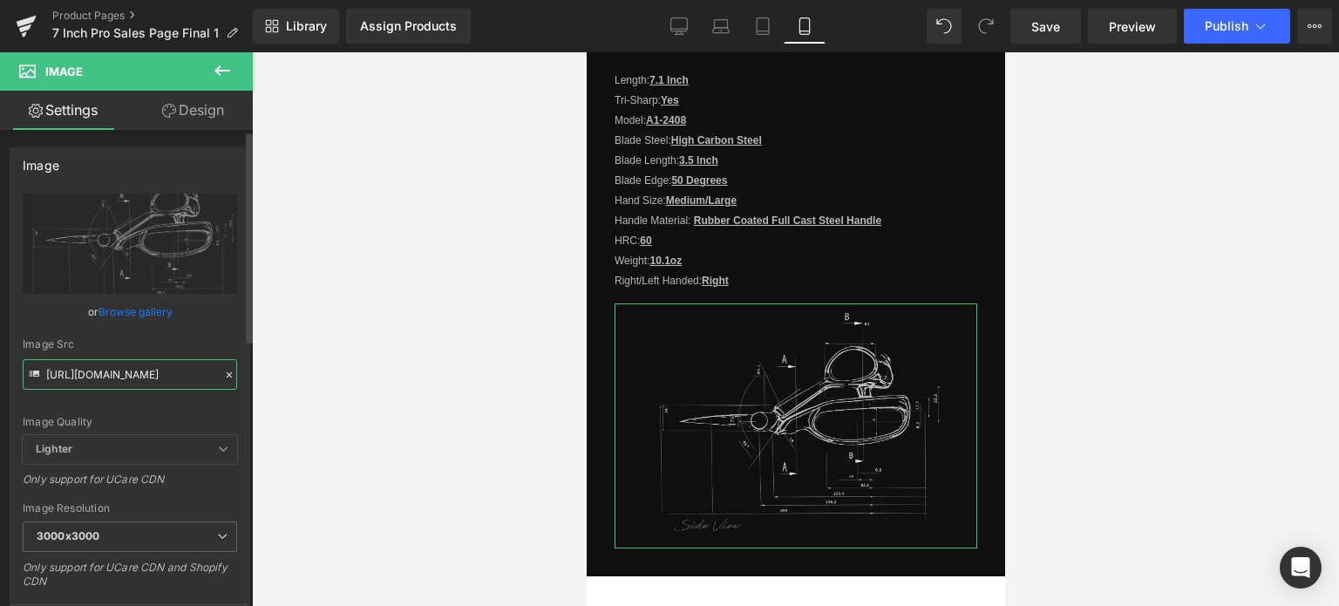
click at [119, 376] on input "https://cdn.shopify.com/s/files/1/0566/0963/6442/files/3_6f88b00d-102a-4fe4-b19…" at bounding box center [130, 374] width 214 height 31
drag, startPoint x: 200, startPoint y: 414, endPoint x: 211, endPoint y: 404, distance: 14.2
click at [202, 414] on div "Image Quality Lighter Lightest Lighter Lighter Lightest Only support for UCare …" at bounding box center [130, 313] width 214 height 241
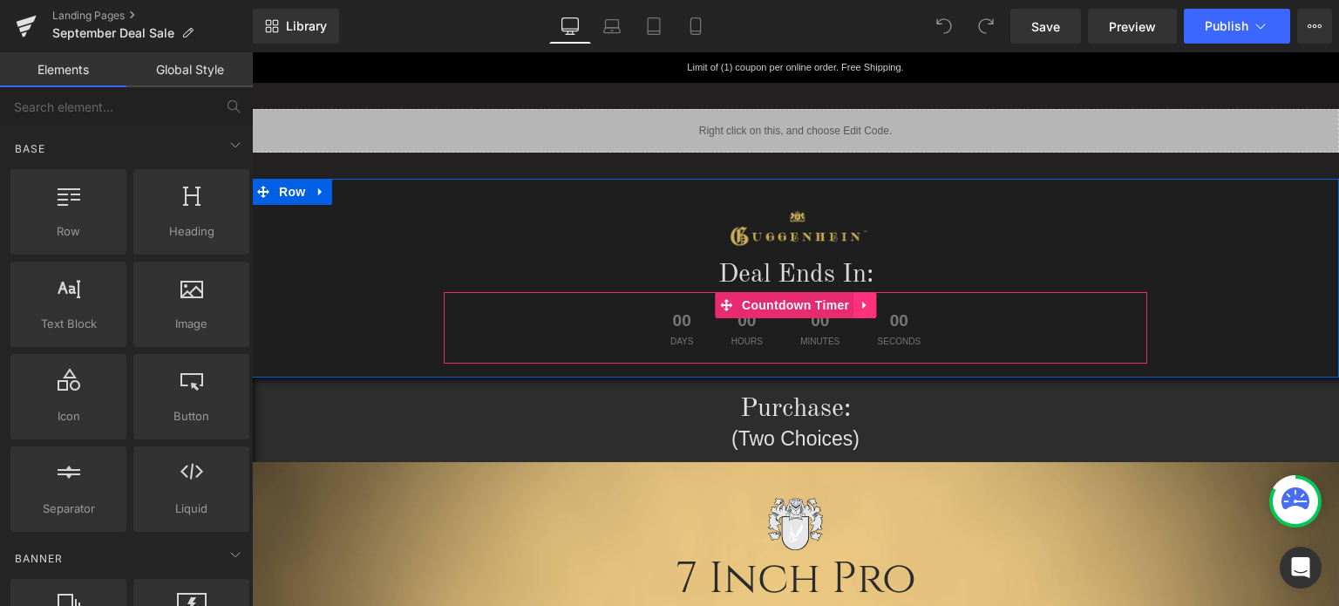
click at [861, 310] on icon at bounding box center [864, 304] width 12 height 13
click at [870, 309] on icon at bounding box center [876, 305] width 12 height 12
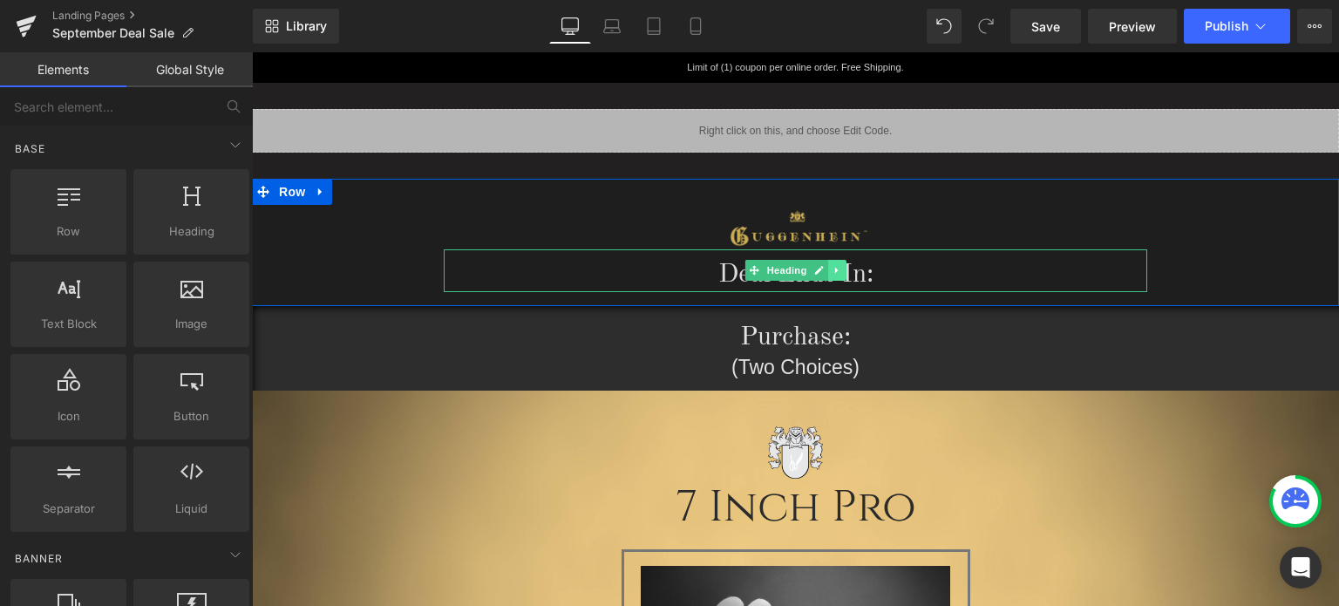
click at [832, 271] on icon at bounding box center [837, 270] width 10 height 10
click at [842, 275] on link at bounding box center [846, 270] width 18 height 21
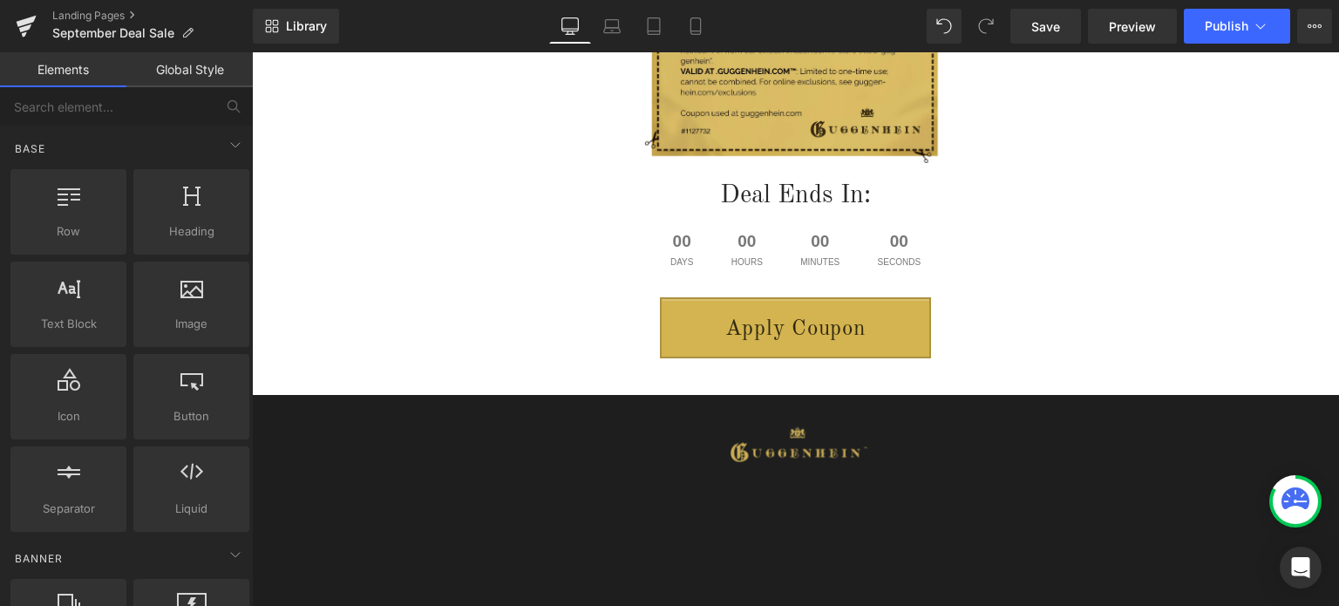
scroll to position [3225, 0]
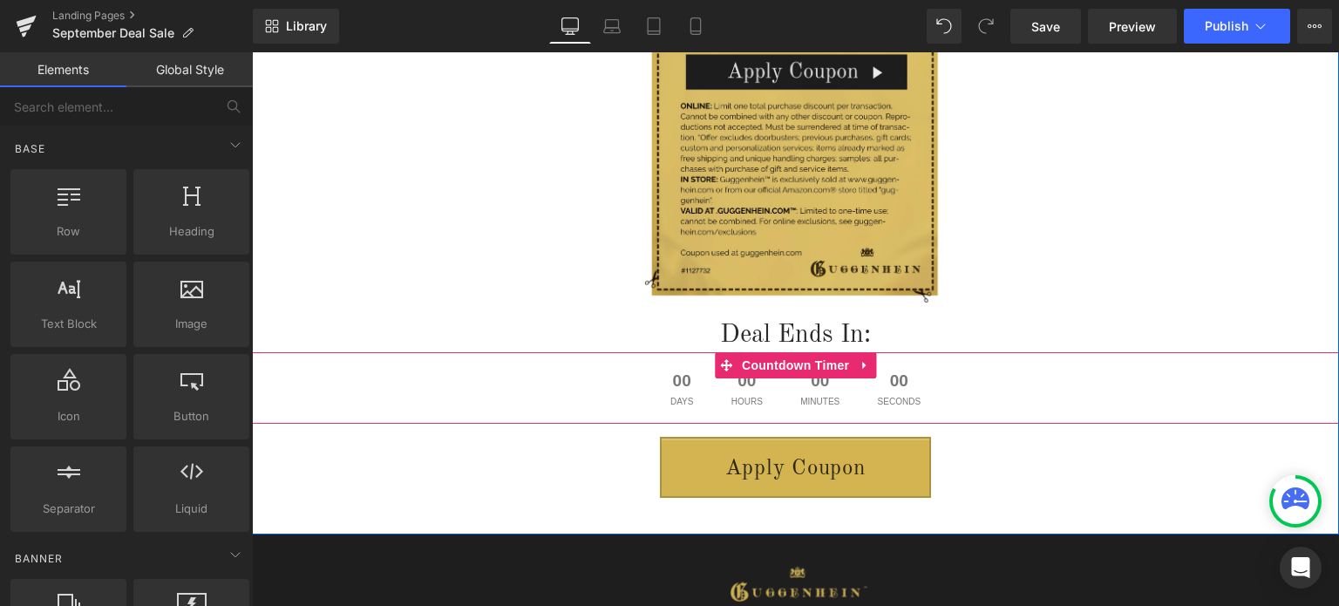
click at [858, 362] on icon at bounding box center [864, 364] width 12 height 13
click at [870, 365] on icon at bounding box center [876, 364] width 12 height 13
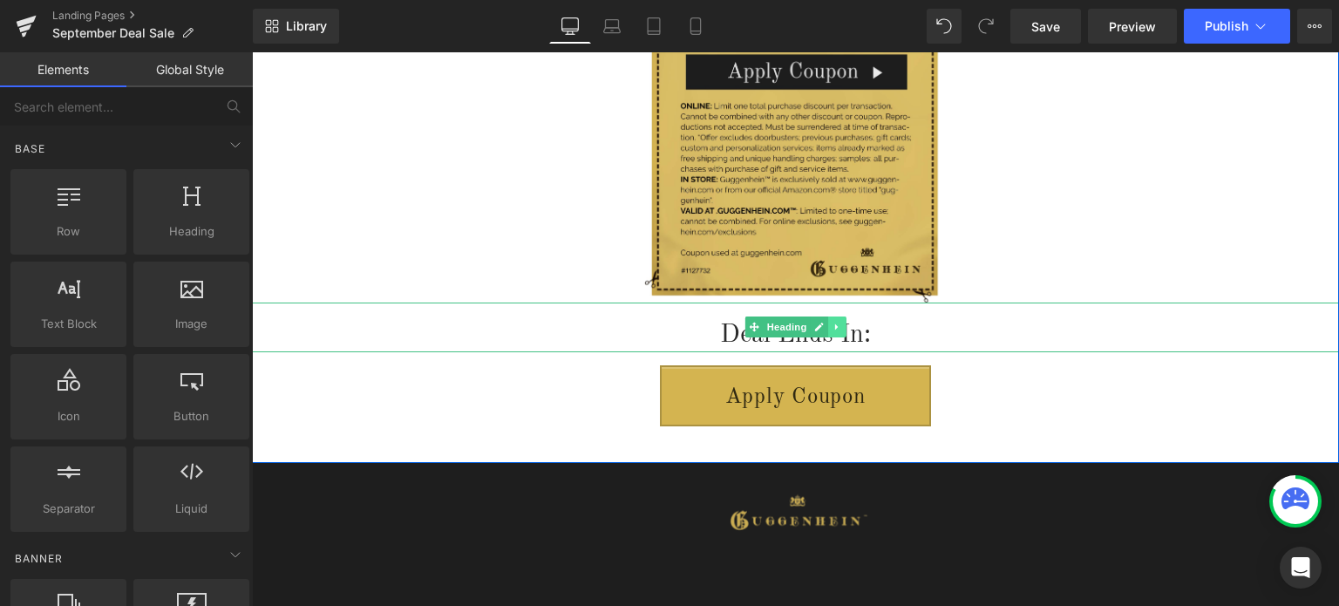
click at [830, 329] on link at bounding box center [837, 326] width 18 height 21
click at [841, 323] on icon at bounding box center [846, 327] width 10 height 10
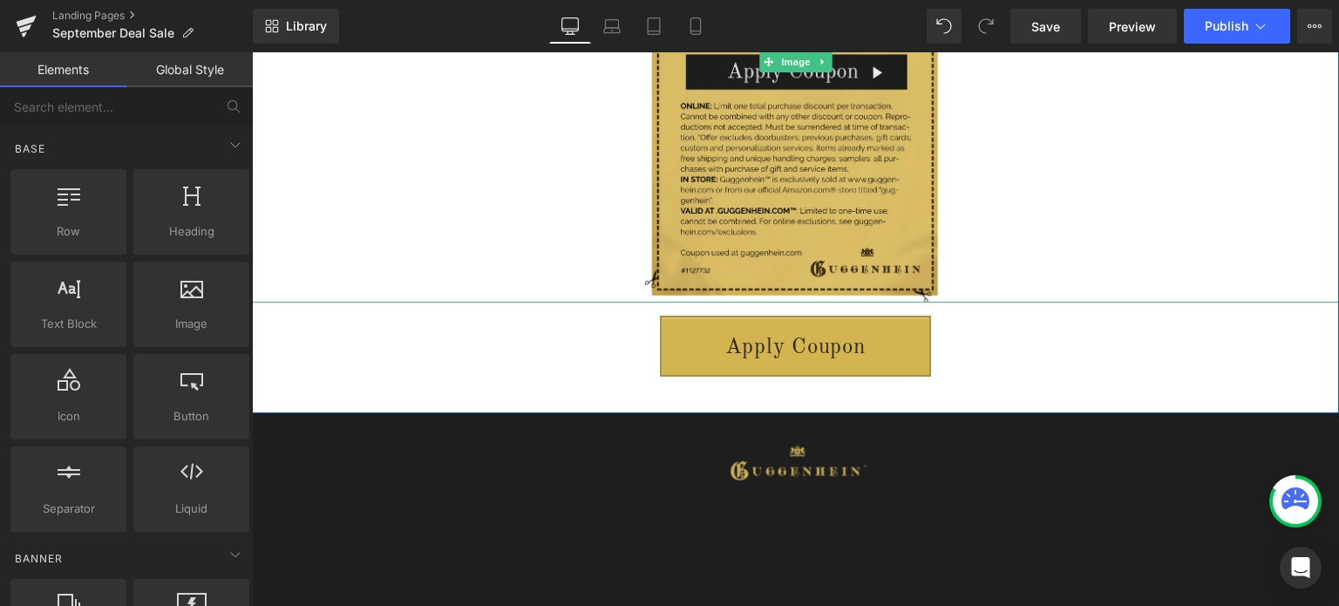
scroll to position [2963, 0]
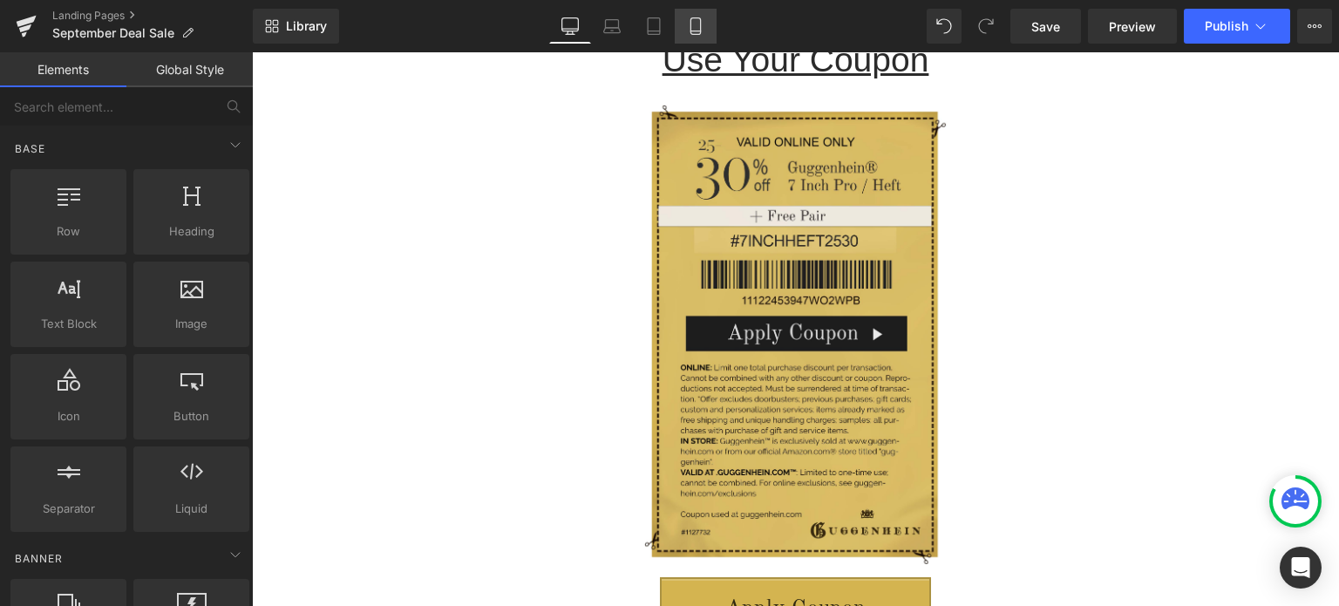
click at [702, 31] on icon at bounding box center [695, 25] width 17 height 17
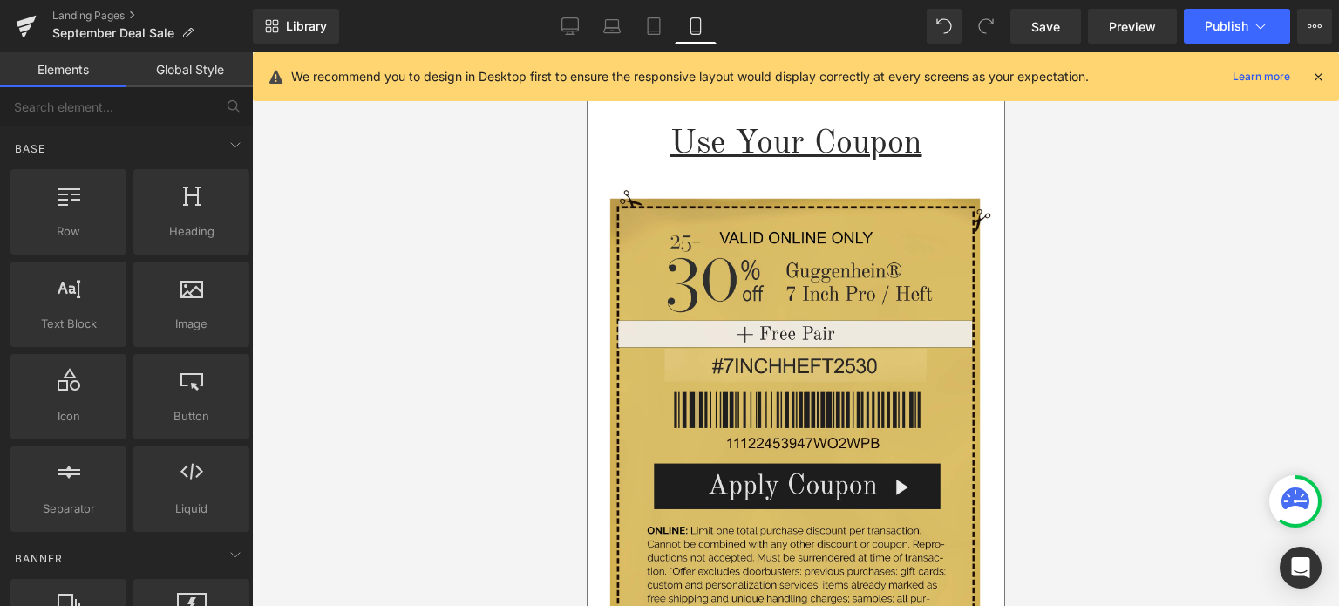
click at [1314, 73] on icon at bounding box center [1318, 77] width 16 height 16
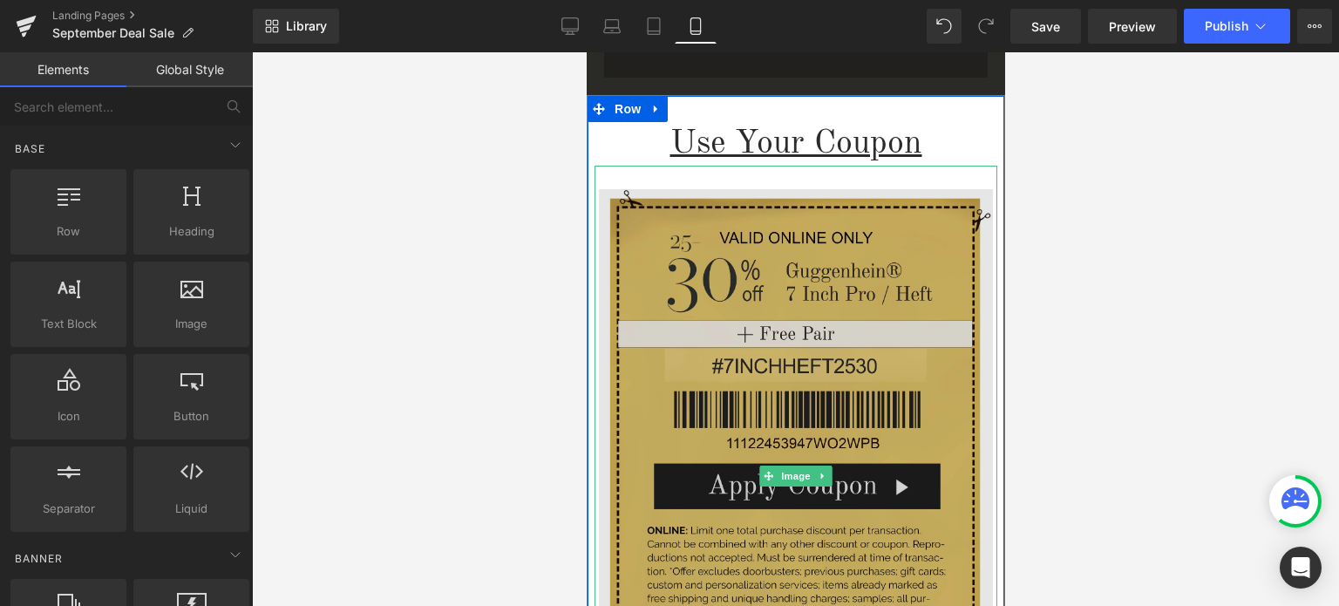
scroll to position [3486, 0]
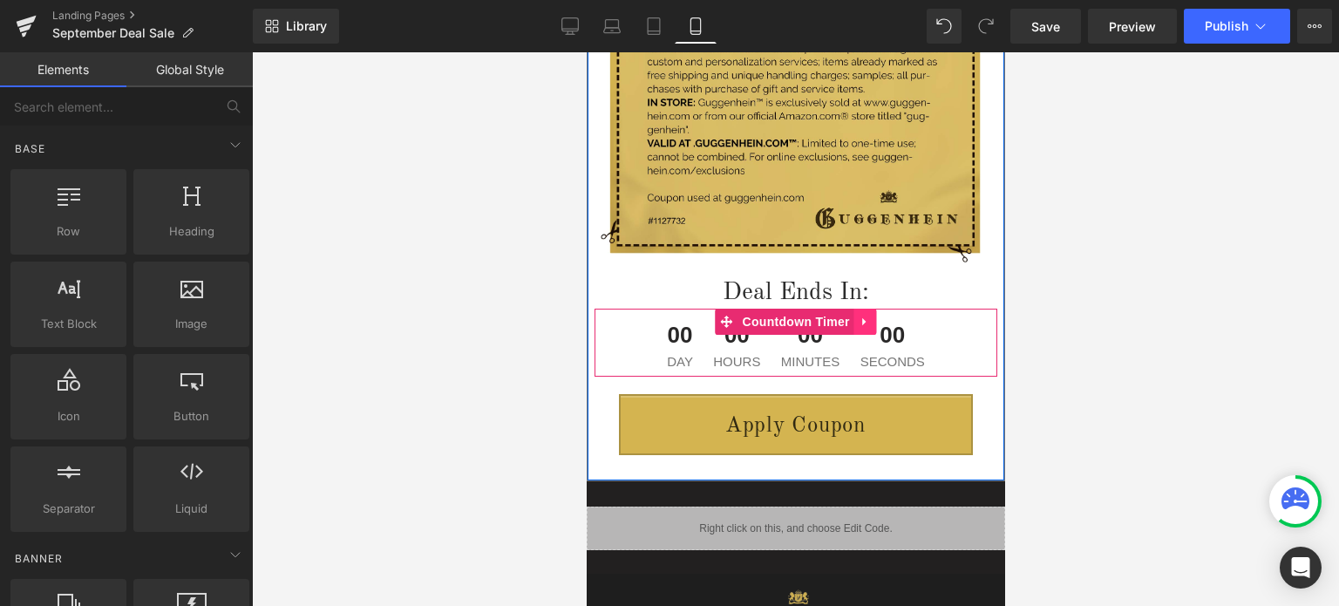
click at [862, 323] on icon at bounding box center [863, 322] width 3 height 8
click at [865, 324] on link at bounding box center [876, 322] width 23 height 26
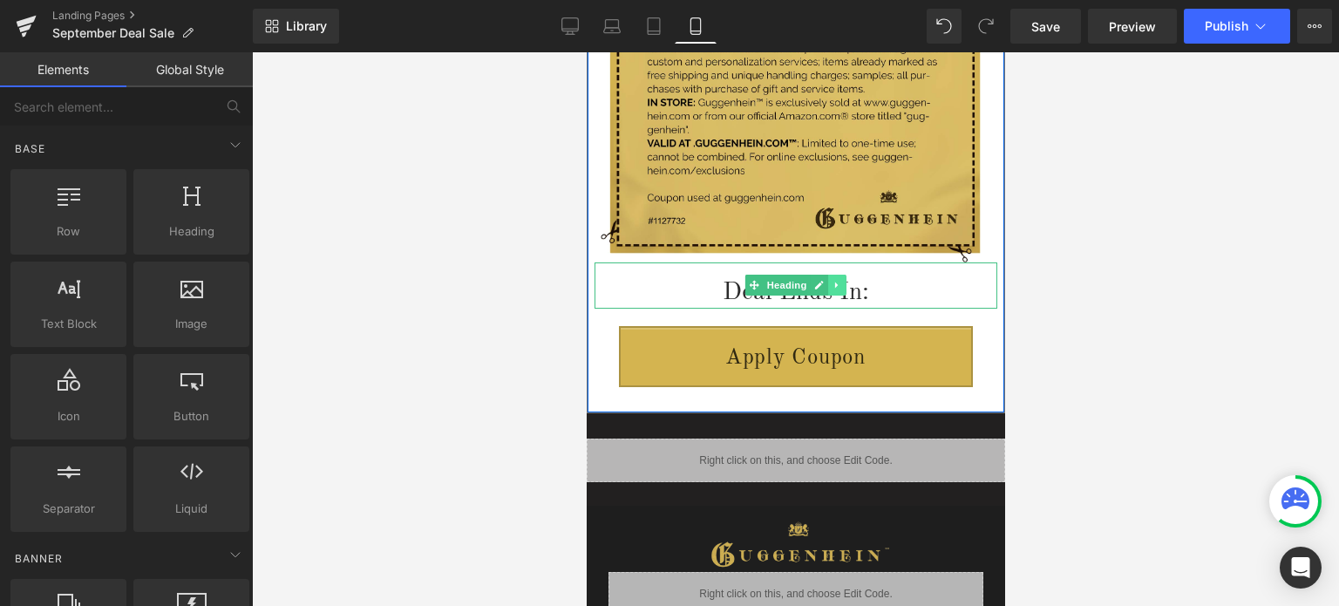
click at [834, 285] on link at bounding box center [837, 285] width 18 height 21
click at [837, 285] on link at bounding box center [846, 285] width 18 height 21
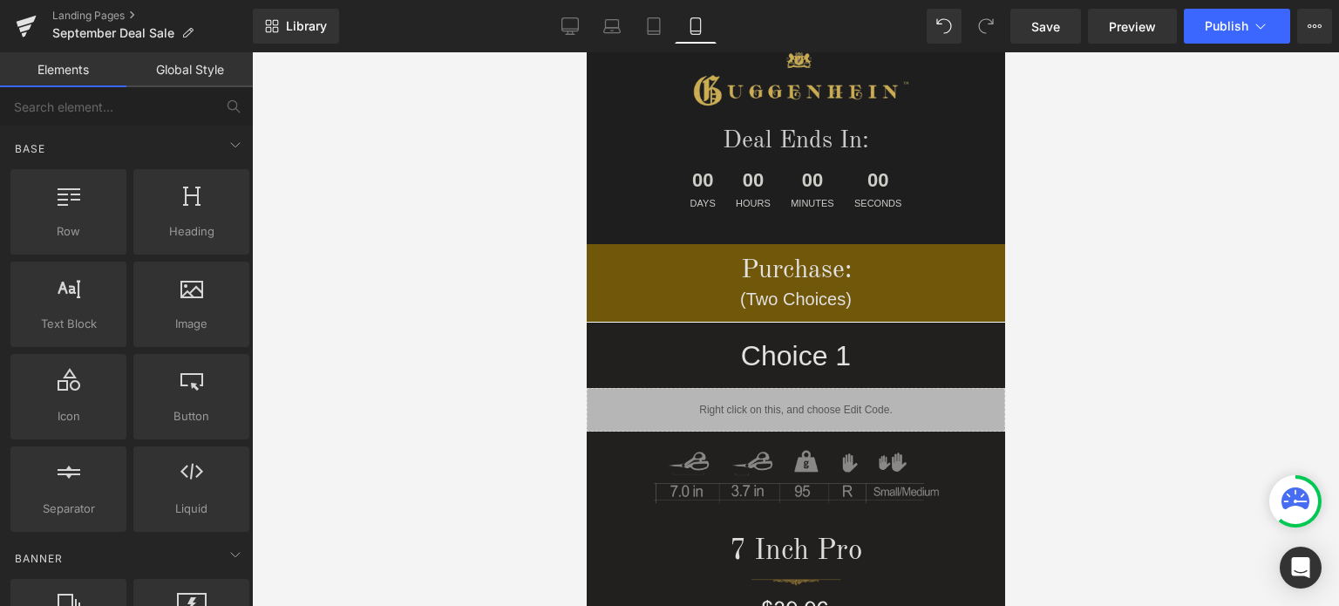
scroll to position [0, 0]
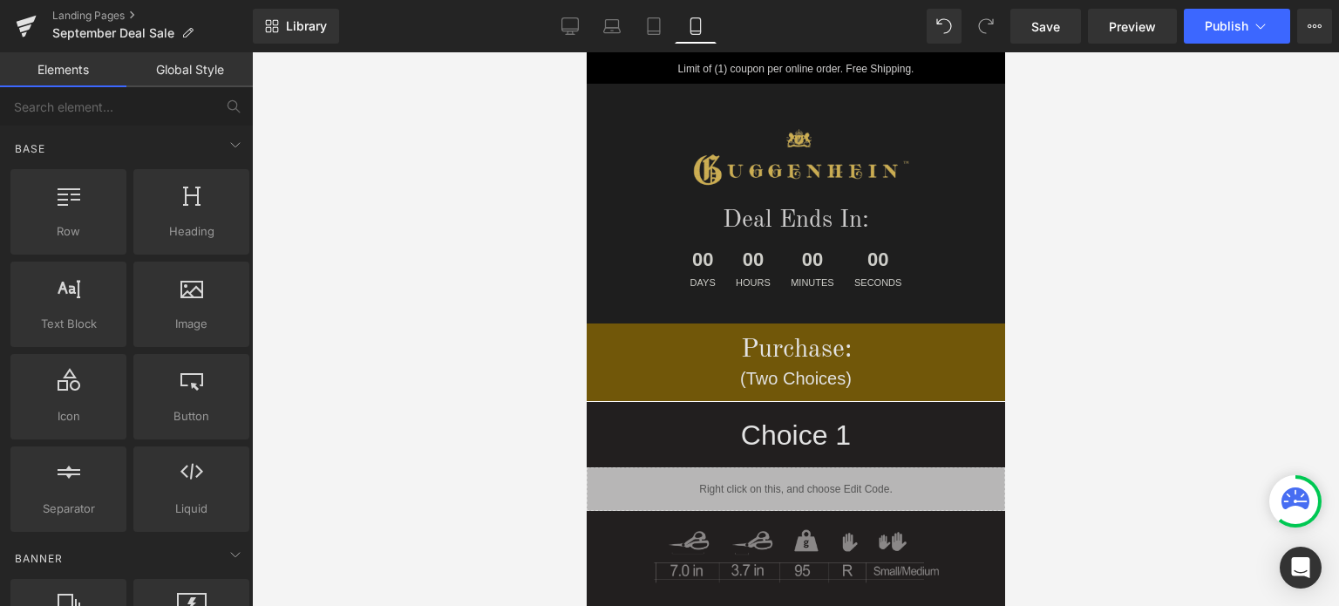
drag, startPoint x: 995, startPoint y: 501, endPoint x: 1594, endPoint y: 138, distance: 700.4
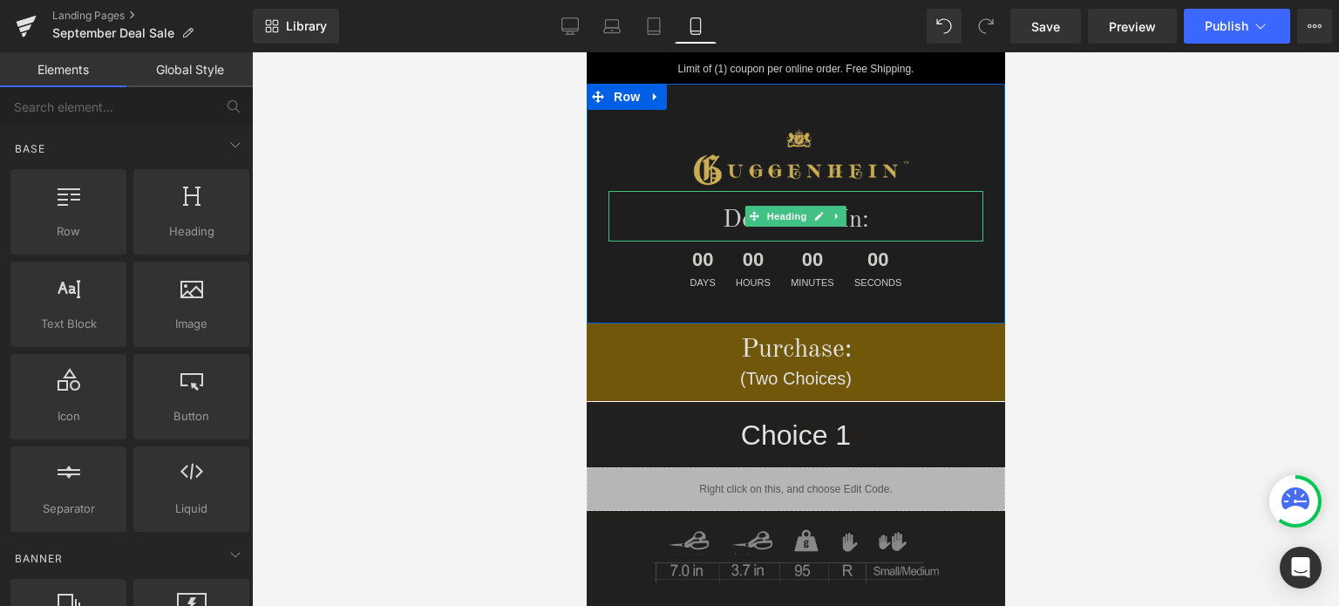
click at [831, 216] on icon at bounding box center [836, 216] width 10 height 10
click at [841, 216] on icon at bounding box center [846, 216] width 10 height 10
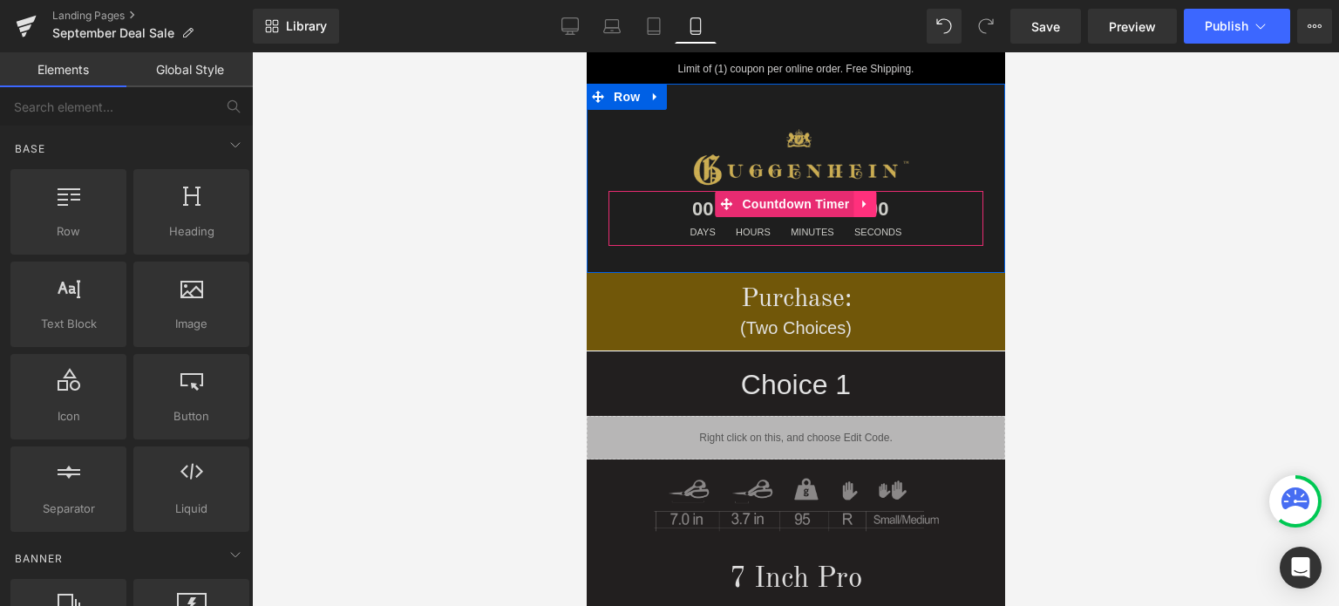
click at [858, 204] on icon at bounding box center [864, 203] width 12 height 13
click at [865, 206] on link at bounding box center [876, 204] width 23 height 26
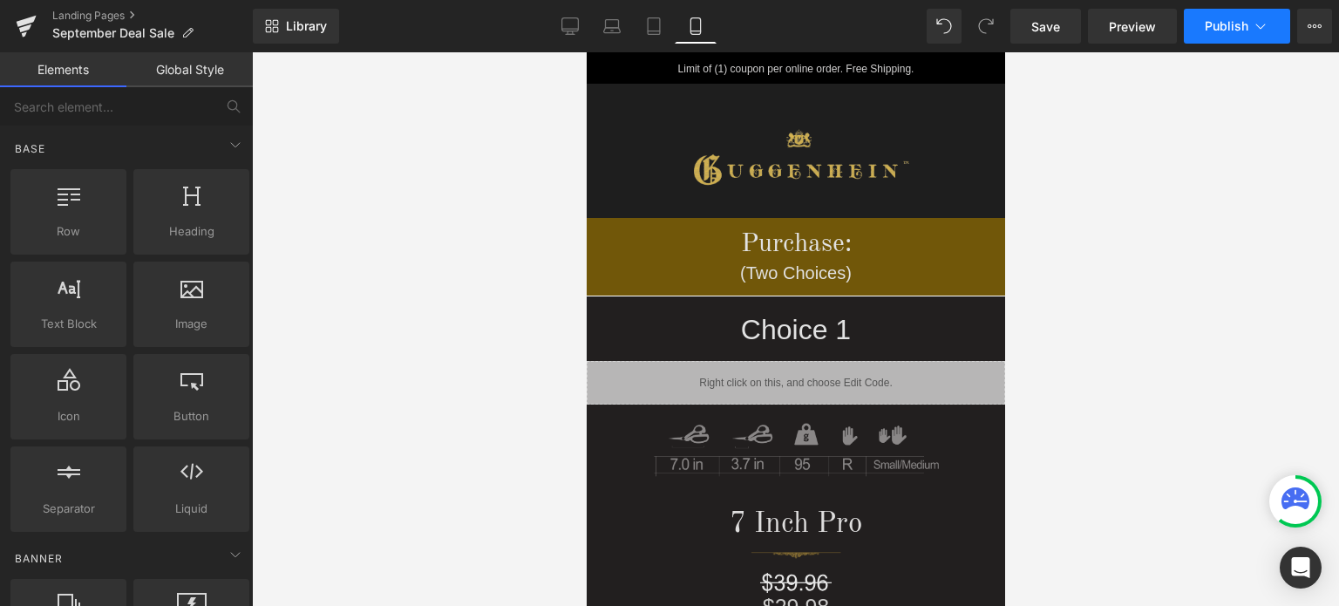
click at [1225, 31] on span "Publish" at bounding box center [1227, 26] width 44 height 14
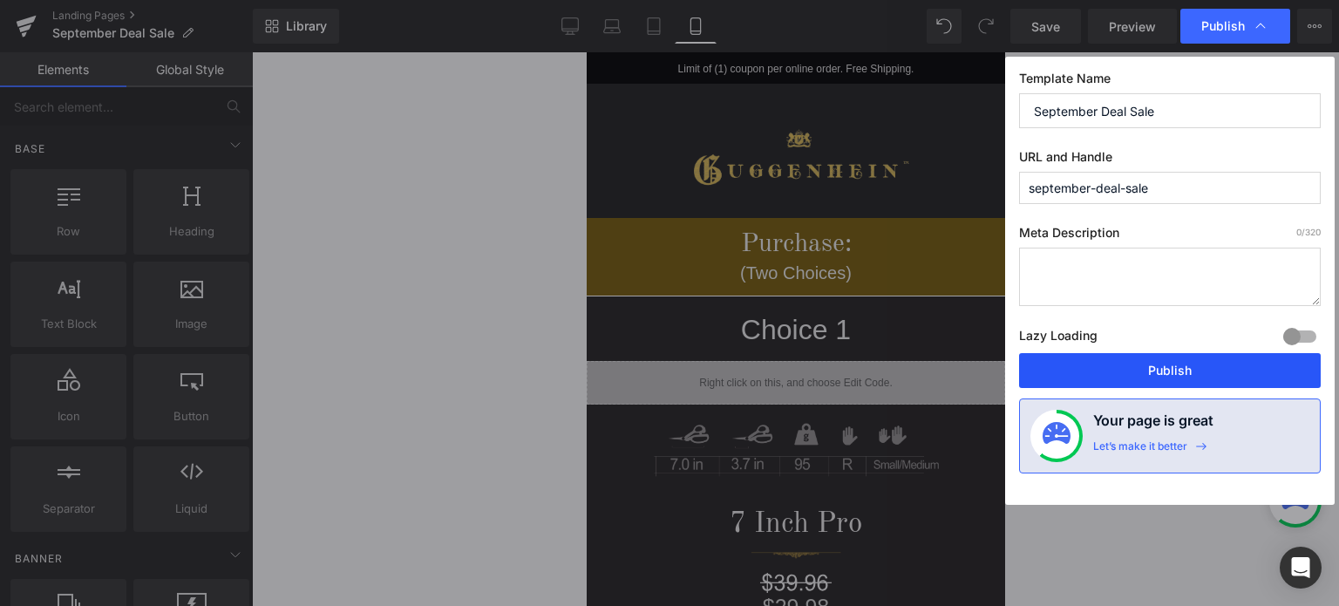
click at [1166, 370] on button "Publish" at bounding box center [1170, 370] width 302 height 35
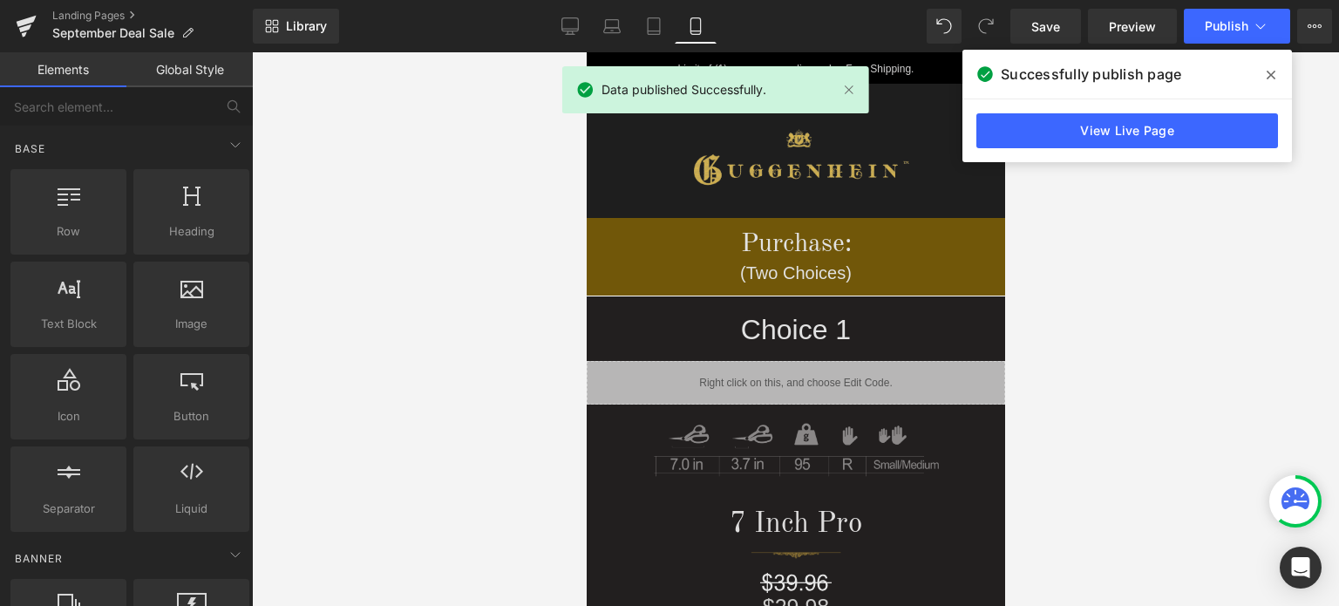
click at [1272, 76] on icon at bounding box center [1270, 75] width 9 height 9
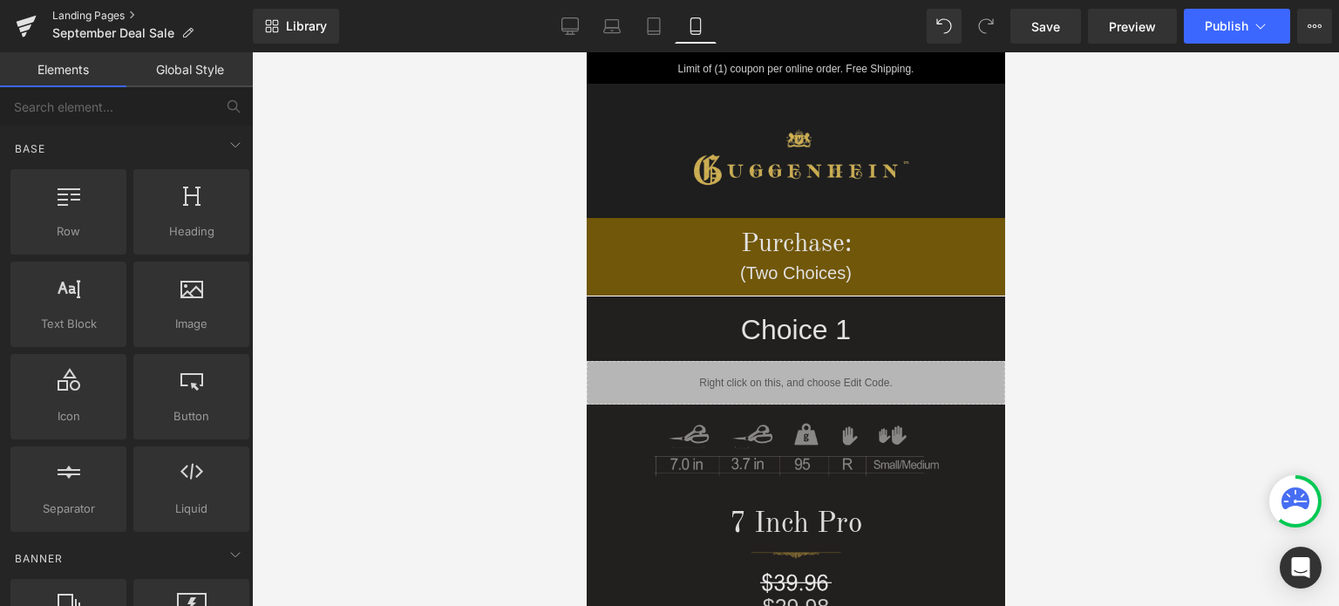
click at [86, 17] on link "Landing Pages" at bounding box center [152, 16] width 200 height 14
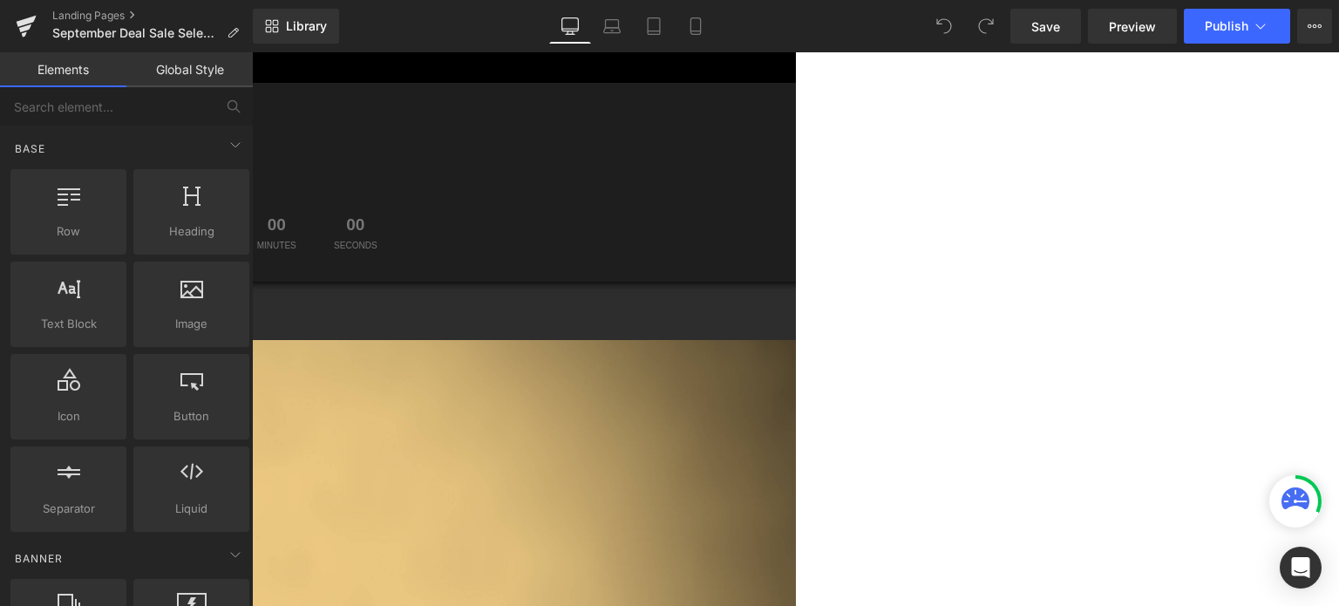
click at [252, 52] on icon at bounding box center [252, 52] width 0 height 0
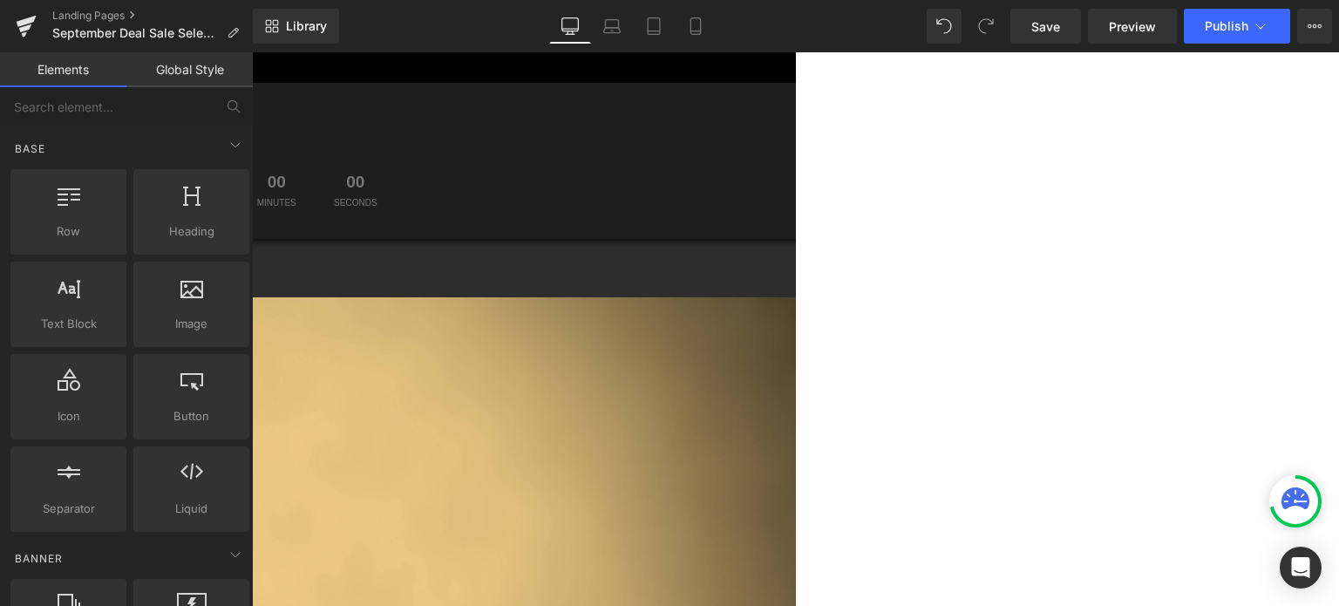
click at [252, 52] on icon at bounding box center [252, 52] width 0 height 0
drag, startPoint x: 861, startPoint y: 169, endPoint x: 874, endPoint y: 158, distance: 17.3
click at [252, 52] on icon at bounding box center [252, 52] width 0 height 0
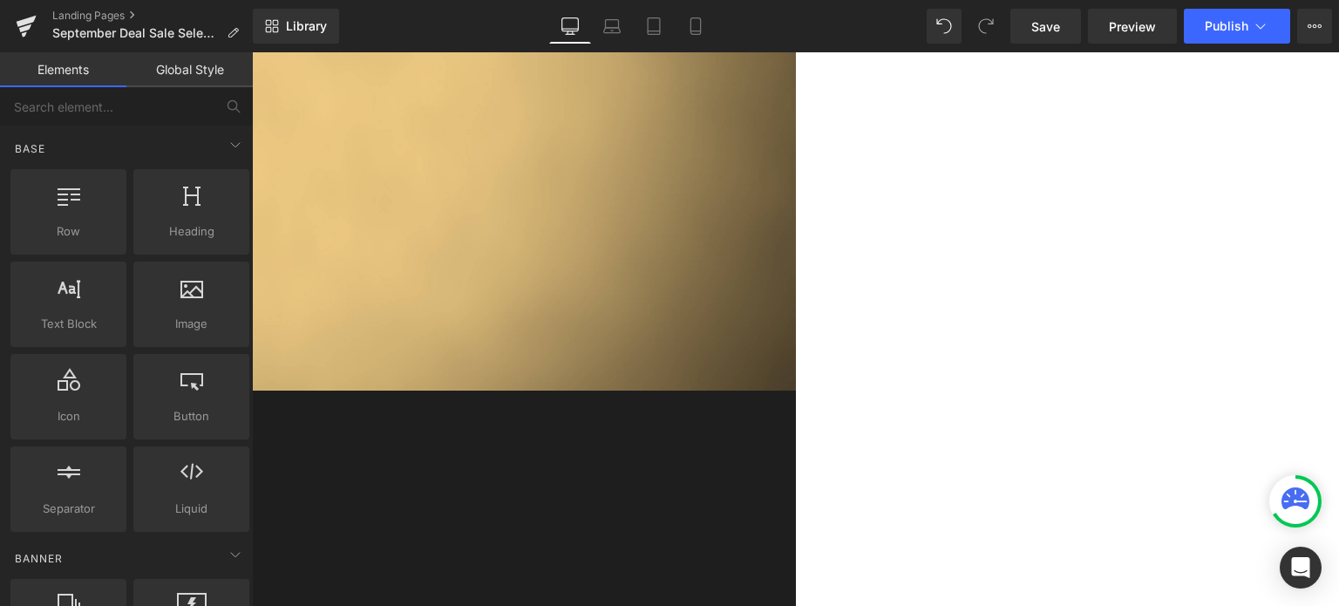
scroll to position [1150, 0]
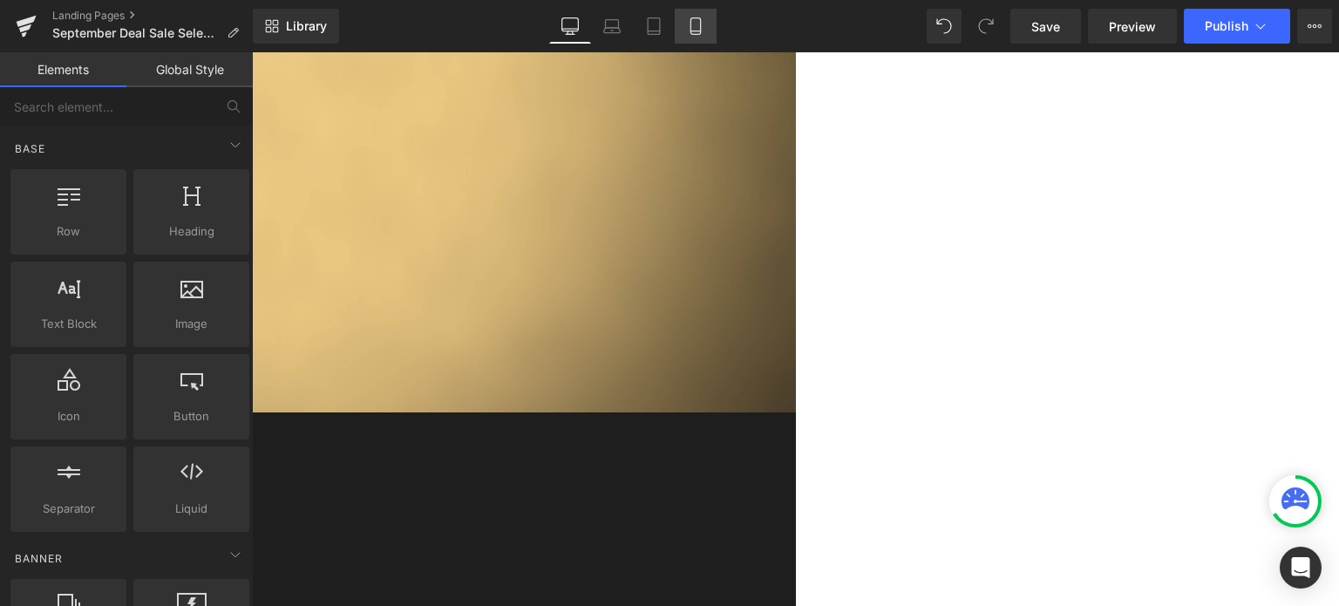
click at [702, 25] on icon at bounding box center [695, 25] width 17 height 17
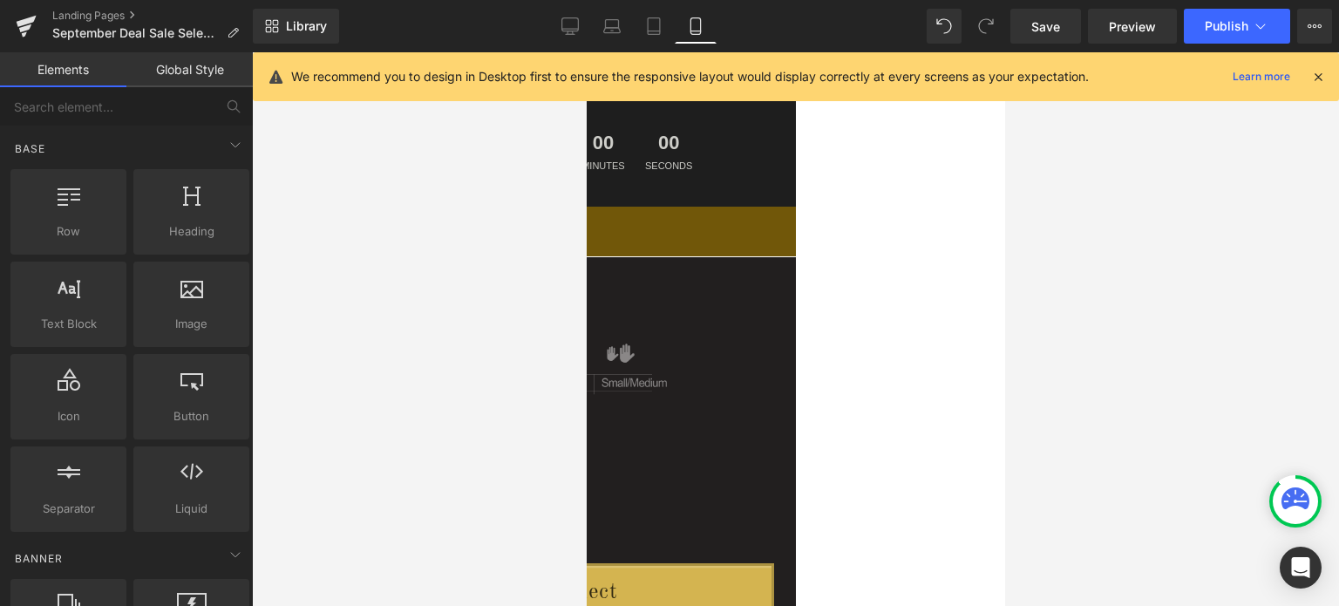
scroll to position [0, 0]
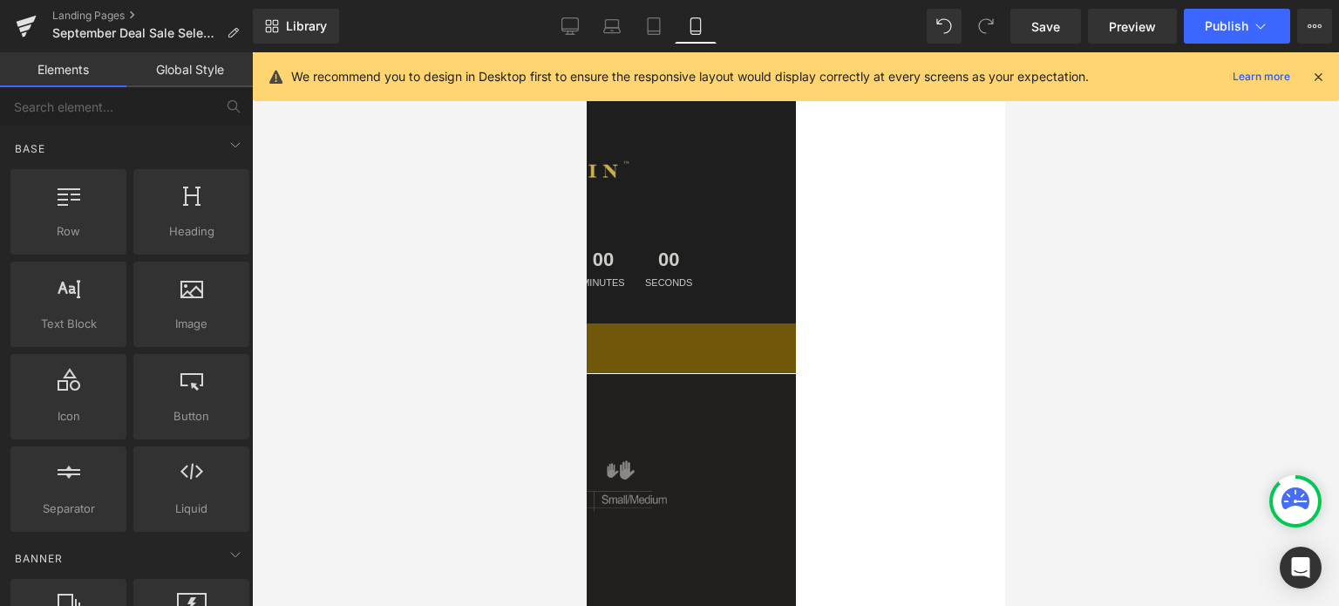
click at [586, 52] on icon at bounding box center [586, 52] width 0 height 0
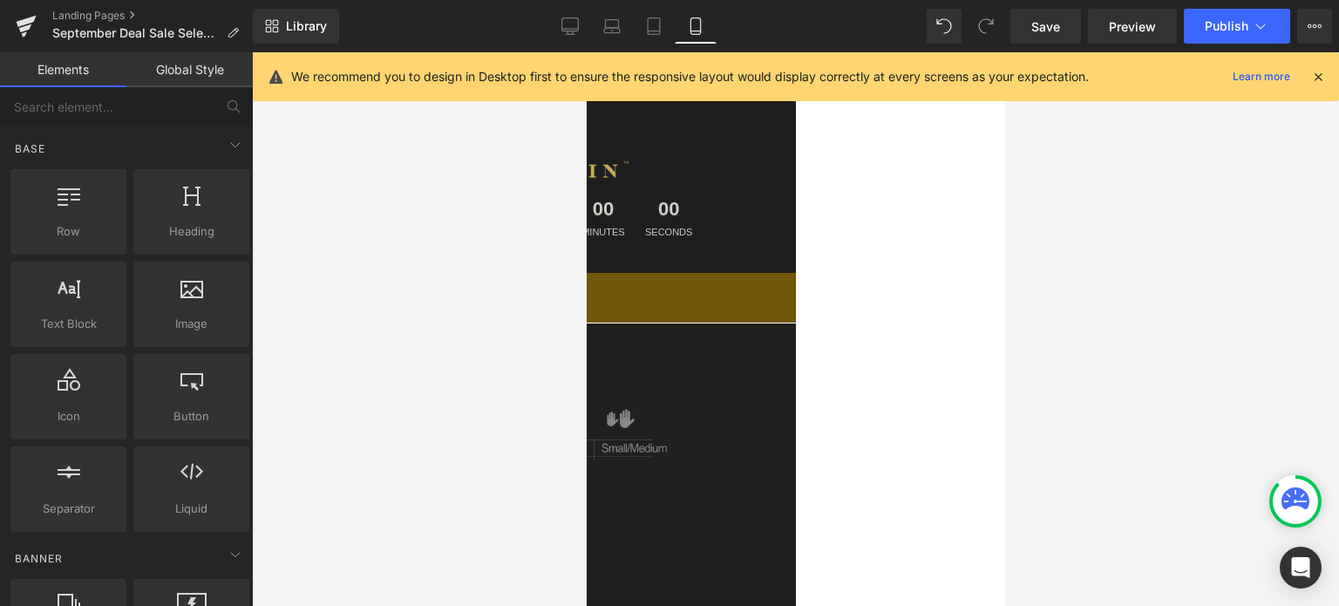
click at [586, 52] on icon at bounding box center [586, 52] width 0 height 0
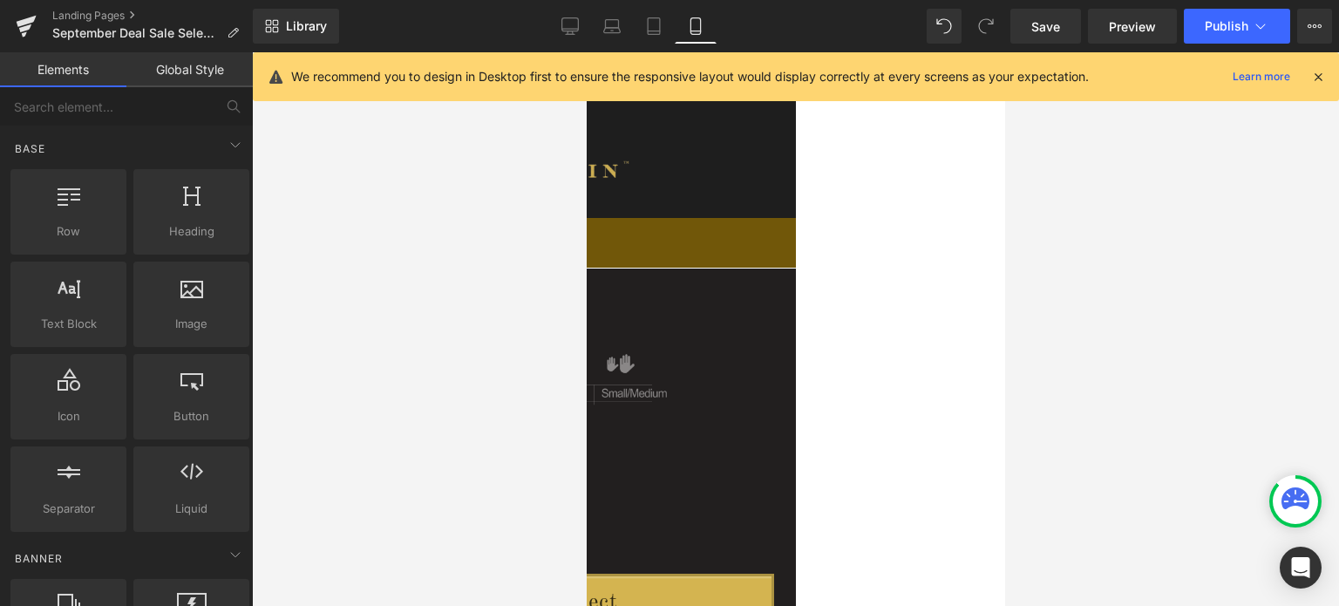
drag, startPoint x: 1316, startPoint y: 74, endPoint x: 1314, endPoint y: 65, distance: 8.9
click at [1316, 74] on icon at bounding box center [1318, 77] width 16 height 16
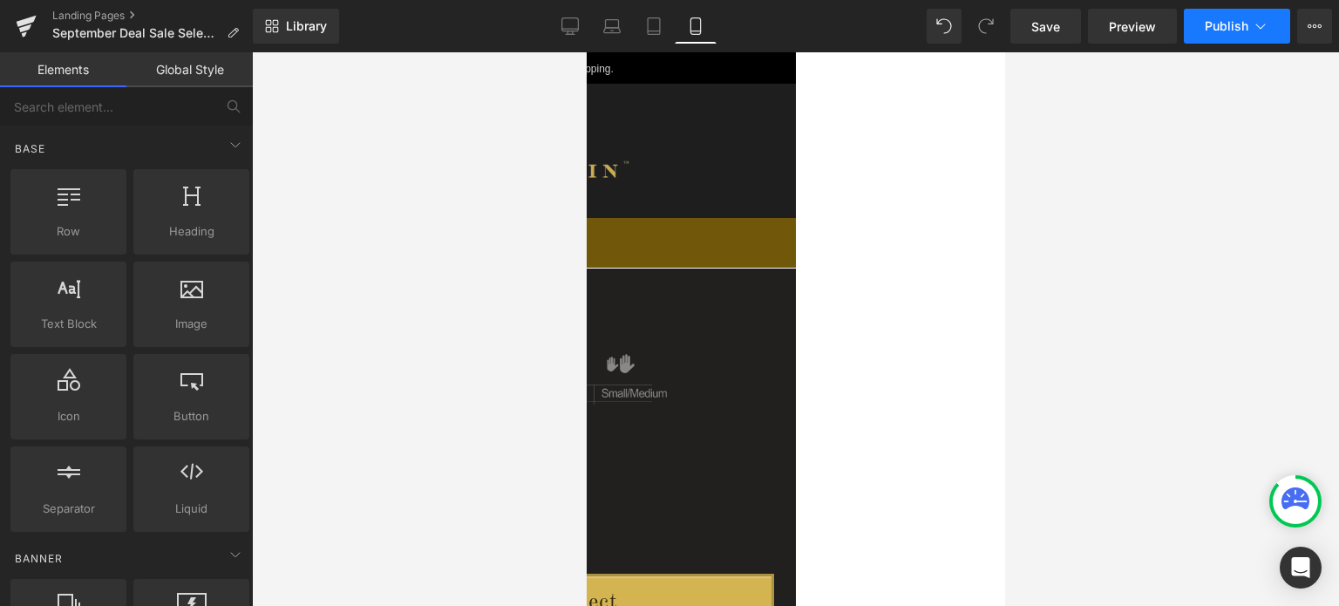
click at [1245, 19] on span "Publish" at bounding box center [1227, 26] width 44 height 14
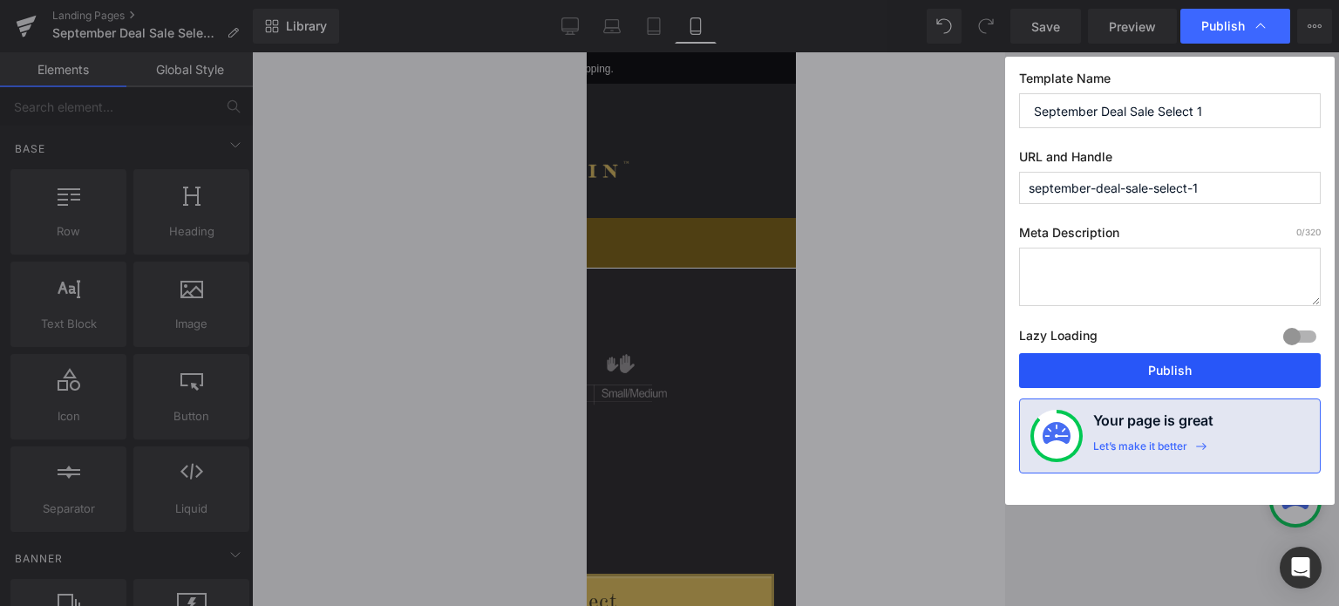
click at [1179, 367] on button "Publish" at bounding box center [1170, 370] width 302 height 35
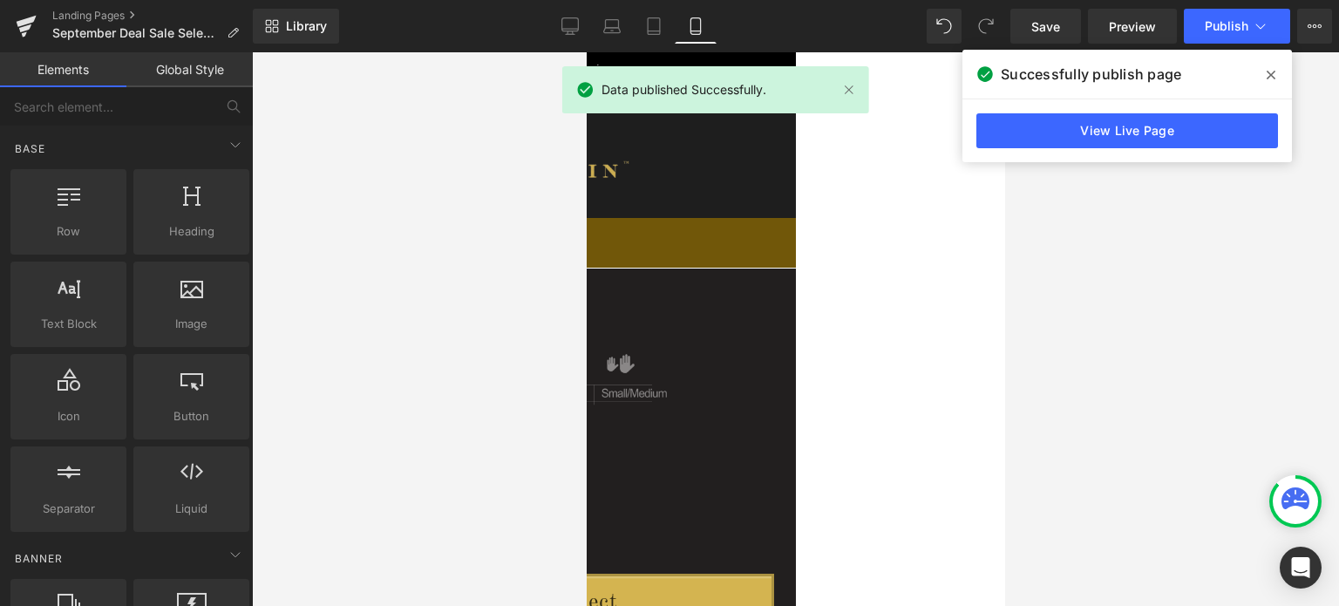
drag, startPoint x: 1275, startPoint y: 72, endPoint x: 889, endPoint y: 31, distance: 388.4
click at [1275, 72] on span at bounding box center [1271, 75] width 28 height 28
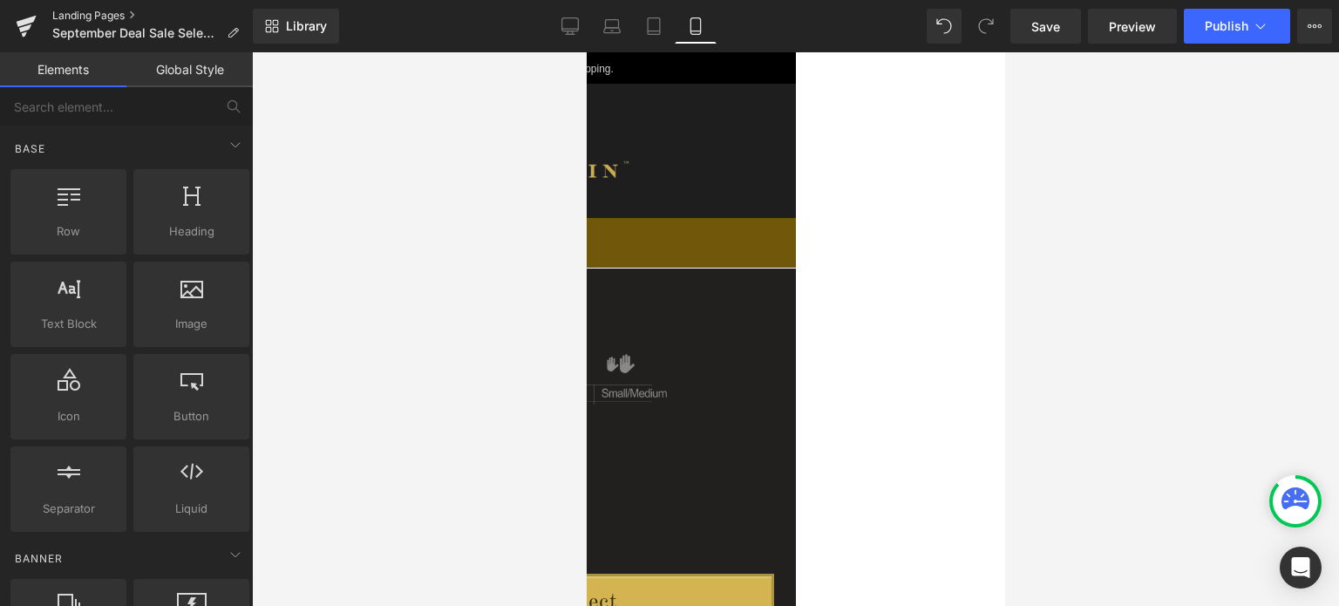
click at [94, 15] on link "Landing Pages" at bounding box center [152, 16] width 200 height 14
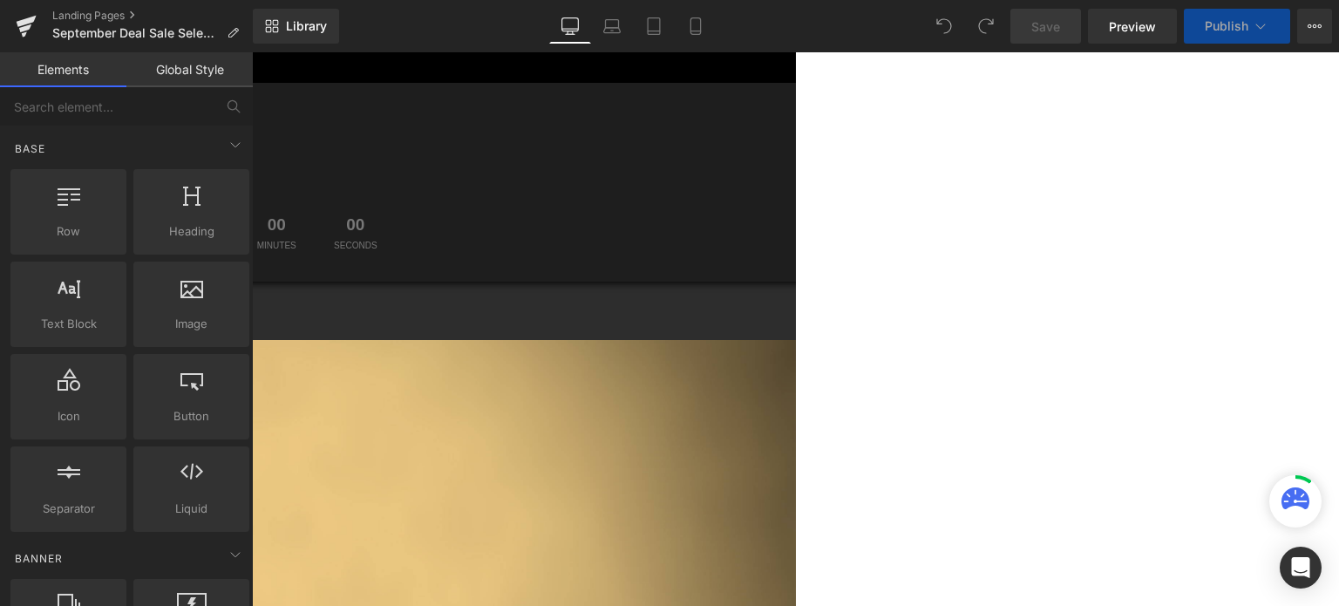
click at [252, 52] on icon at bounding box center [252, 52] width 0 height 0
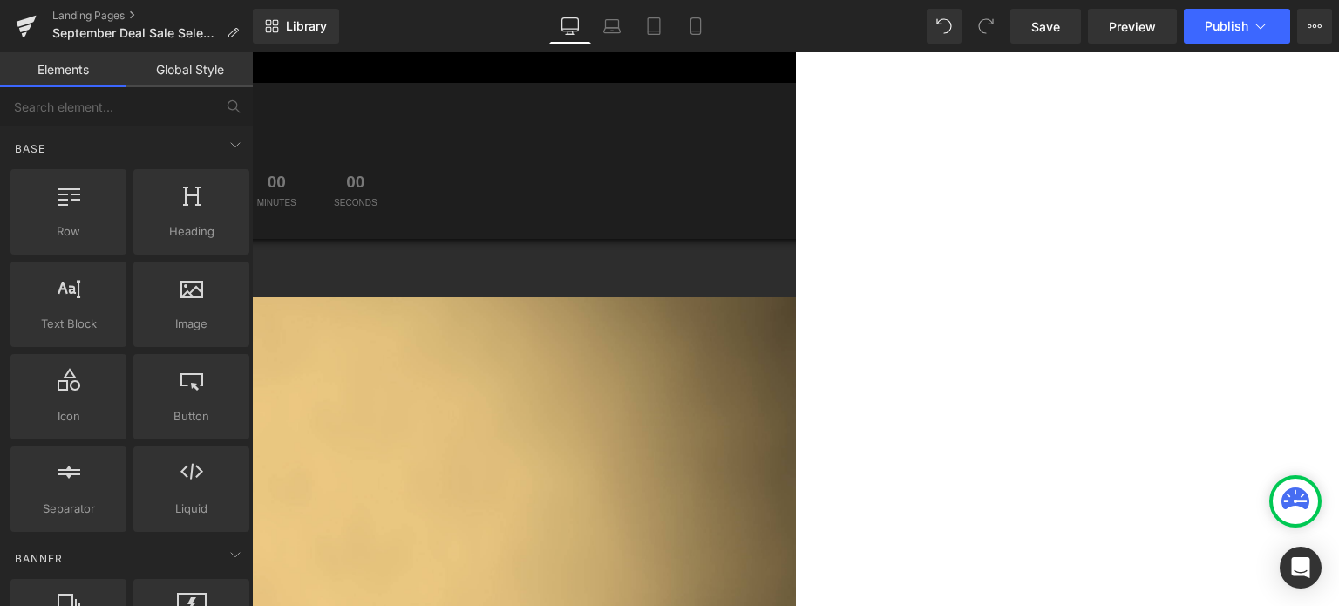
click at [252, 52] on icon at bounding box center [252, 52] width 0 height 0
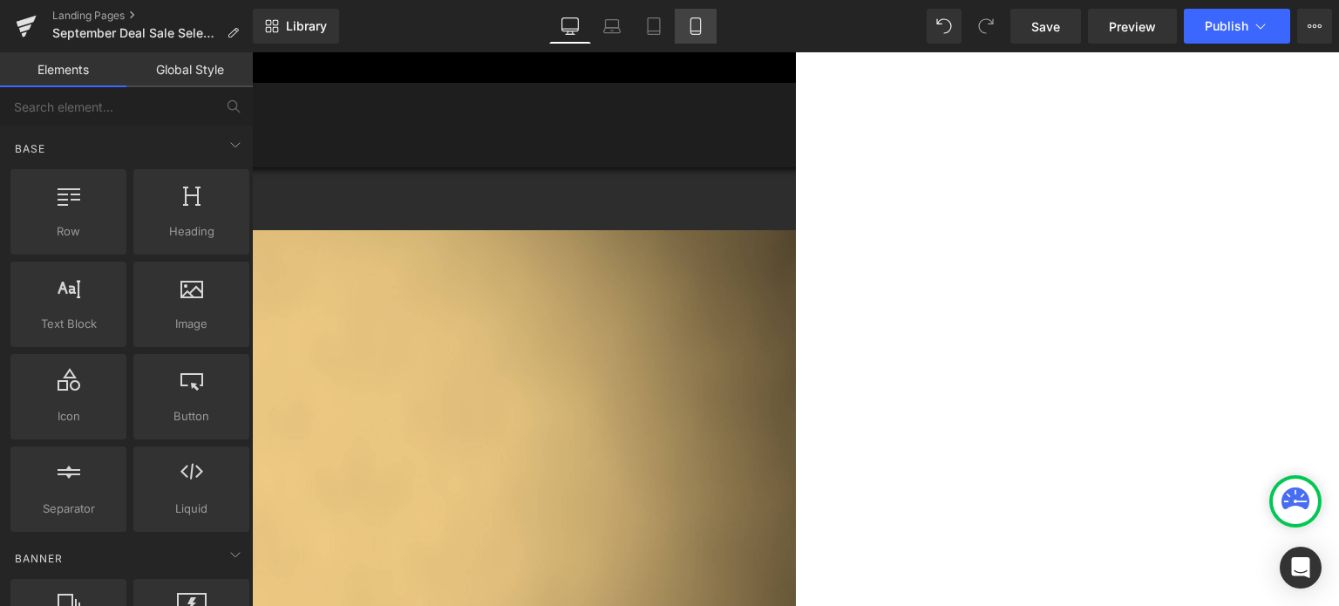
click at [693, 28] on icon at bounding box center [695, 25] width 17 height 17
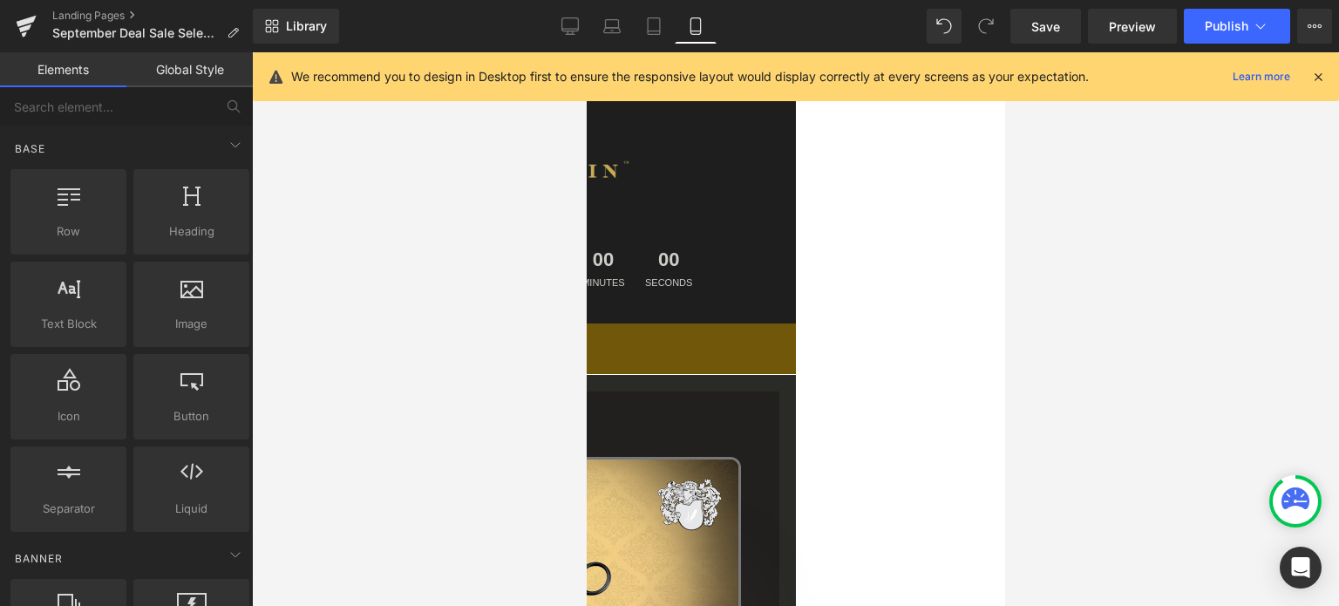
click at [586, 52] on icon at bounding box center [586, 52] width 0 height 0
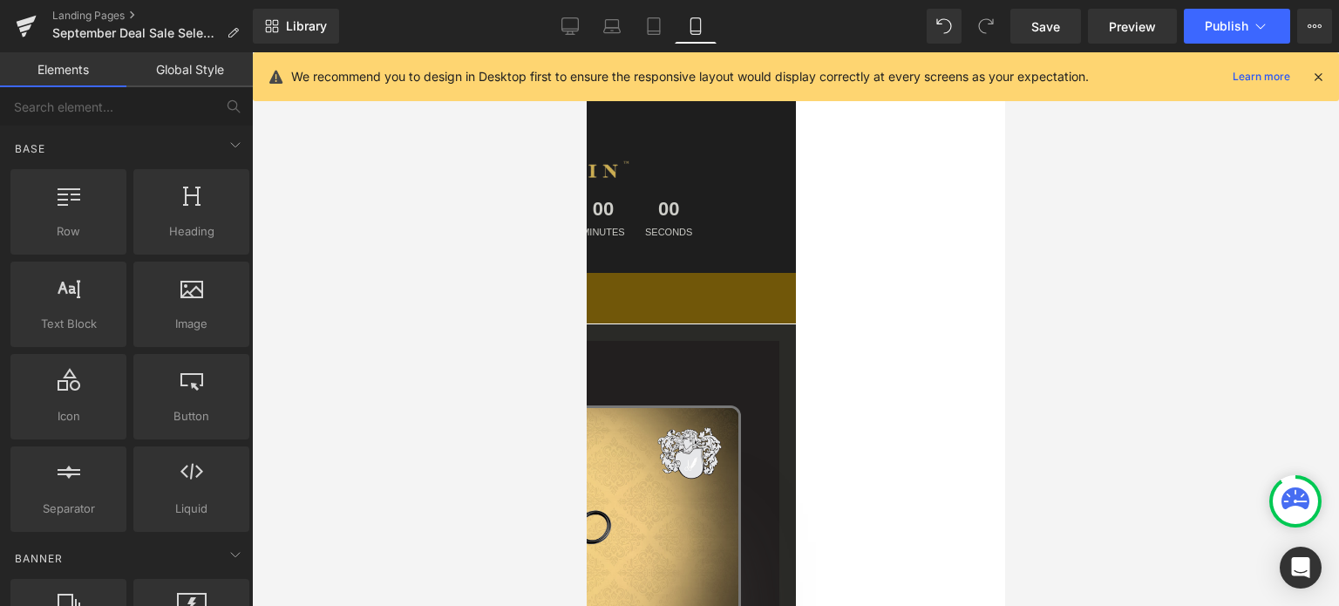
click at [586, 52] on icon at bounding box center [586, 52] width 0 height 0
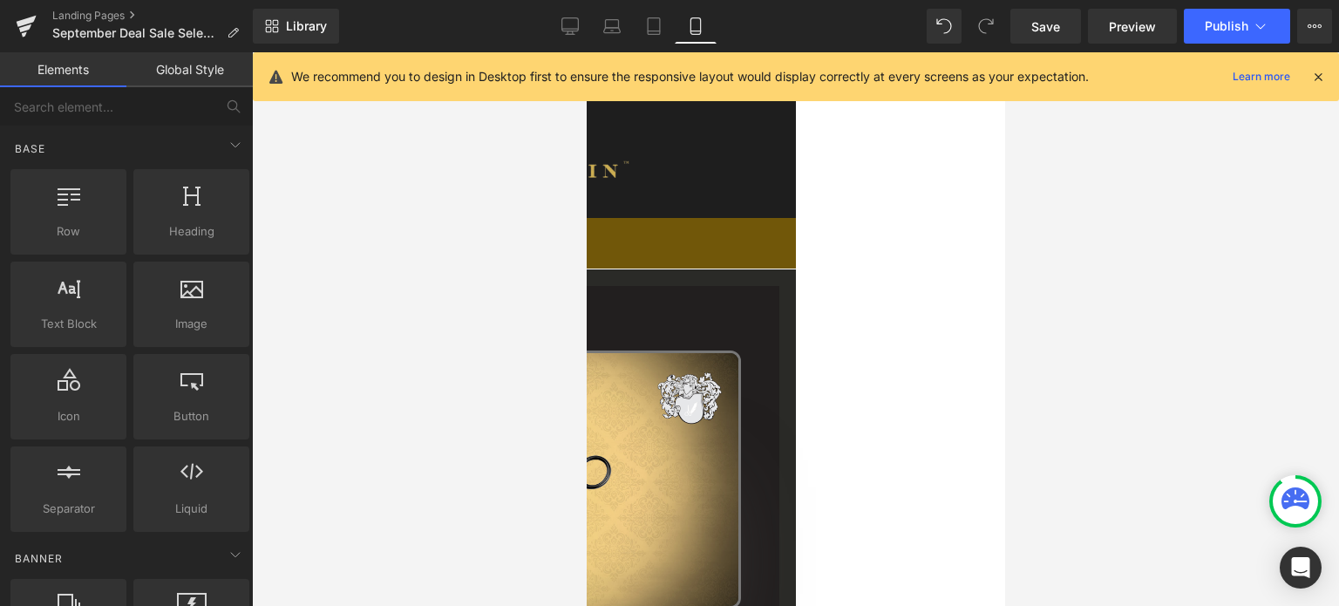
click at [1320, 78] on icon at bounding box center [1318, 77] width 16 height 16
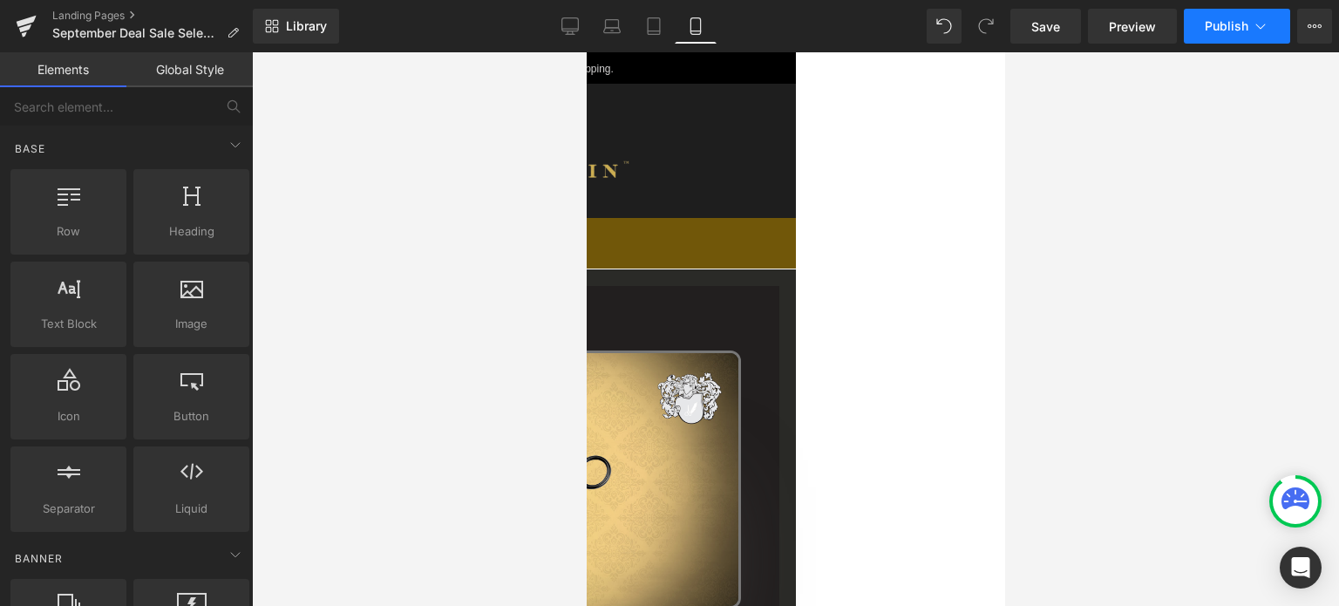
click at [1246, 27] on span "Publish" at bounding box center [1227, 26] width 44 height 14
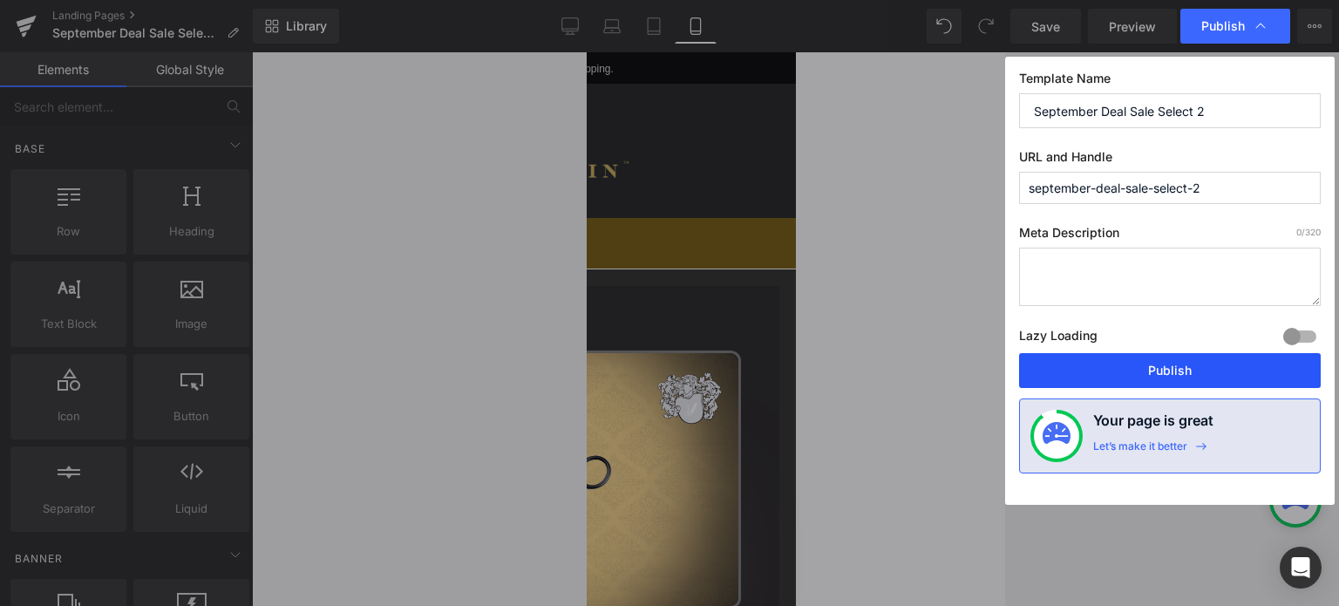
click at [1191, 370] on button "Publish" at bounding box center [1170, 370] width 302 height 35
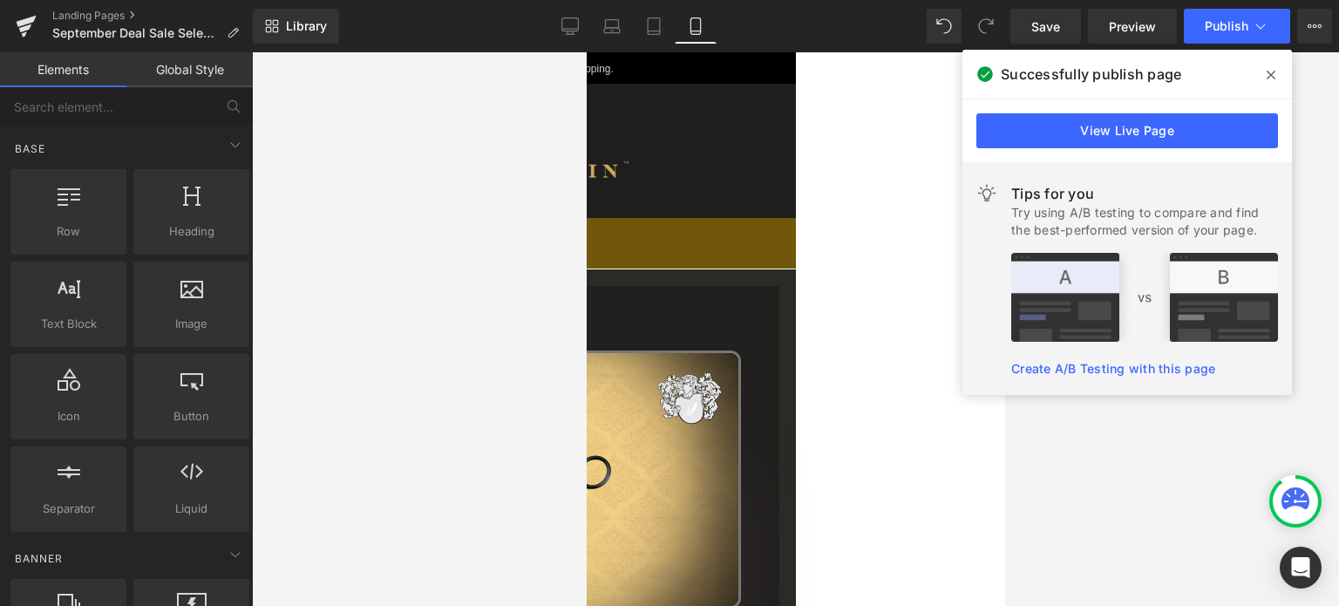
click at [1272, 74] on icon at bounding box center [1270, 75] width 9 height 14
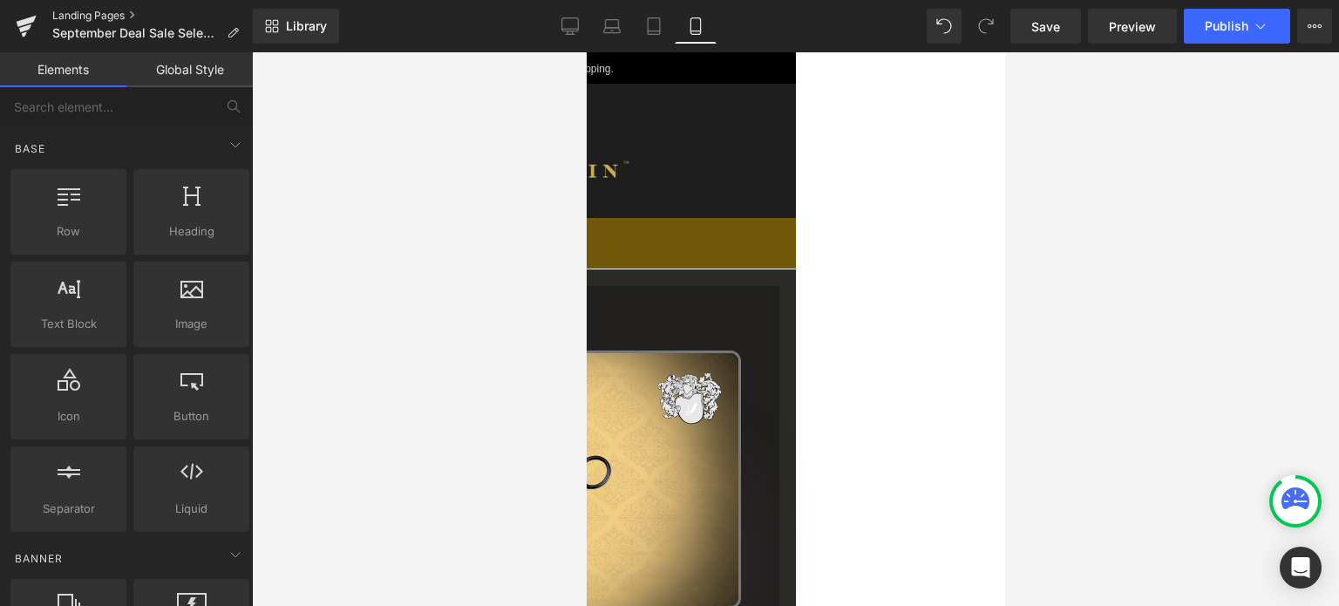
click at [92, 16] on link "Landing Pages" at bounding box center [152, 16] width 200 height 14
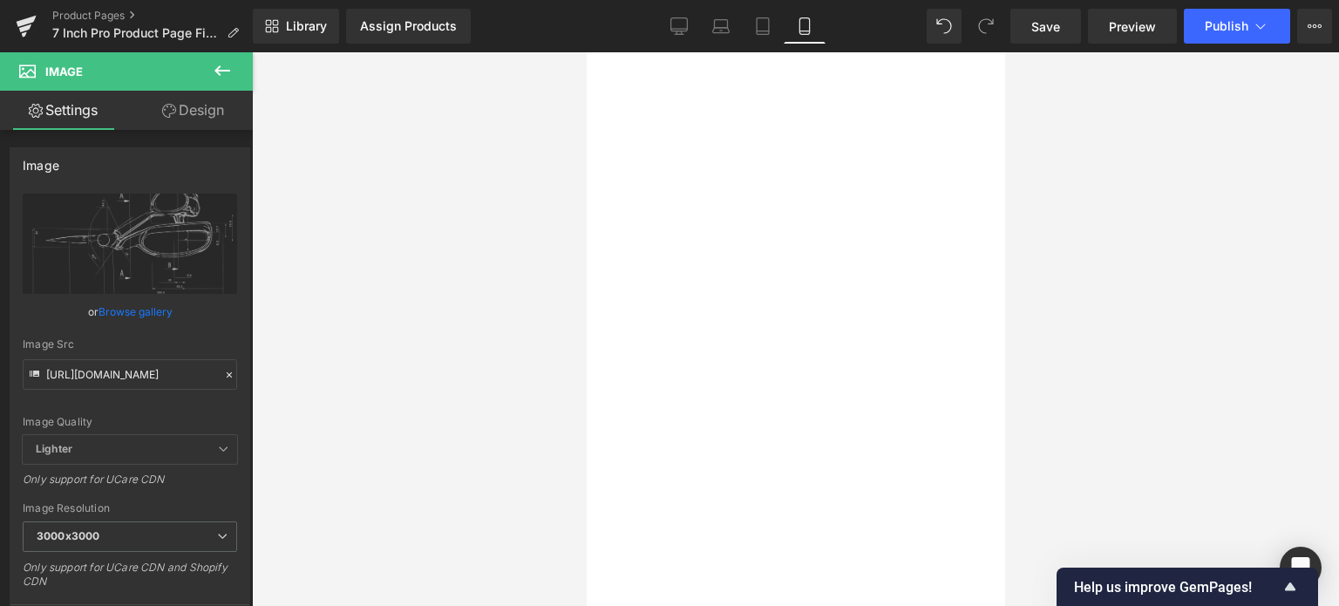
click at [1055, 28] on span "Save" at bounding box center [1045, 26] width 29 height 18
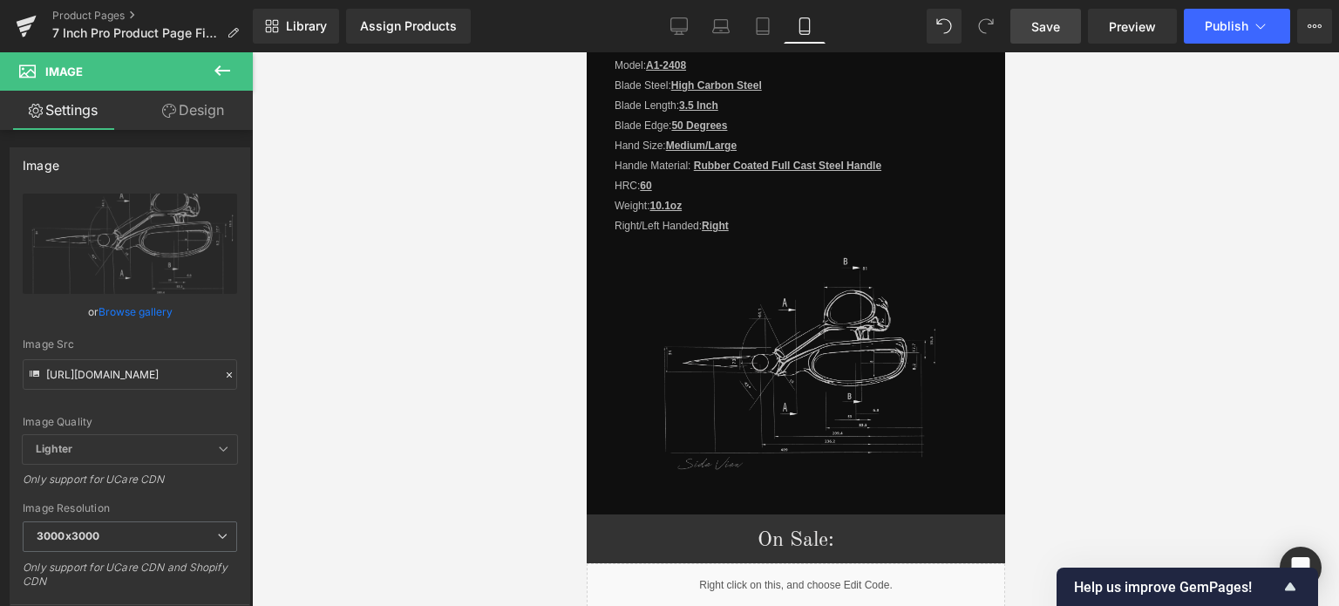
click at [1063, 27] on link "Save" at bounding box center [1045, 26] width 71 height 35
click at [1042, 23] on span "Save" at bounding box center [1045, 26] width 29 height 18
click at [88, 15] on link "Product Pages" at bounding box center [152, 16] width 200 height 14
